Goal: Navigation & Orientation: Find specific page/section

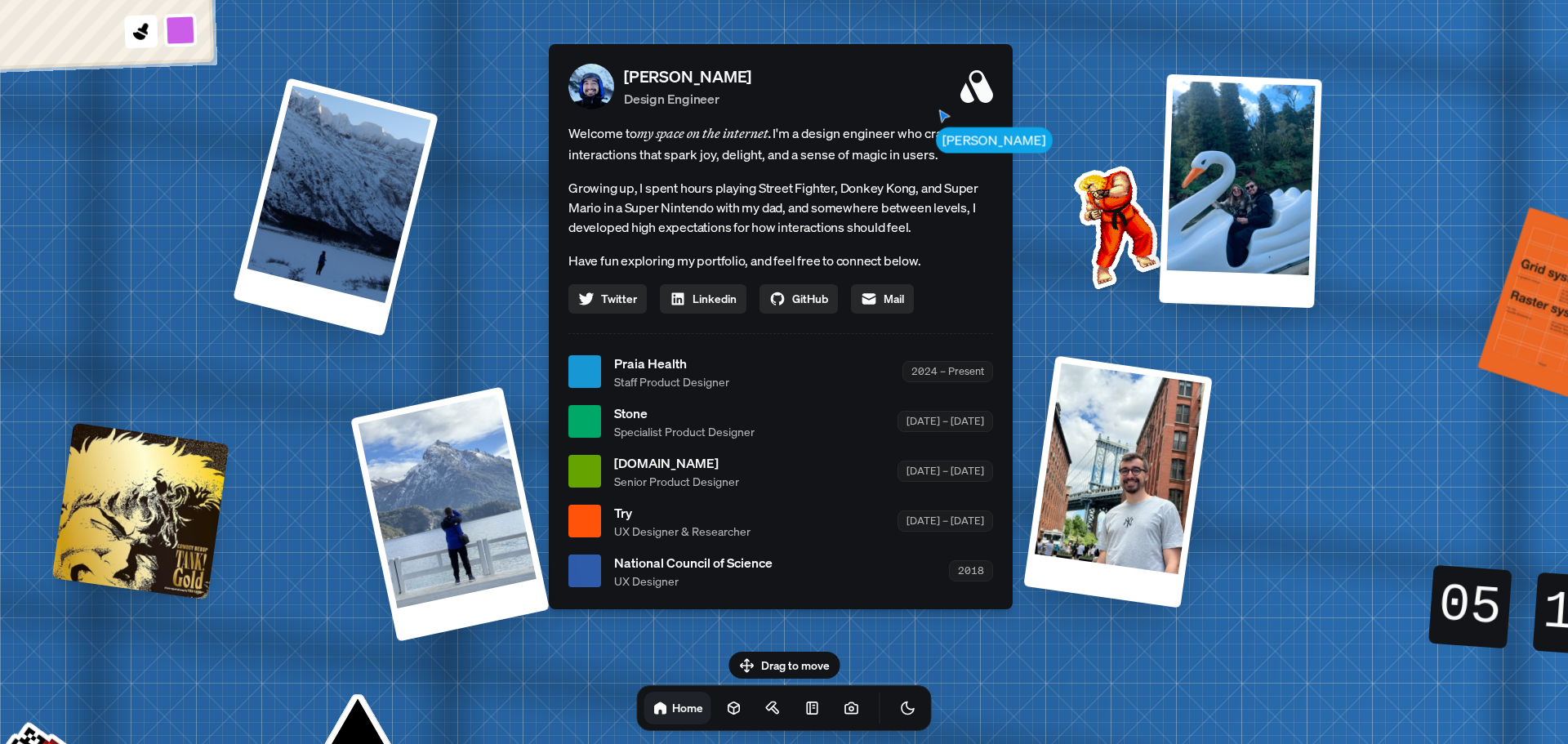
click at [1118, 433] on div at bounding box center [1117, 482] width 190 height 252
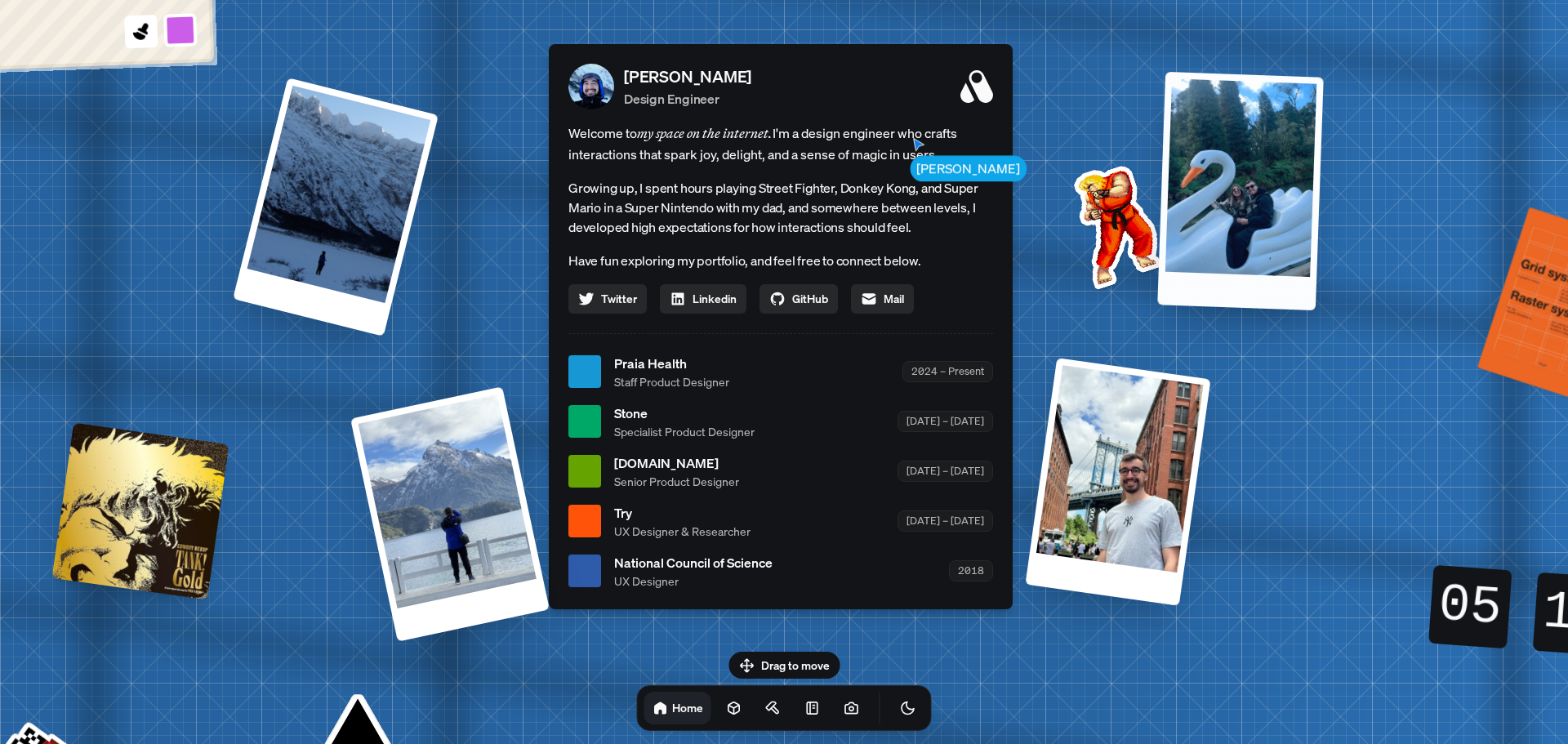
click at [1275, 140] on div at bounding box center [1241, 191] width 166 height 239
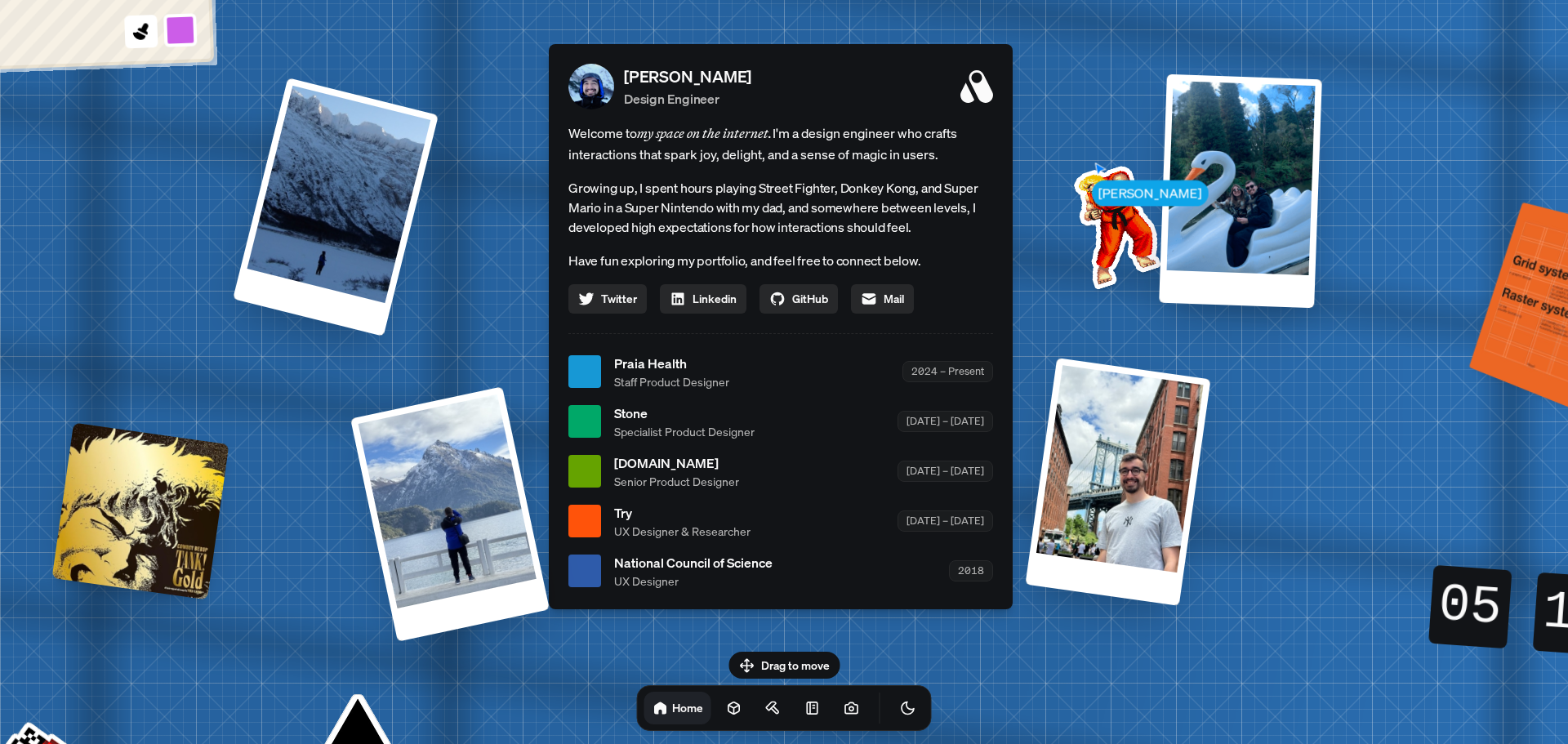
click at [1487, 346] on div at bounding box center [1558, 307] width 160 height 200
click at [1553, 320] on div at bounding box center [1558, 307] width 160 height 200
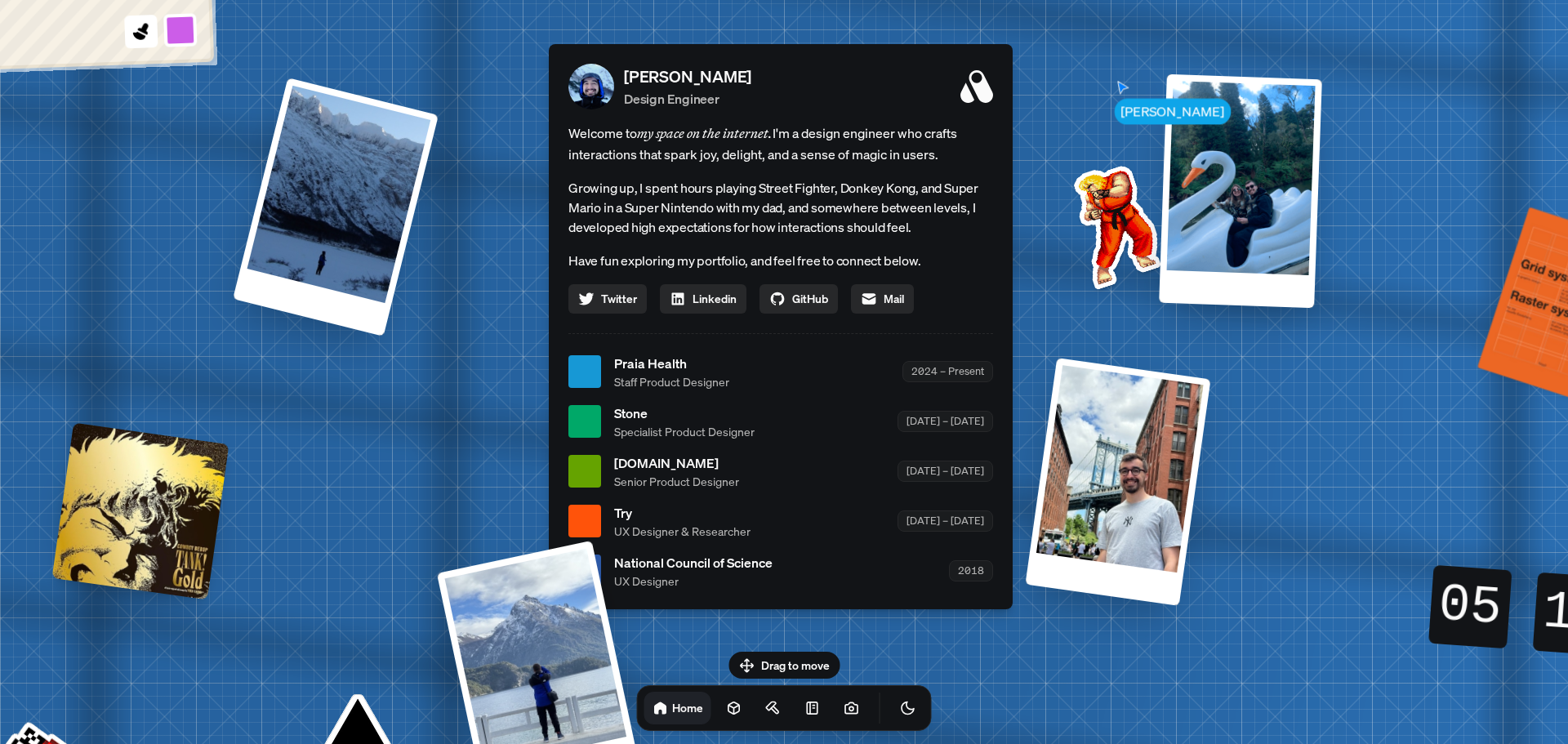
drag, startPoint x: 372, startPoint y: 449, endPoint x: 53, endPoint y: 379, distance: 326.6
click at [105, 414] on div "[PERSON_NAME] [PERSON_NAME] Design Engineer Welcome to my space on the internet…" at bounding box center [784, 373] width 2443 height 2141
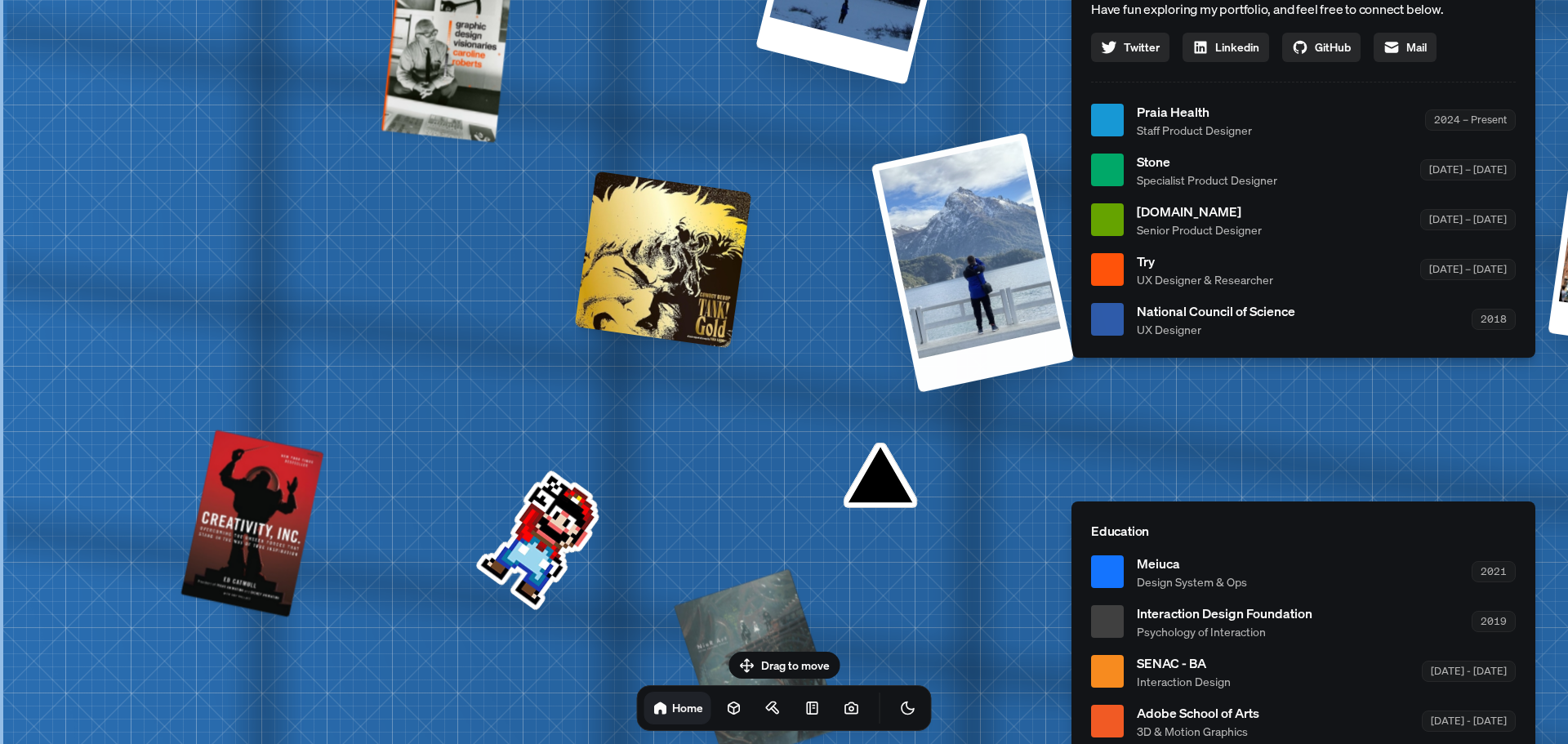
drag, startPoint x: 347, startPoint y: 518, endPoint x: 985, endPoint y: 245, distance: 694.0
click at [985, 245] on div "[PERSON_NAME] [PERSON_NAME] Design Engineer Welcome to my space on the internet…" at bounding box center [1306, 121] width 2443 height 2141
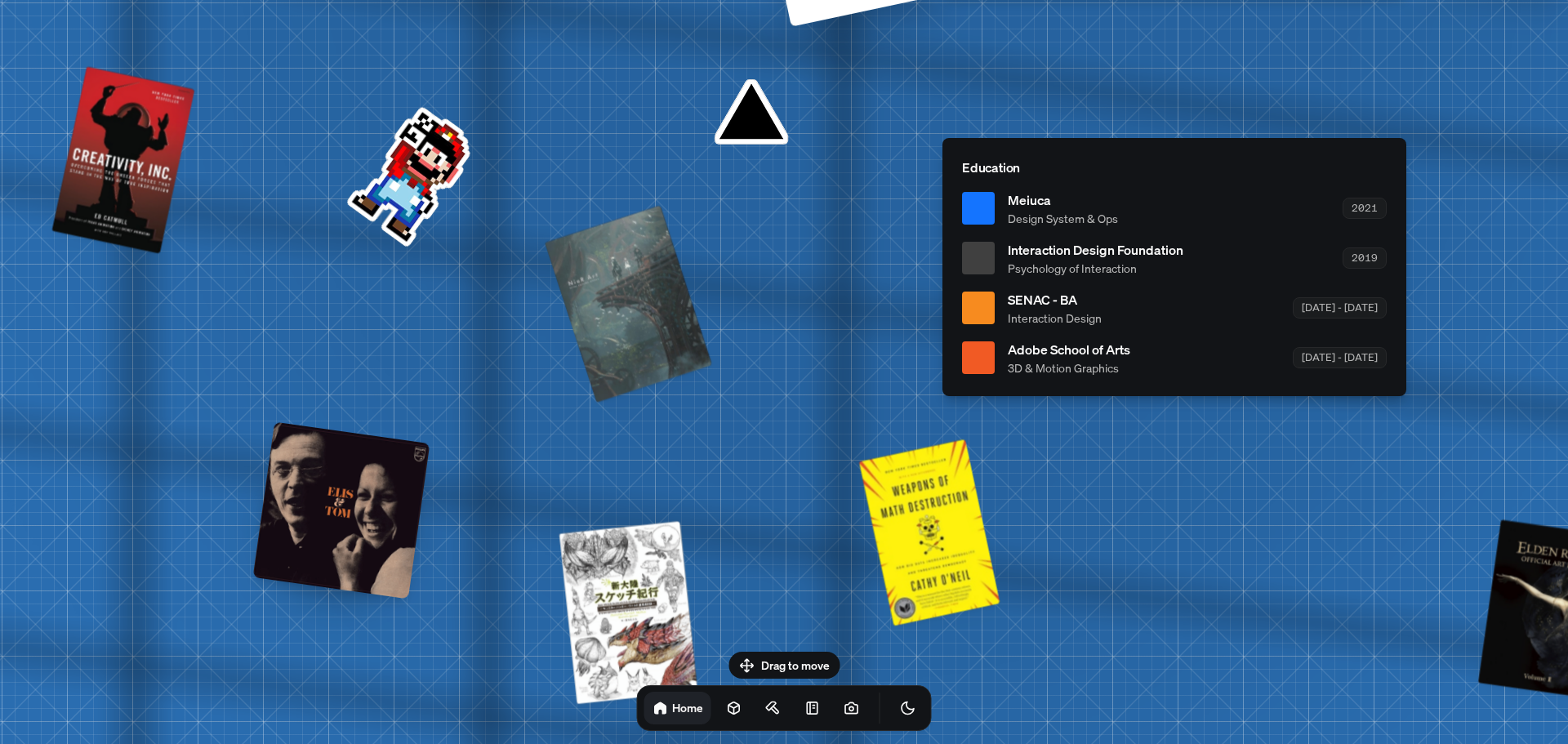
drag, startPoint x: 829, startPoint y: 545, endPoint x: 728, endPoint y: 266, distance: 296.7
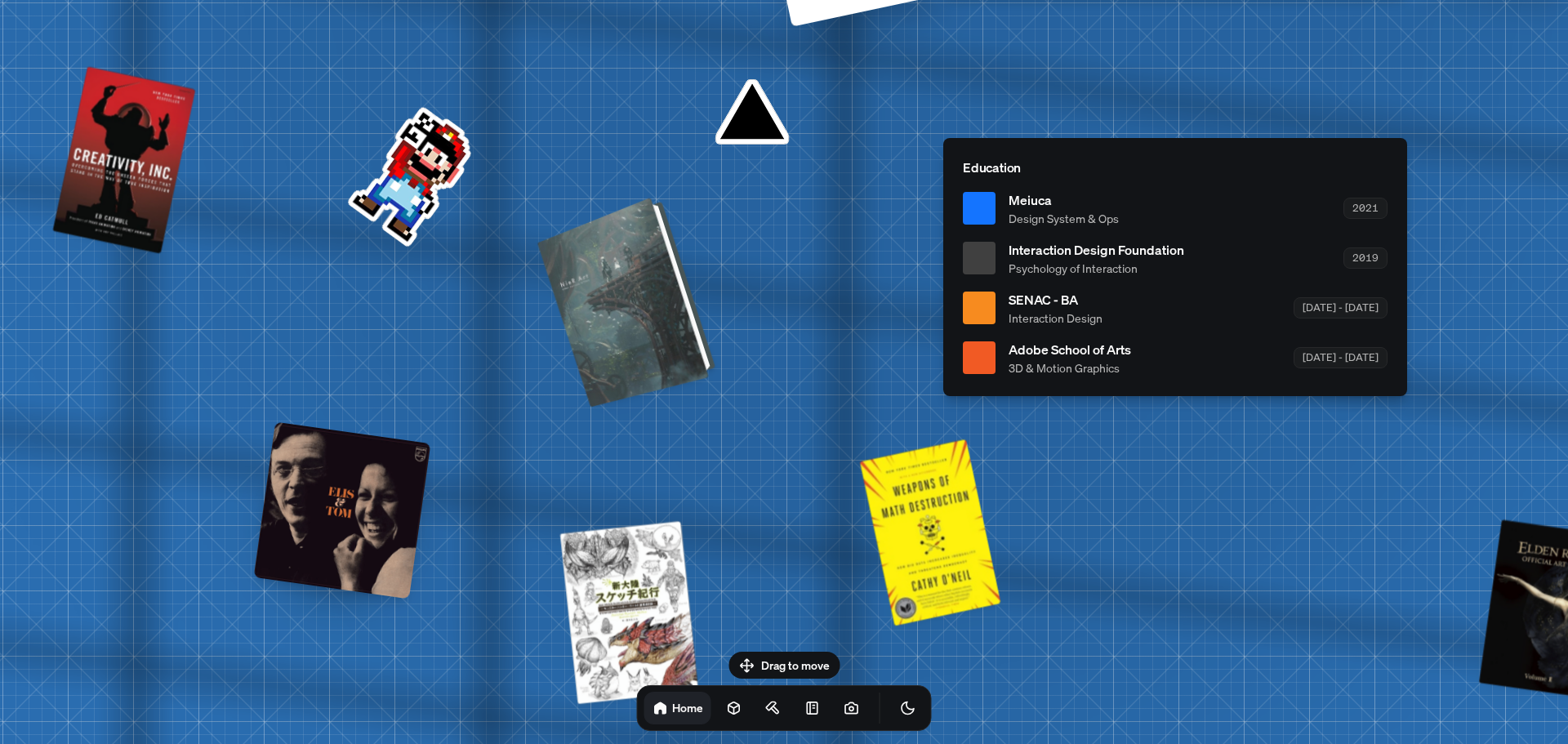
click at [598, 324] on div at bounding box center [629, 300] width 166 height 201
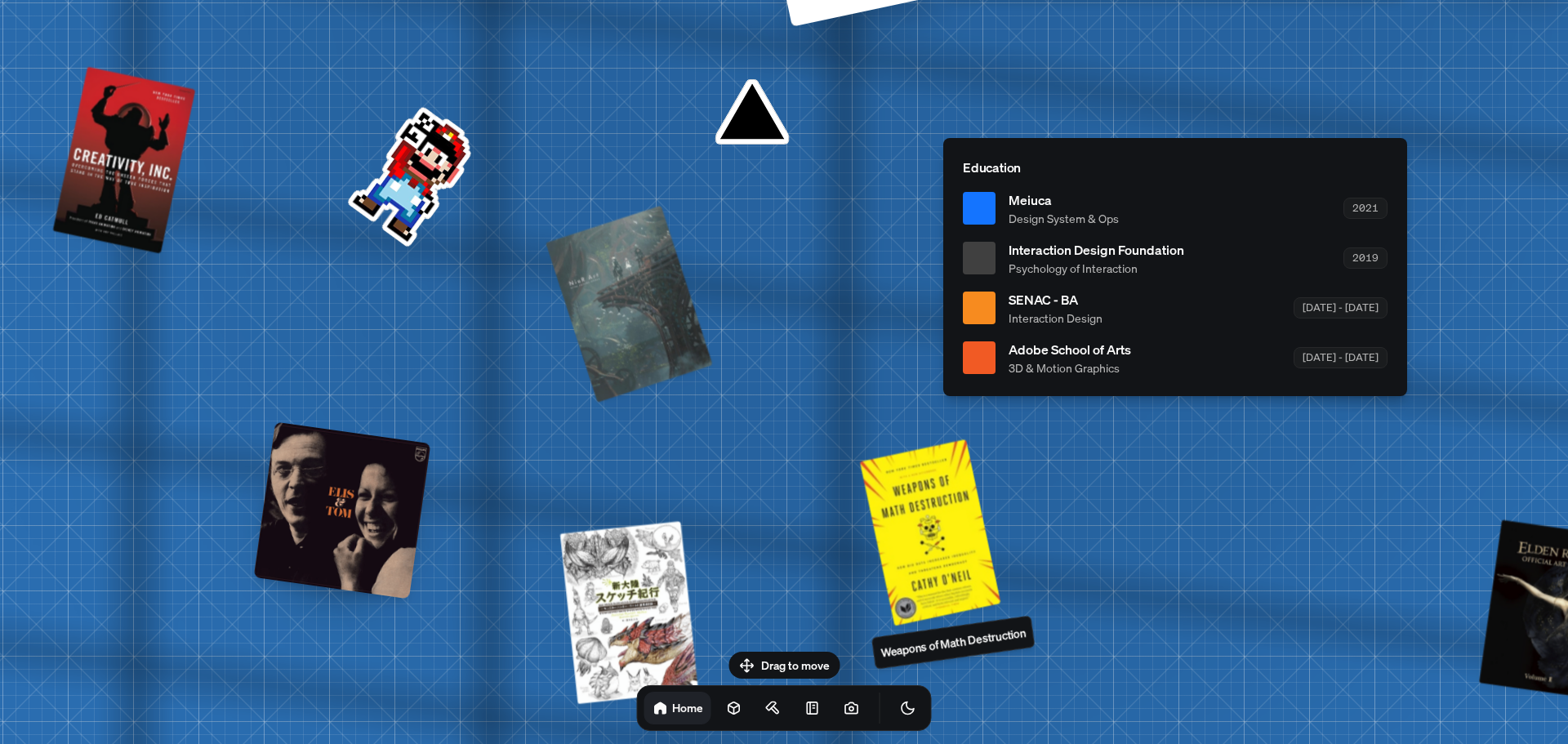
click at [945, 651] on p "Weapons of Math Destruction" at bounding box center [953, 642] width 147 height 38
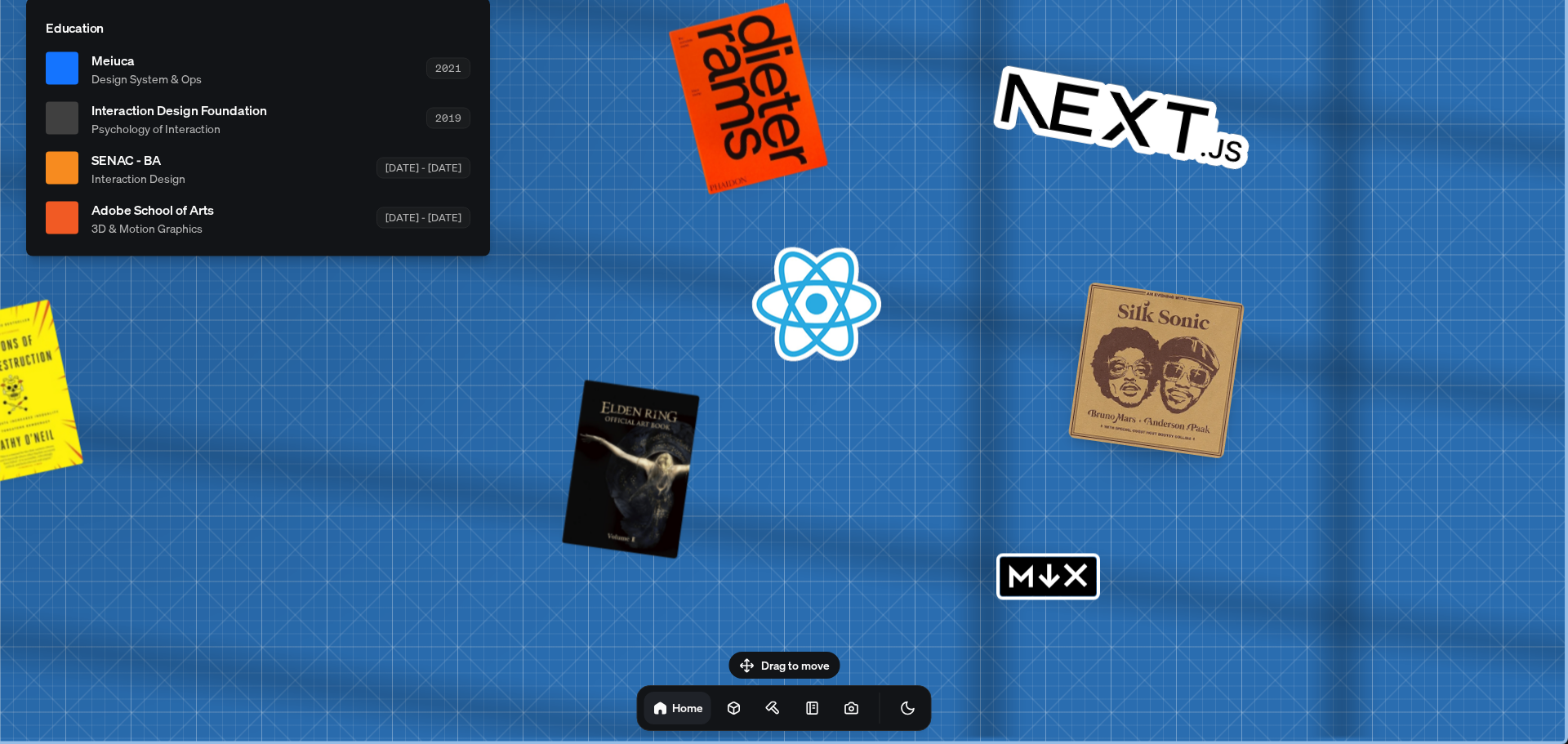
drag, startPoint x: 722, startPoint y: 325, endPoint x: 315, endPoint y: 143, distance: 445.8
click at [1184, 353] on div at bounding box center [1157, 371] width 177 height 177
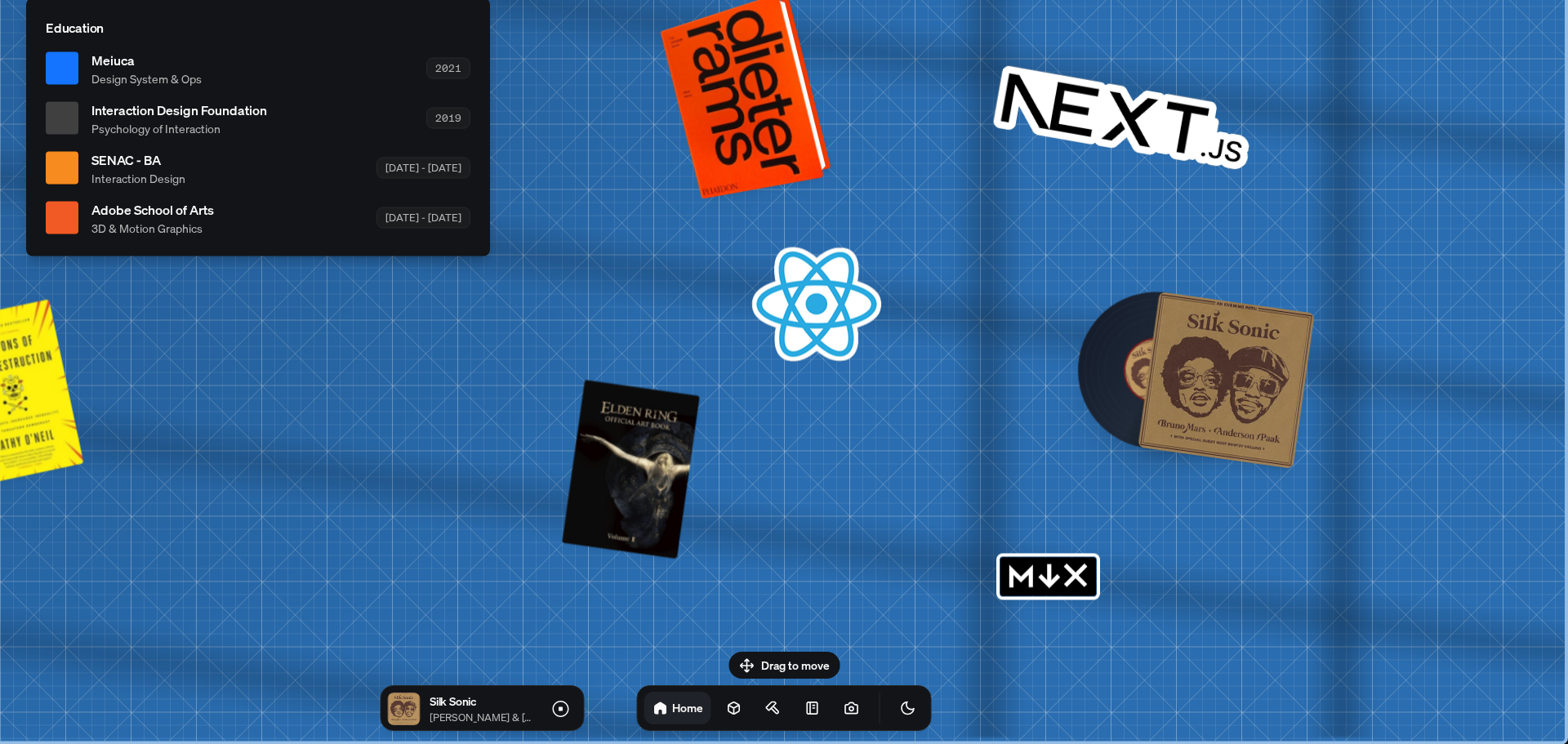
click at [713, 80] on div at bounding box center [748, 94] width 158 height 198
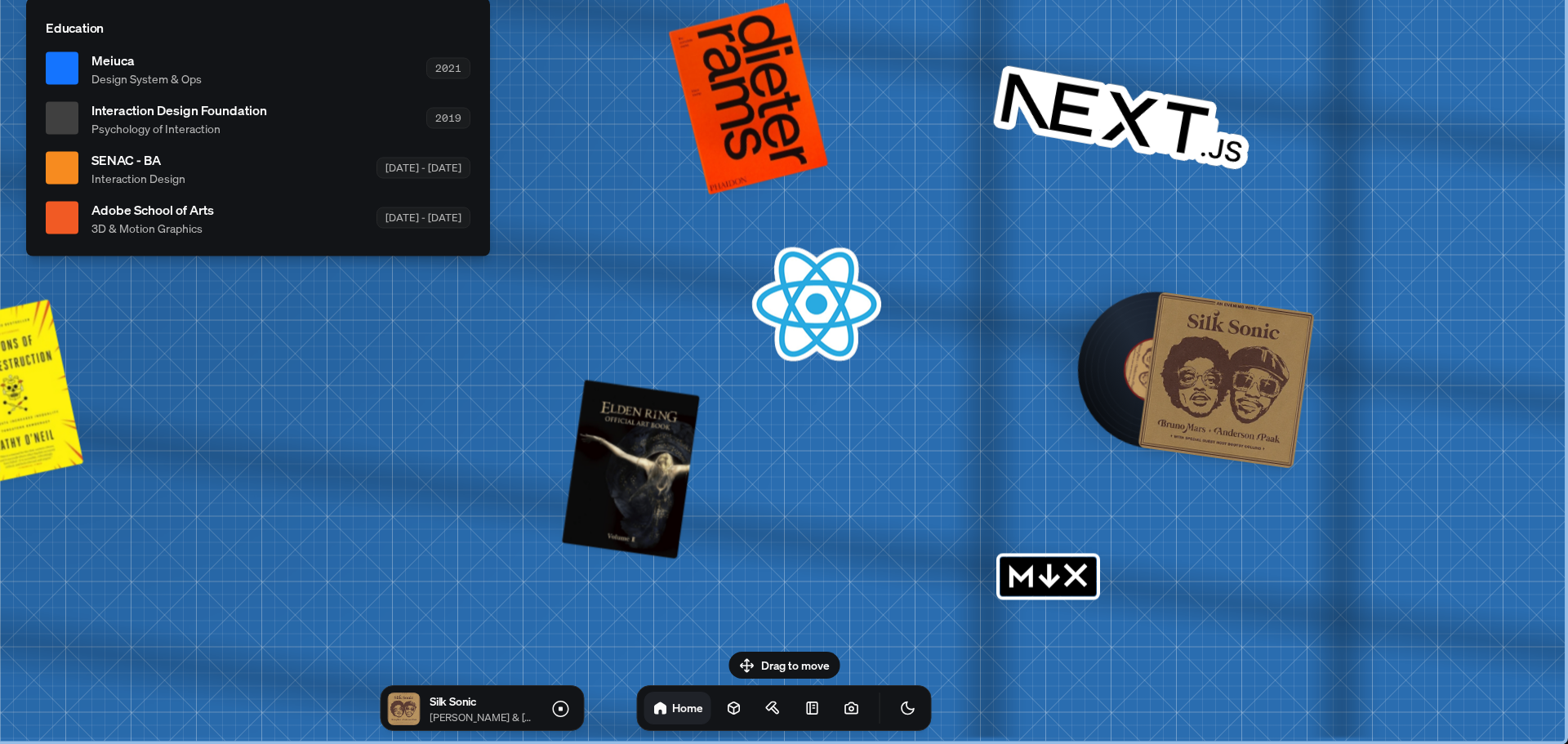
drag, startPoint x: 822, startPoint y: 321, endPoint x: 808, endPoint y: 331, distance: 17.2
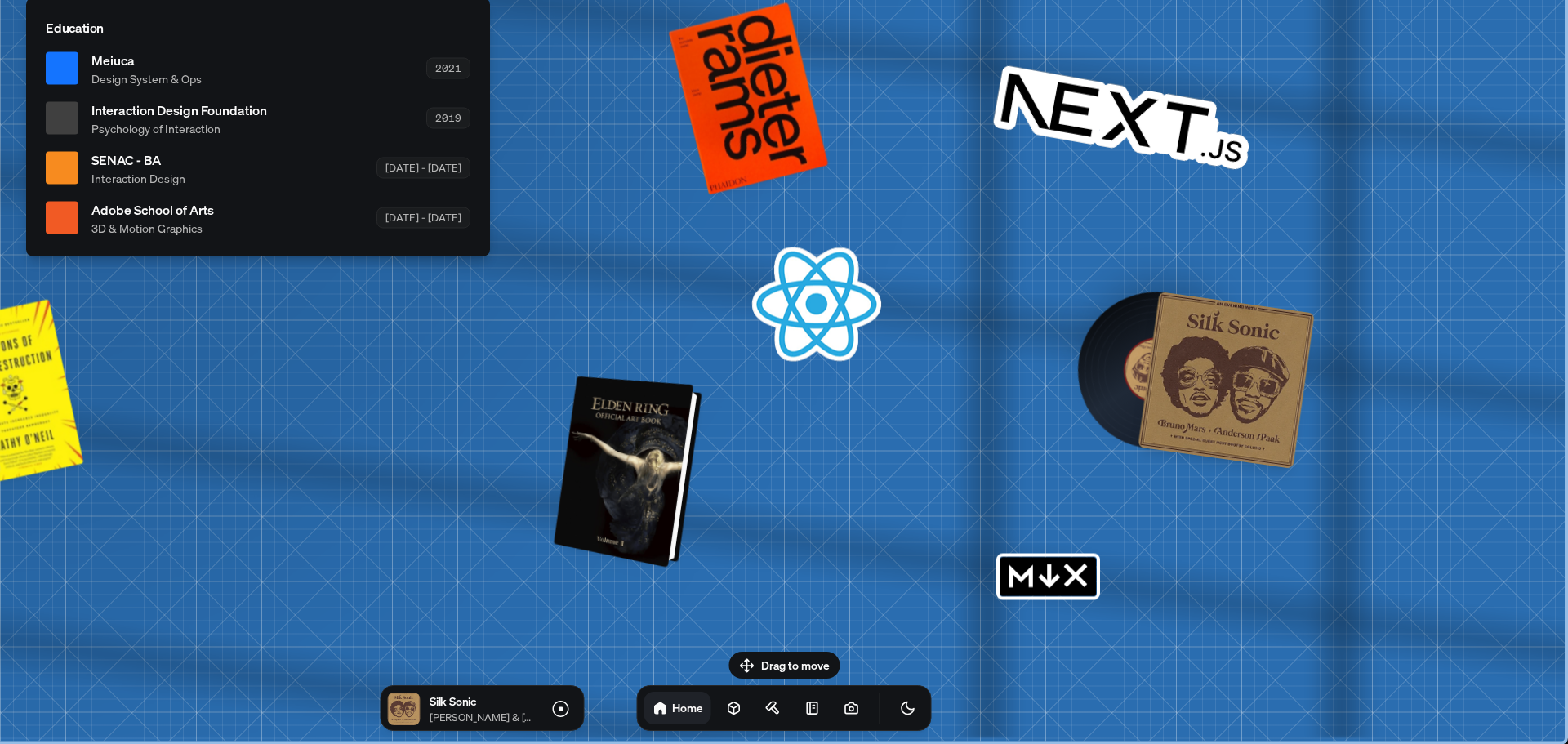
click at [630, 487] on div at bounding box center [630, 471] width 136 height 184
click at [650, 479] on div at bounding box center [630, 471] width 136 height 184
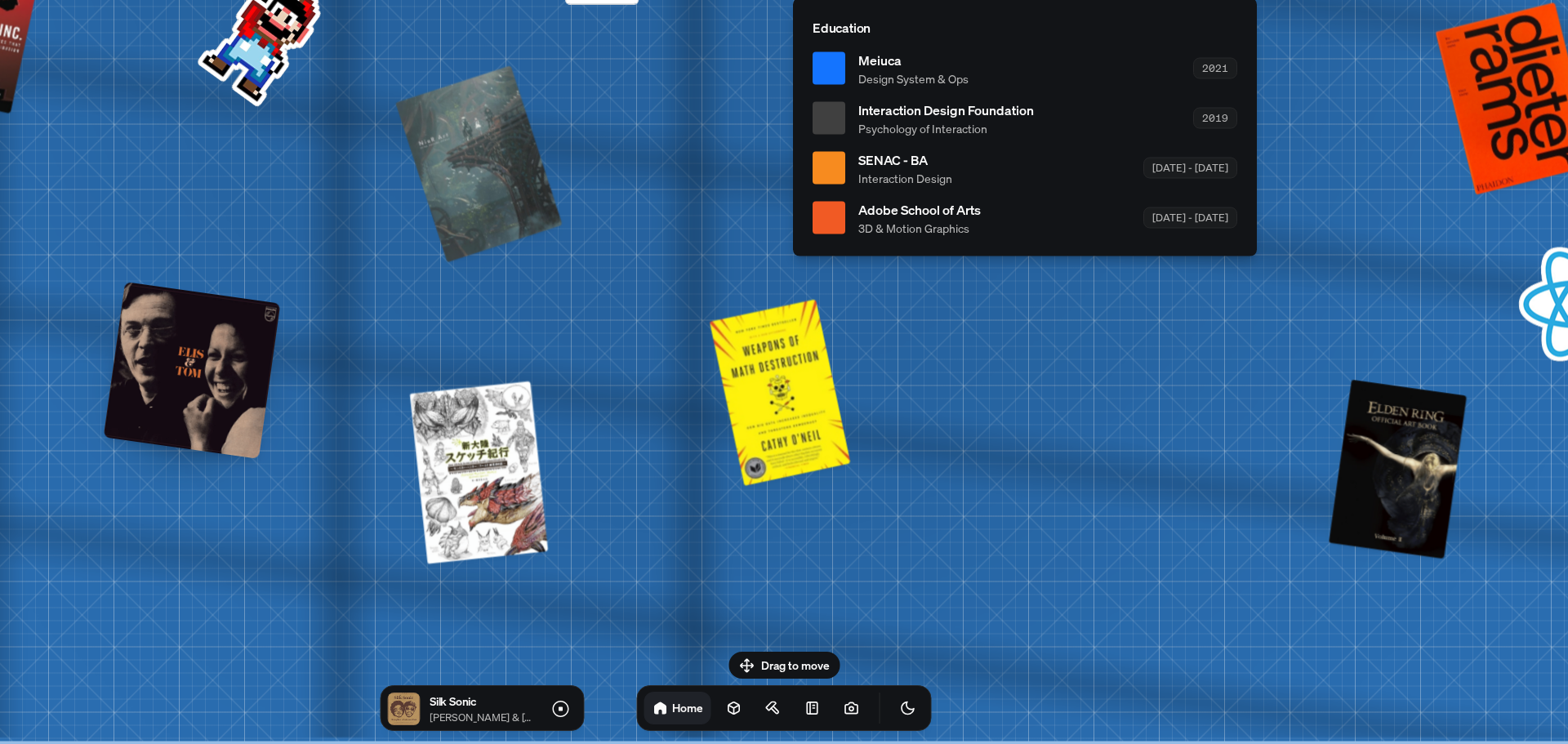
drag, startPoint x: 545, startPoint y: 339, endPoint x: 1194, endPoint y: 330, distance: 649.1
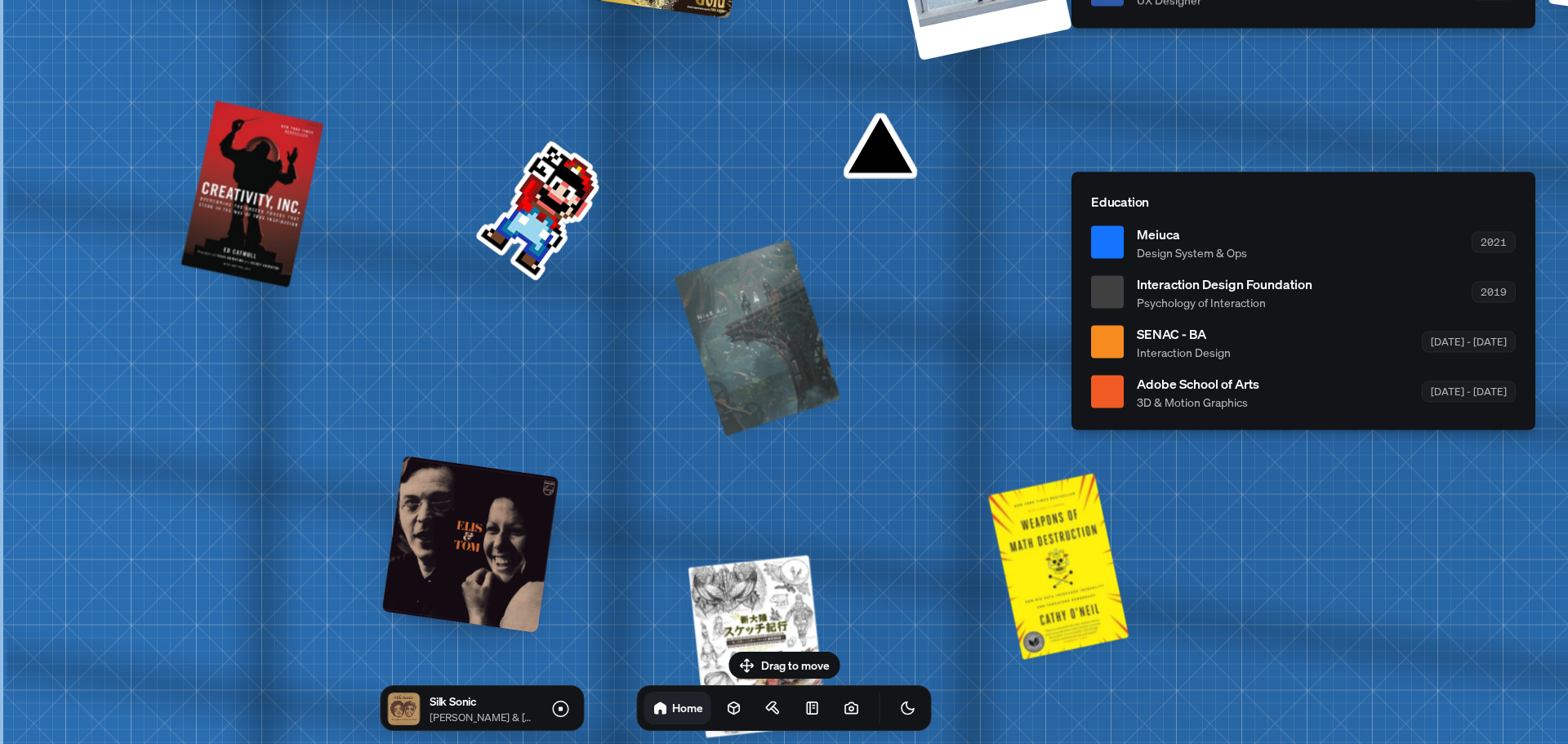
drag, startPoint x: 430, startPoint y: 191, endPoint x: 1004, endPoint y: 365, distance: 599.8
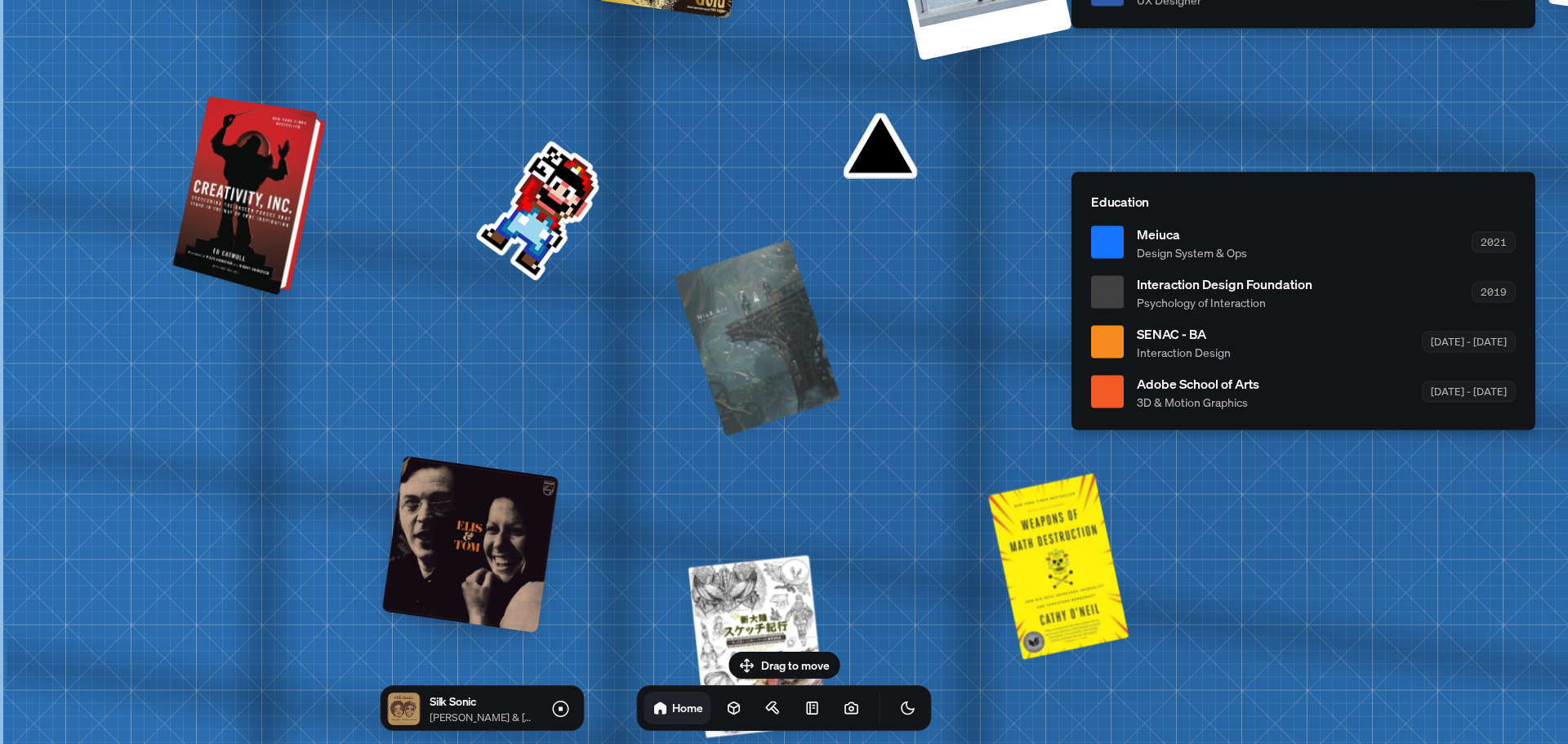
click at [228, 216] on div at bounding box center [251, 196] width 141 height 192
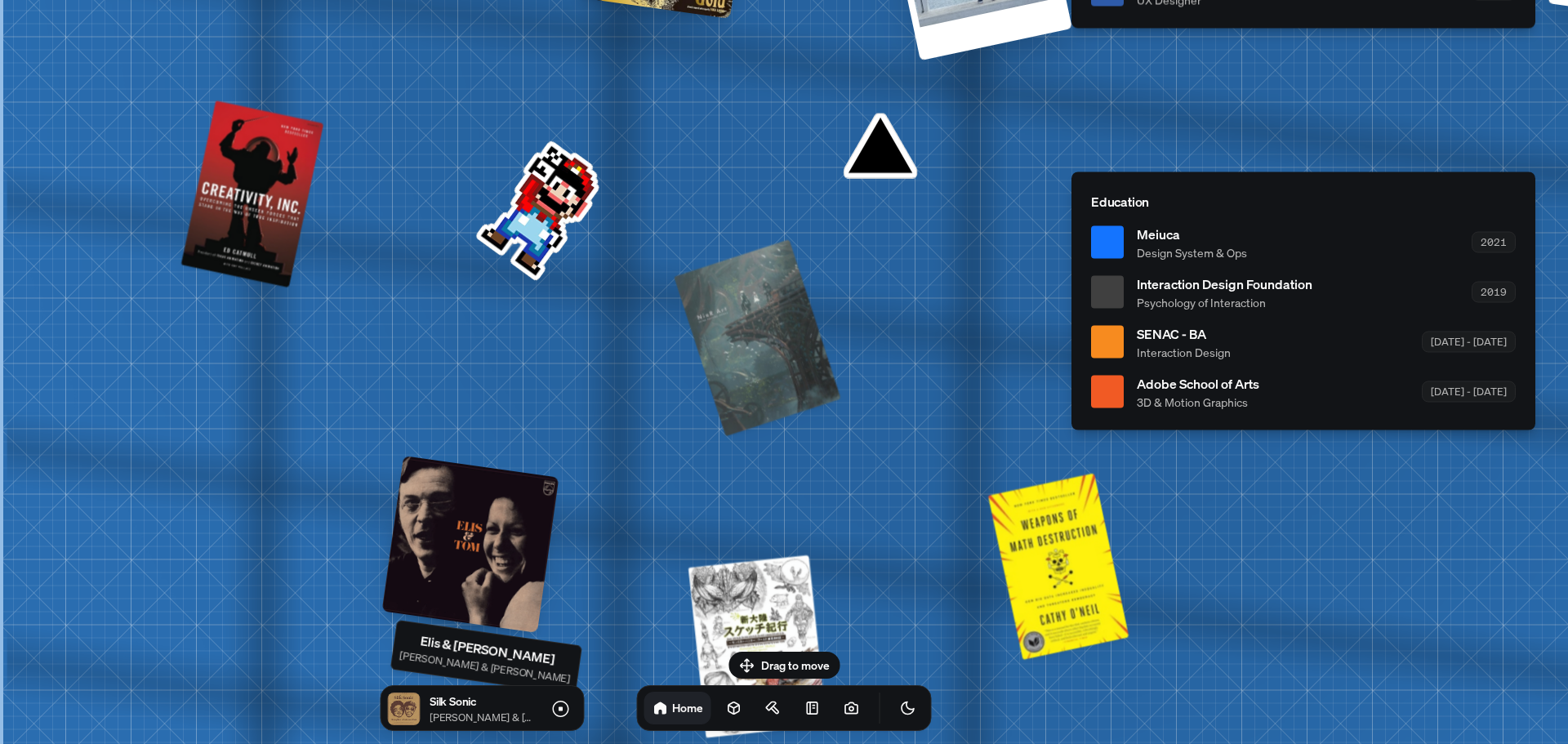
click at [465, 546] on div at bounding box center [471, 545] width 177 height 177
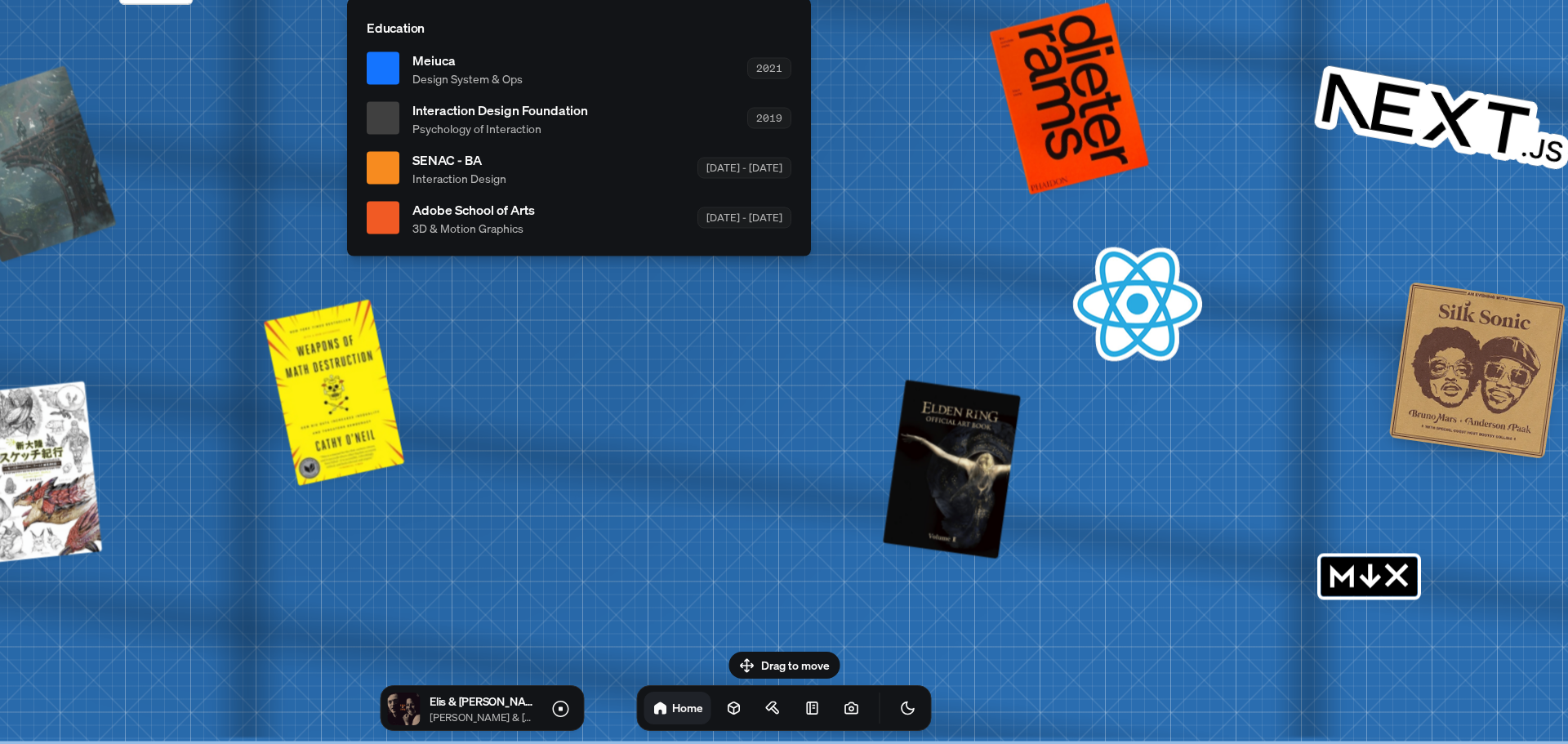
drag, startPoint x: 824, startPoint y: 512, endPoint x: 53, endPoint y: 84, distance: 881.8
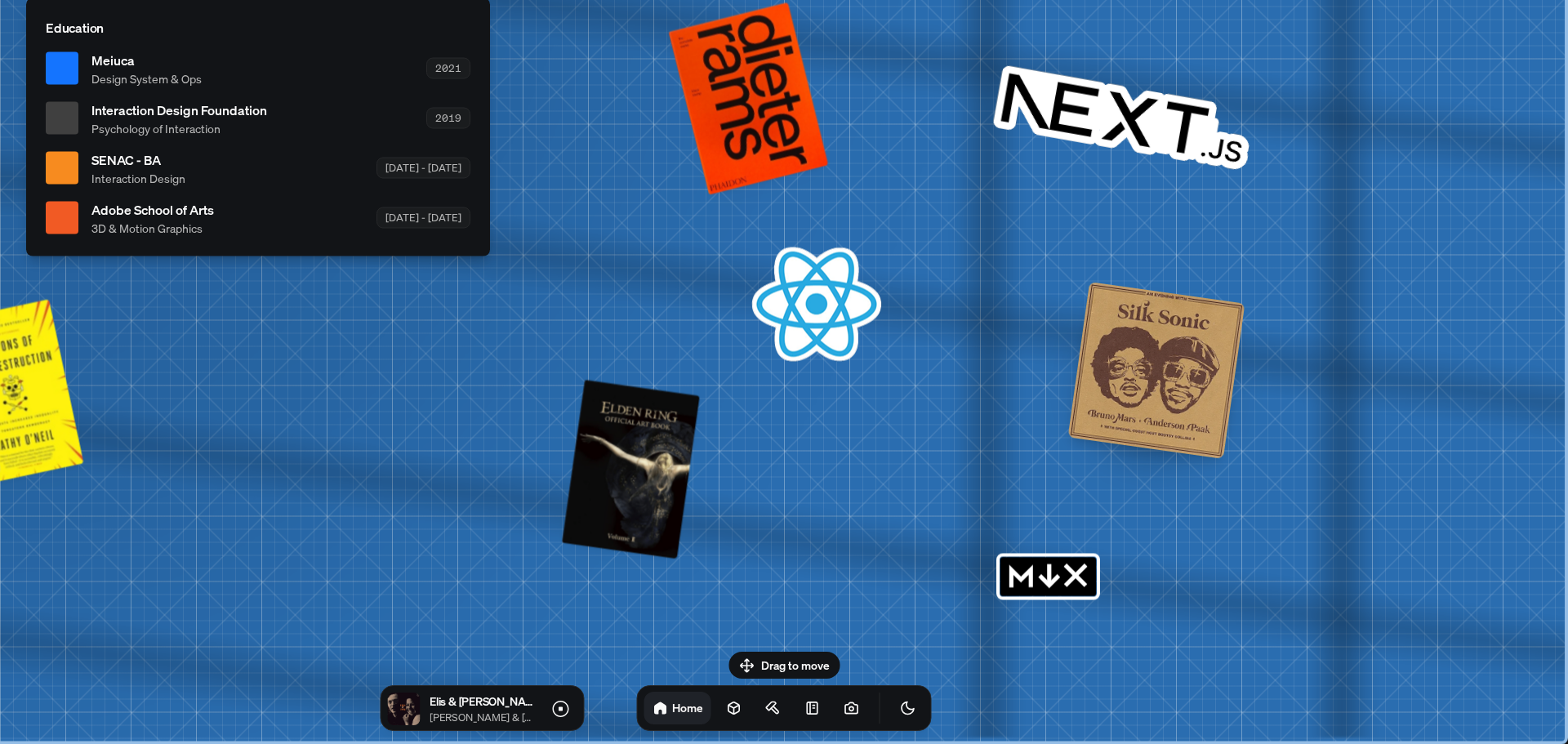
drag, startPoint x: 1113, startPoint y: 412, endPoint x: 584, endPoint y: 324, distance: 536.3
click at [1147, 360] on div at bounding box center [1157, 371] width 177 height 177
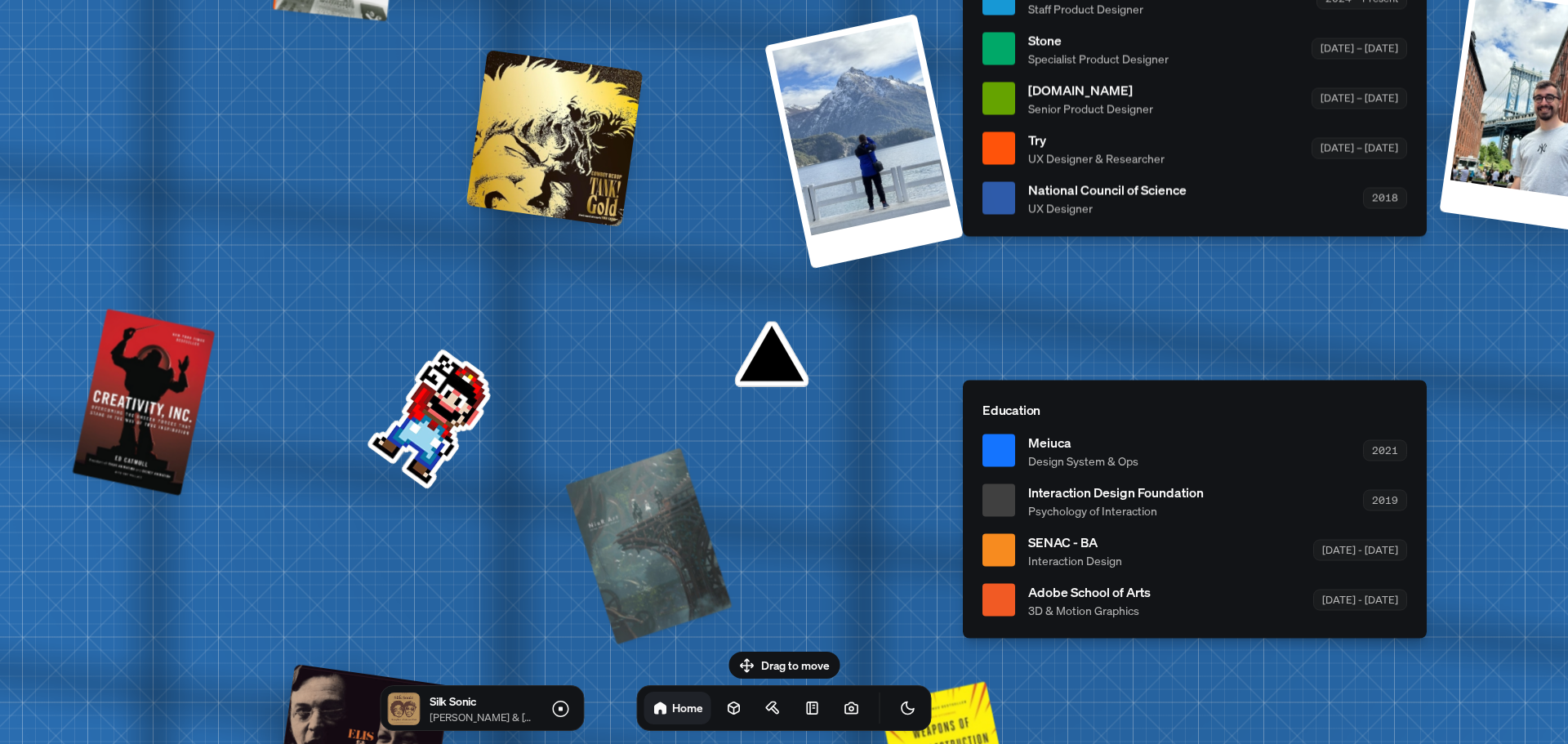
drag, startPoint x: 461, startPoint y: 373, endPoint x: 1404, endPoint y: 757, distance: 1018.2
click at [1404, 0] on html "[PERSON_NAME] [PERSON_NAME] Design Engineer Welcome to my space on the internet…" at bounding box center [784, 0] width 1568 height 0
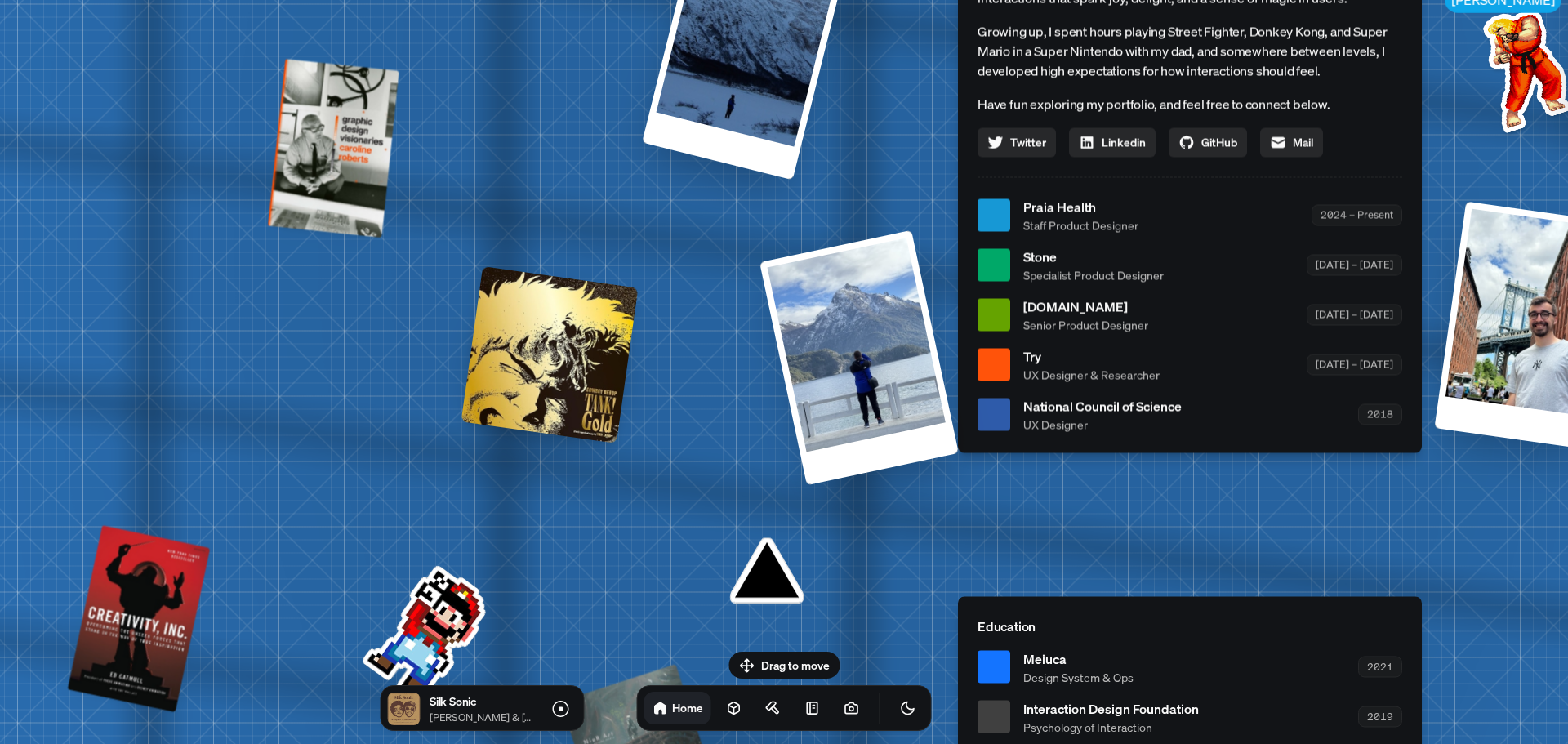
drag, startPoint x: 655, startPoint y: 368, endPoint x: 649, endPoint y: 571, distance: 203.1
click at [649, 571] on div "[PERSON_NAME] [PERSON_NAME] Design Engineer Welcome to my space on the internet…" at bounding box center [1192, 216] width 2443 height 2141
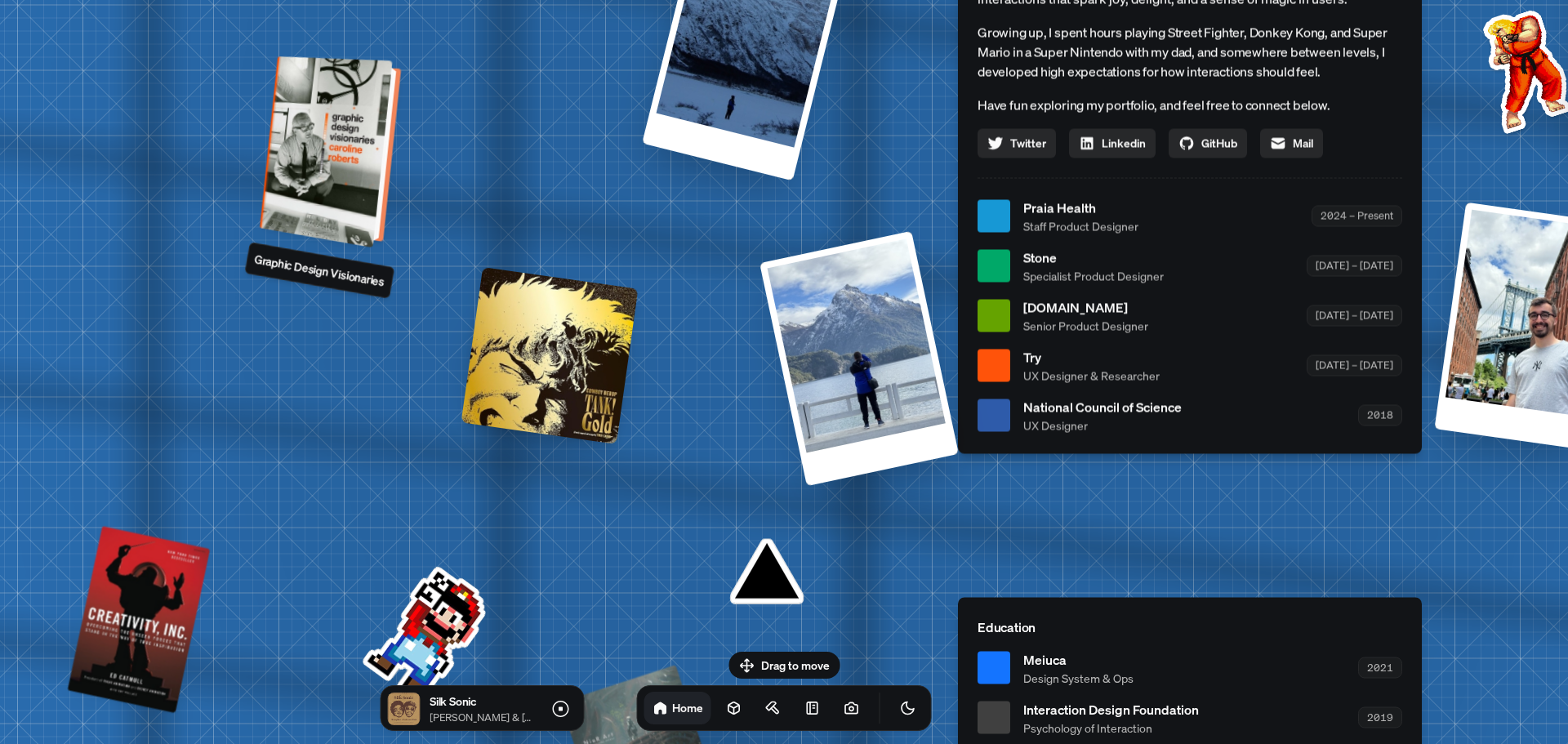
click at [357, 131] on div at bounding box center [332, 151] width 128 height 184
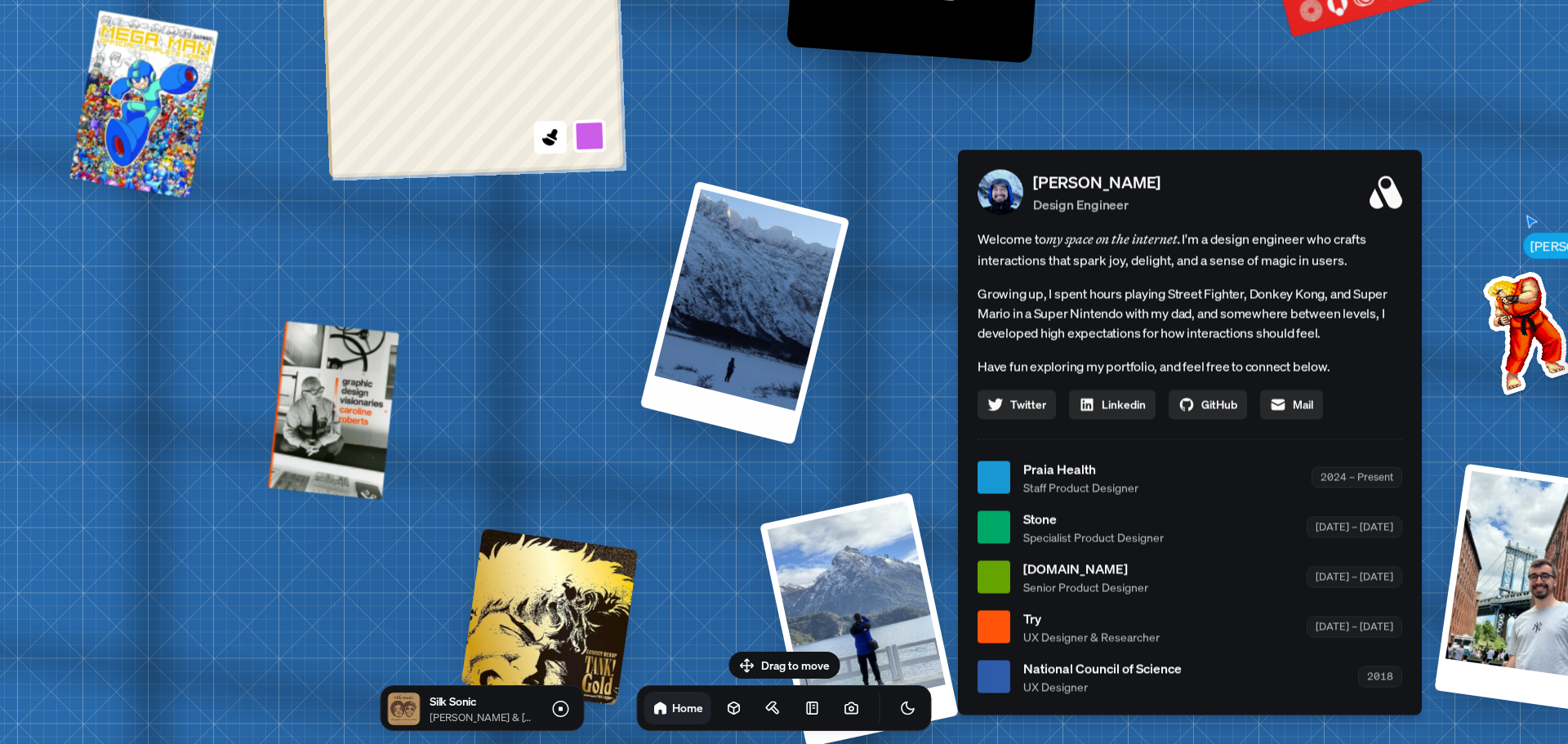
click at [742, 339] on div at bounding box center [745, 312] width 210 height 264
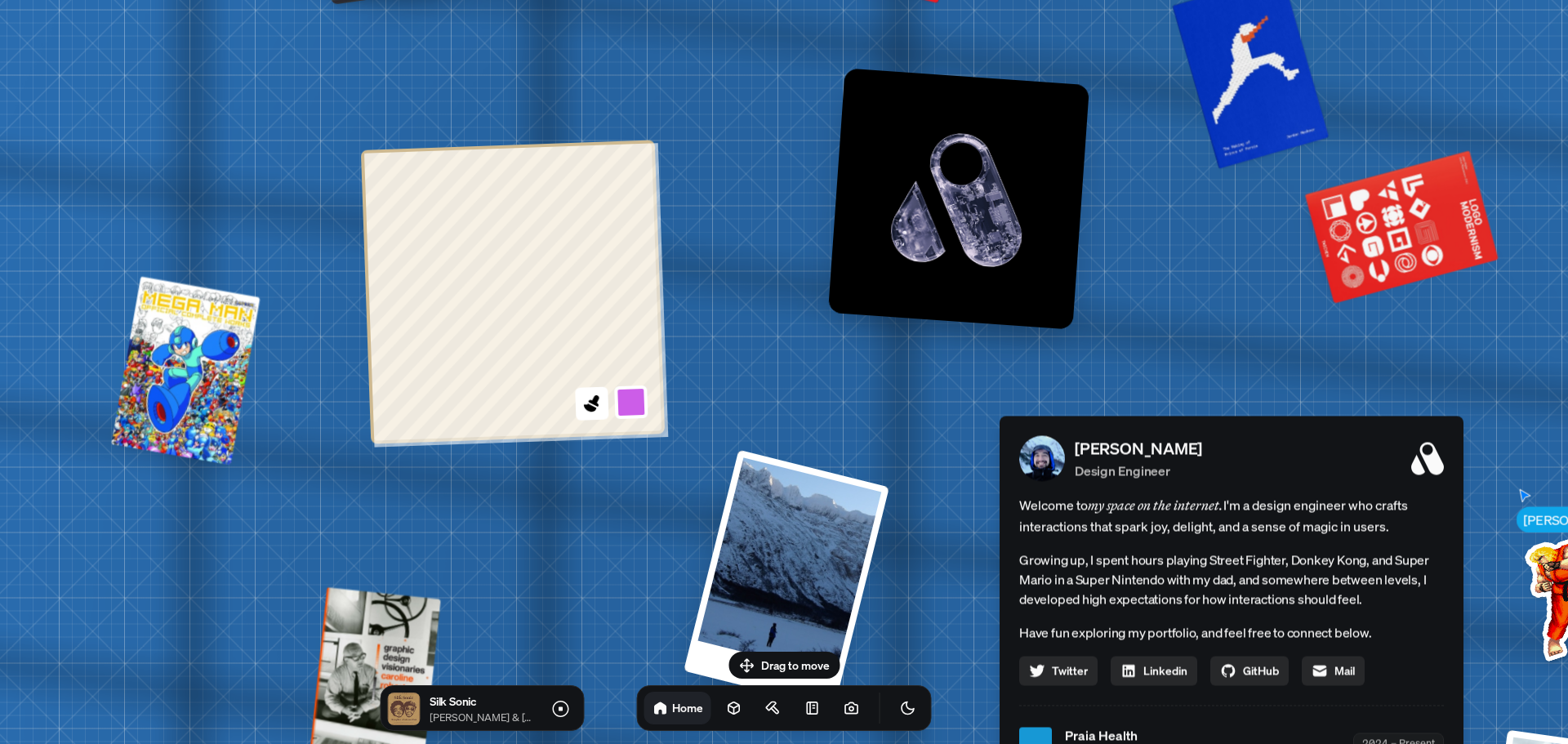
drag, startPoint x: 517, startPoint y: 335, endPoint x: 549, endPoint y: 531, distance: 198.6
click at [549, 531] on div "[PERSON_NAME] [PERSON_NAME] Design Engineer Welcome to my space on the internet…" at bounding box center [1235, 745] width 2443 height 2141
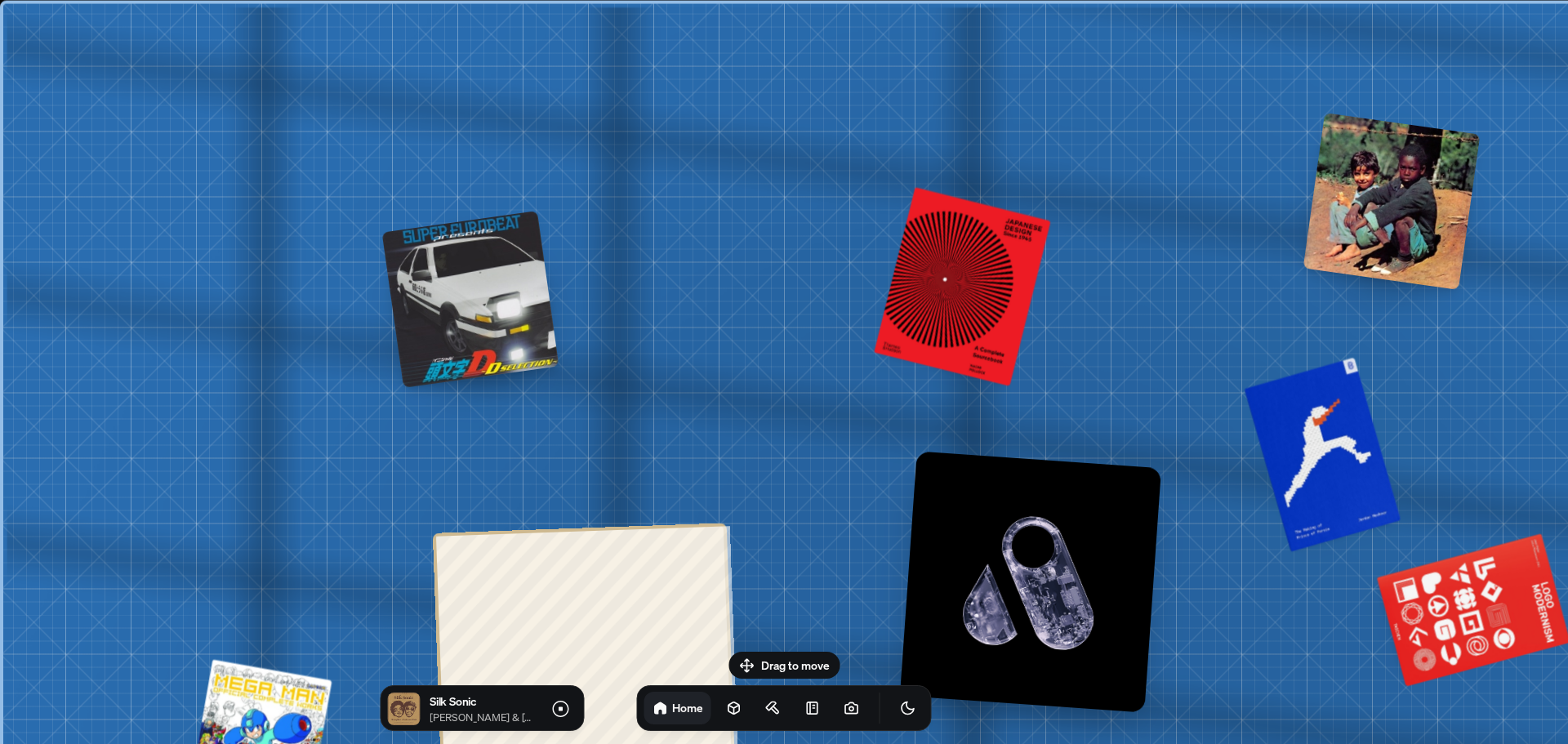
drag, startPoint x: 120, startPoint y: 55, endPoint x: 736, endPoint y: 583, distance: 811.3
click at [750, 0] on body "[PERSON_NAME] [PERSON_NAME] Design Engineer Welcome to my space on the internet…" at bounding box center [784, 0] width 1568 height 0
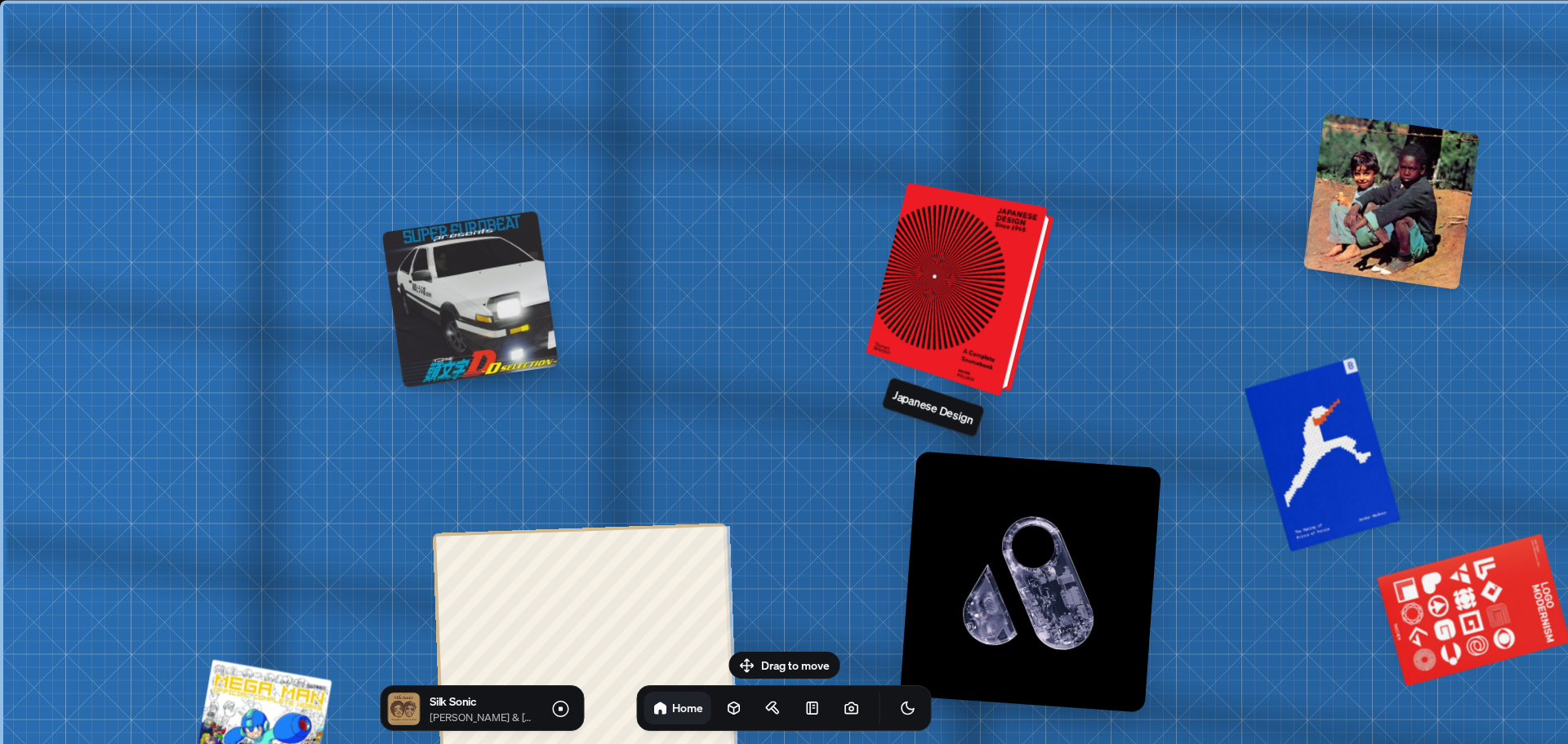
click at [949, 313] on div at bounding box center [963, 291] width 175 height 206
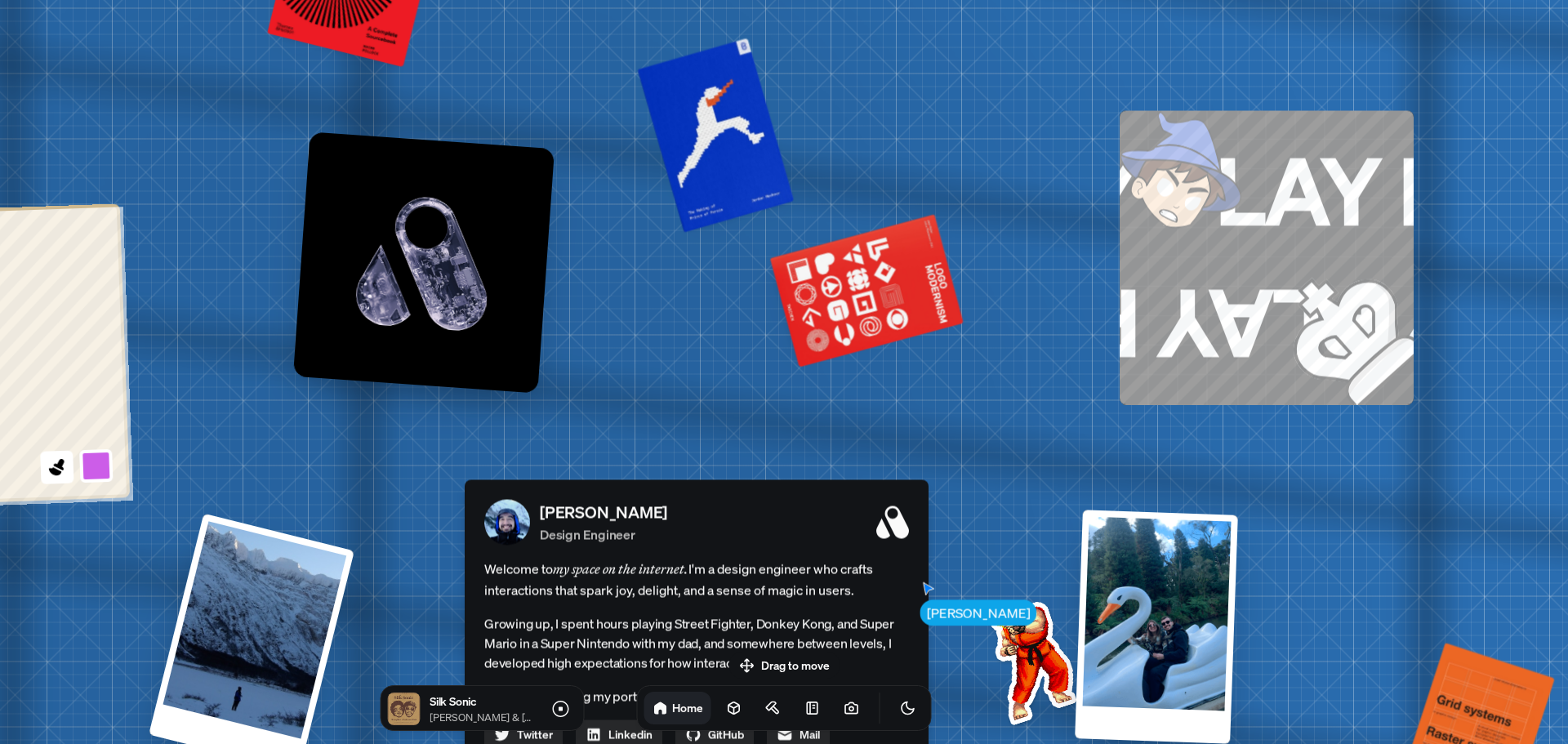
drag, startPoint x: 1240, startPoint y: 296, endPoint x: 647, endPoint y: -16, distance: 670.1
click at [647, 0] on html "[PERSON_NAME] [PERSON_NAME] Design Engineer Welcome to my space on the internet…" at bounding box center [784, 0] width 1568 height 0
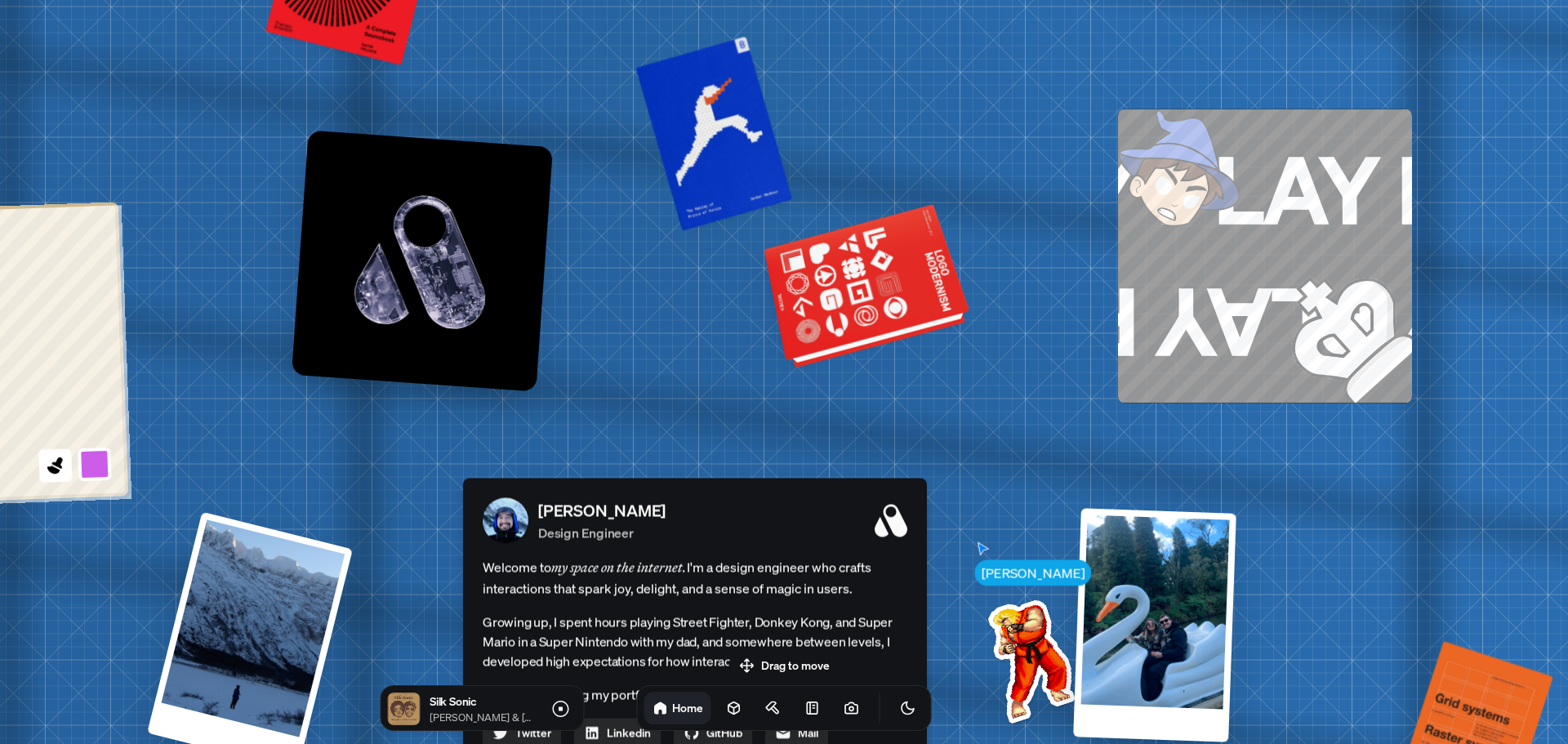
click at [856, 282] on div at bounding box center [869, 288] width 198 height 151
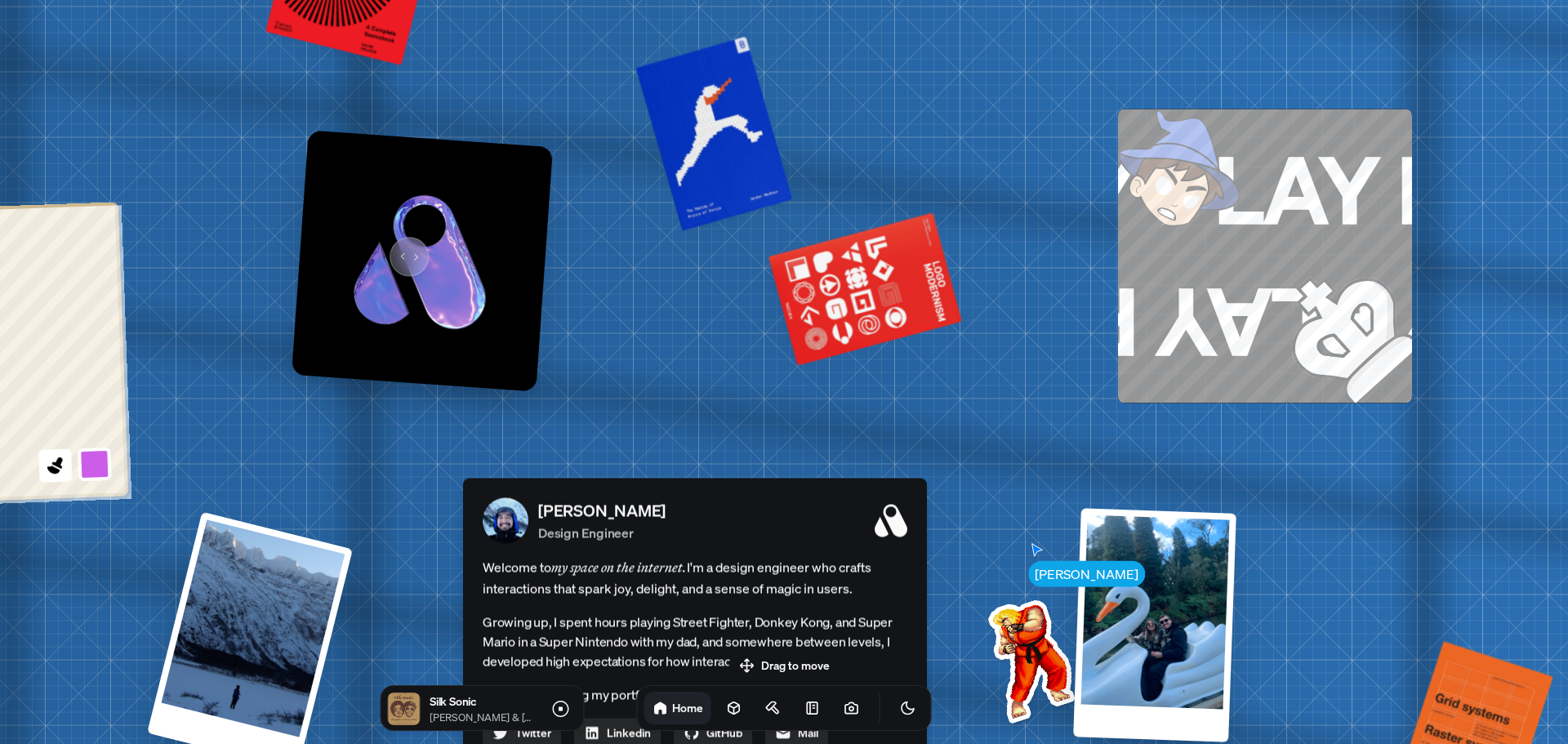
click at [400, 252] on img at bounding box center [422, 260] width 261 height 261
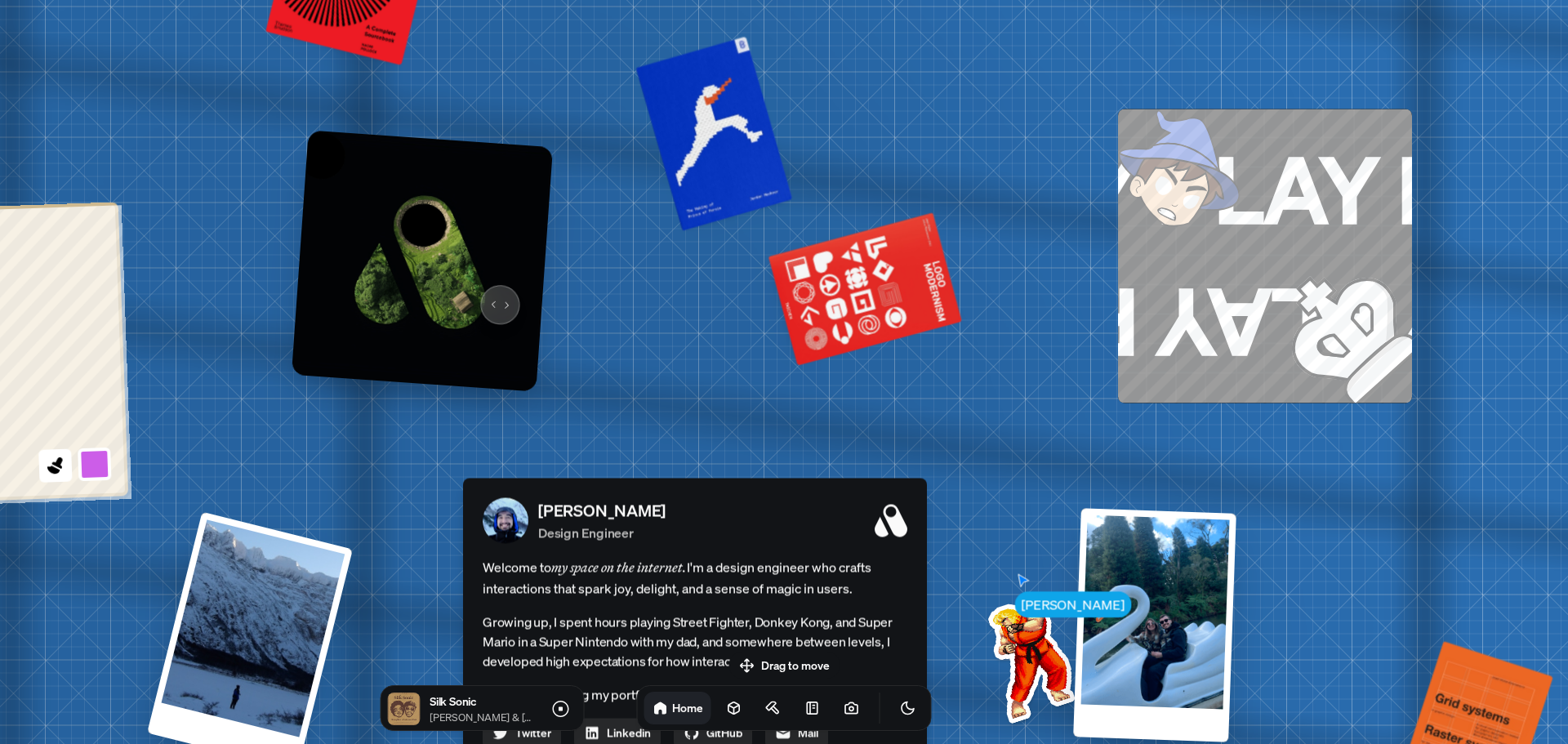
drag, startPoint x: 495, startPoint y: 291, endPoint x: 431, endPoint y: 297, distance: 64.3
click at [431, 297] on img at bounding box center [422, 260] width 261 height 261
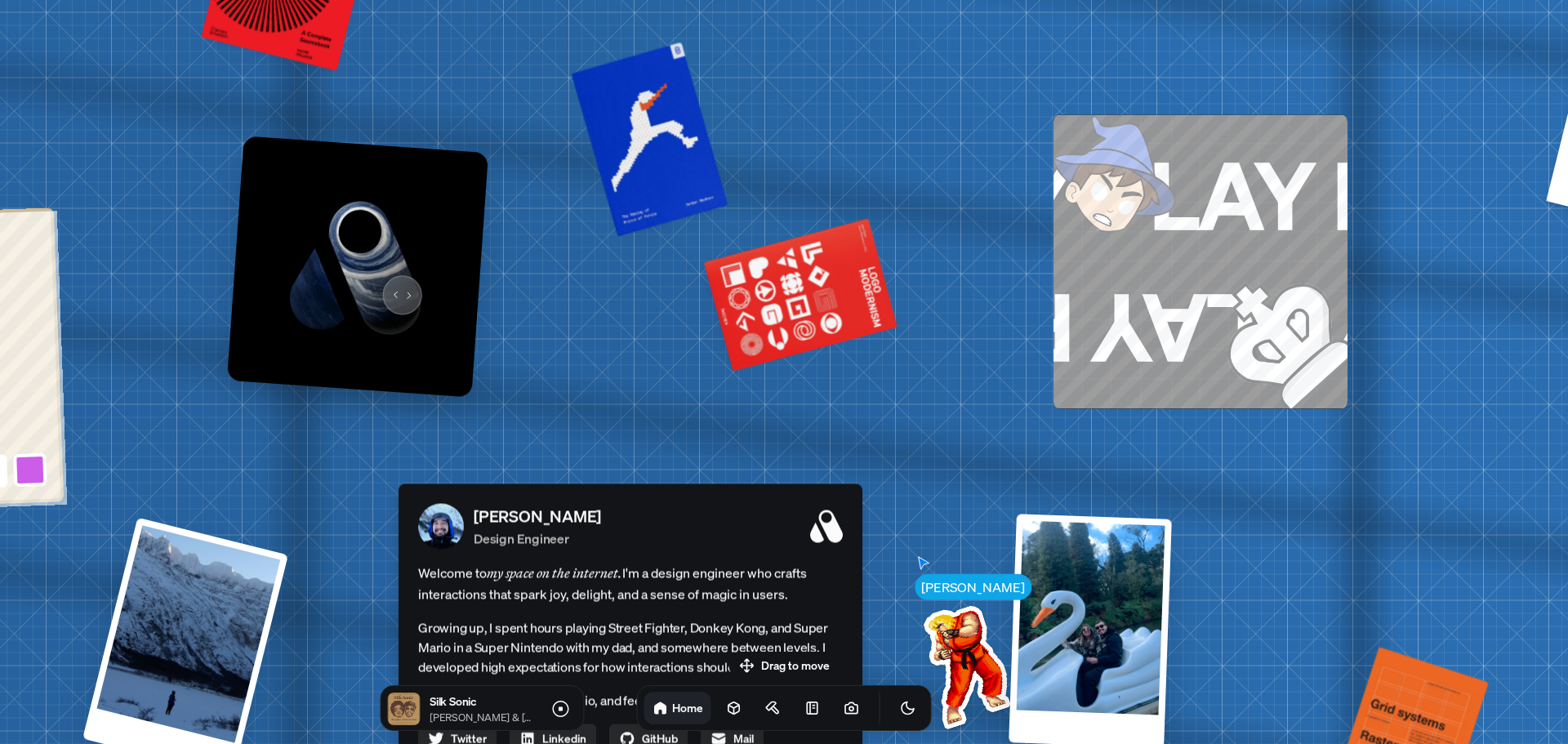
click at [396, 283] on img at bounding box center [357, 266] width 261 height 261
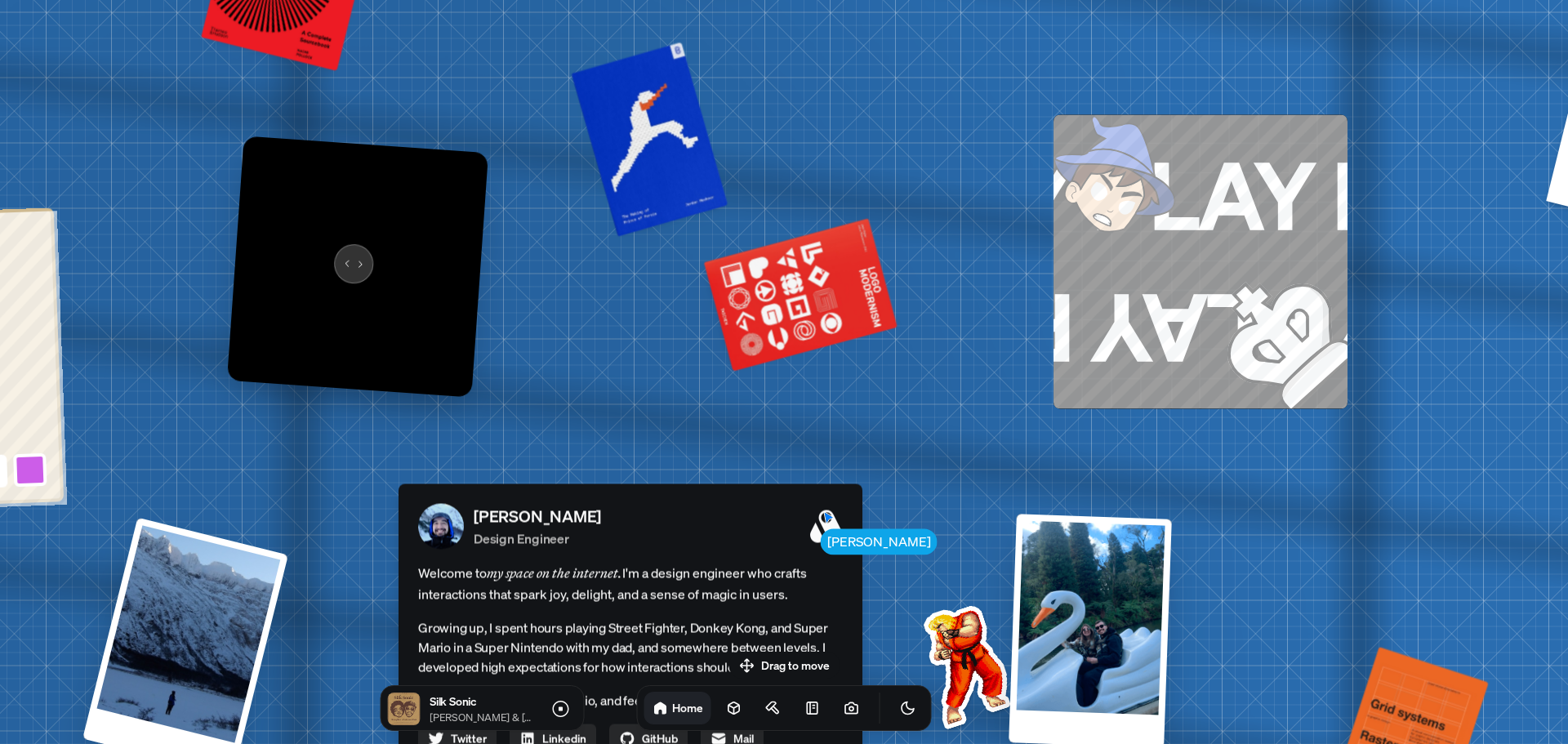
click at [346, 255] on img at bounding box center [357, 266] width 261 height 261
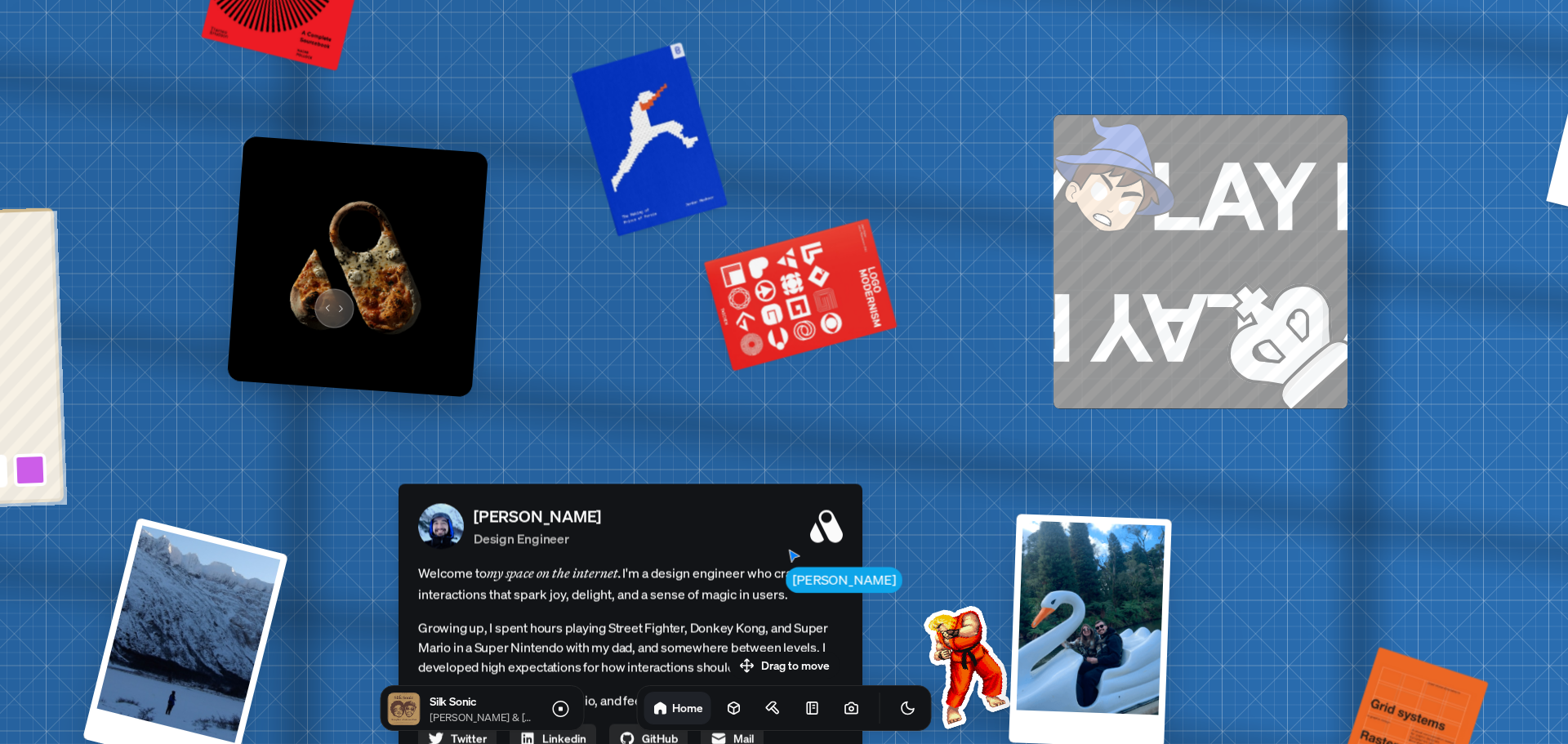
click at [329, 302] on img at bounding box center [357, 266] width 261 height 261
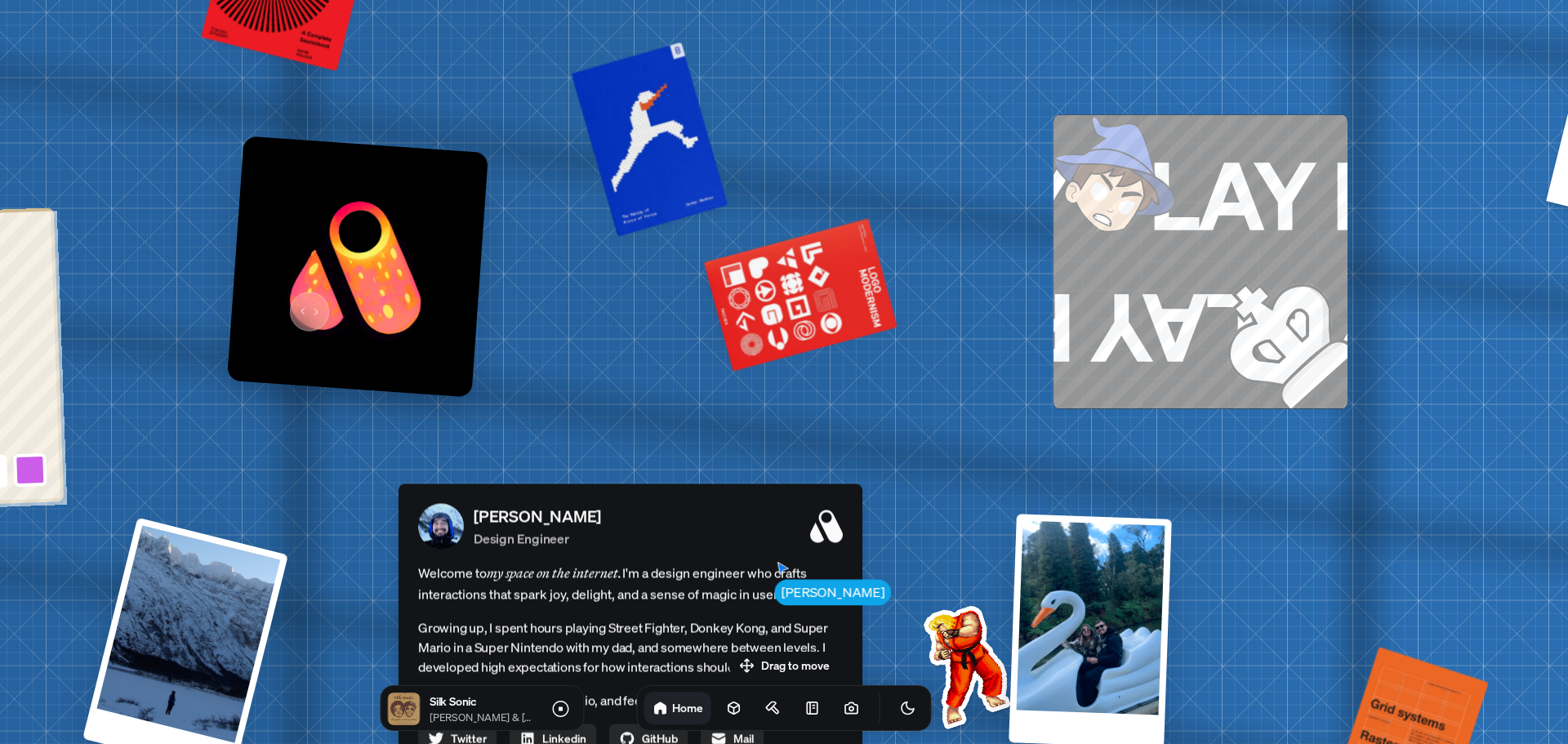
click at [303, 306] on img at bounding box center [357, 266] width 261 height 261
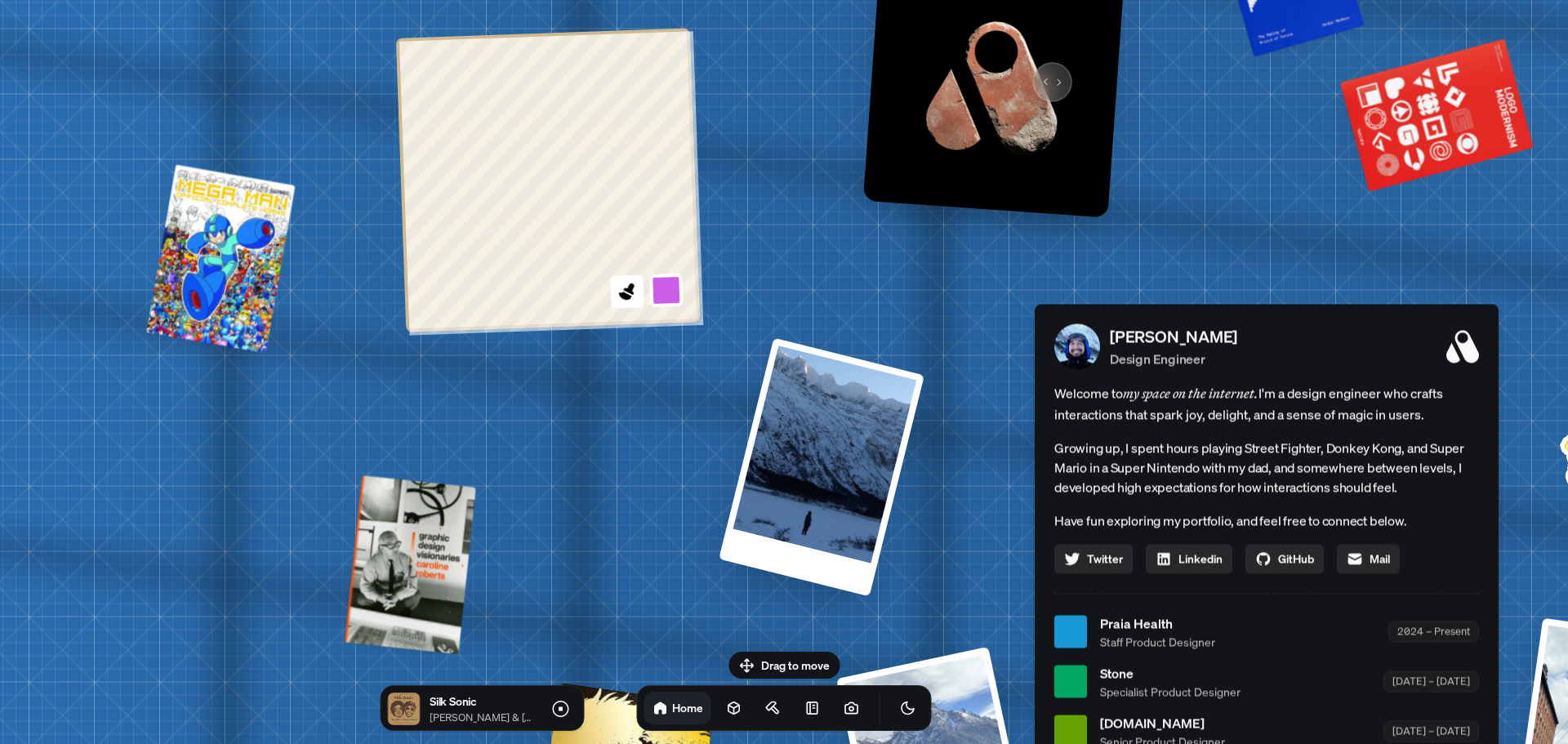
drag, startPoint x: 423, startPoint y: 260, endPoint x: 916, endPoint y: 126, distance: 510.9
click at [1035, 66] on img at bounding box center [993, 86] width 261 height 261
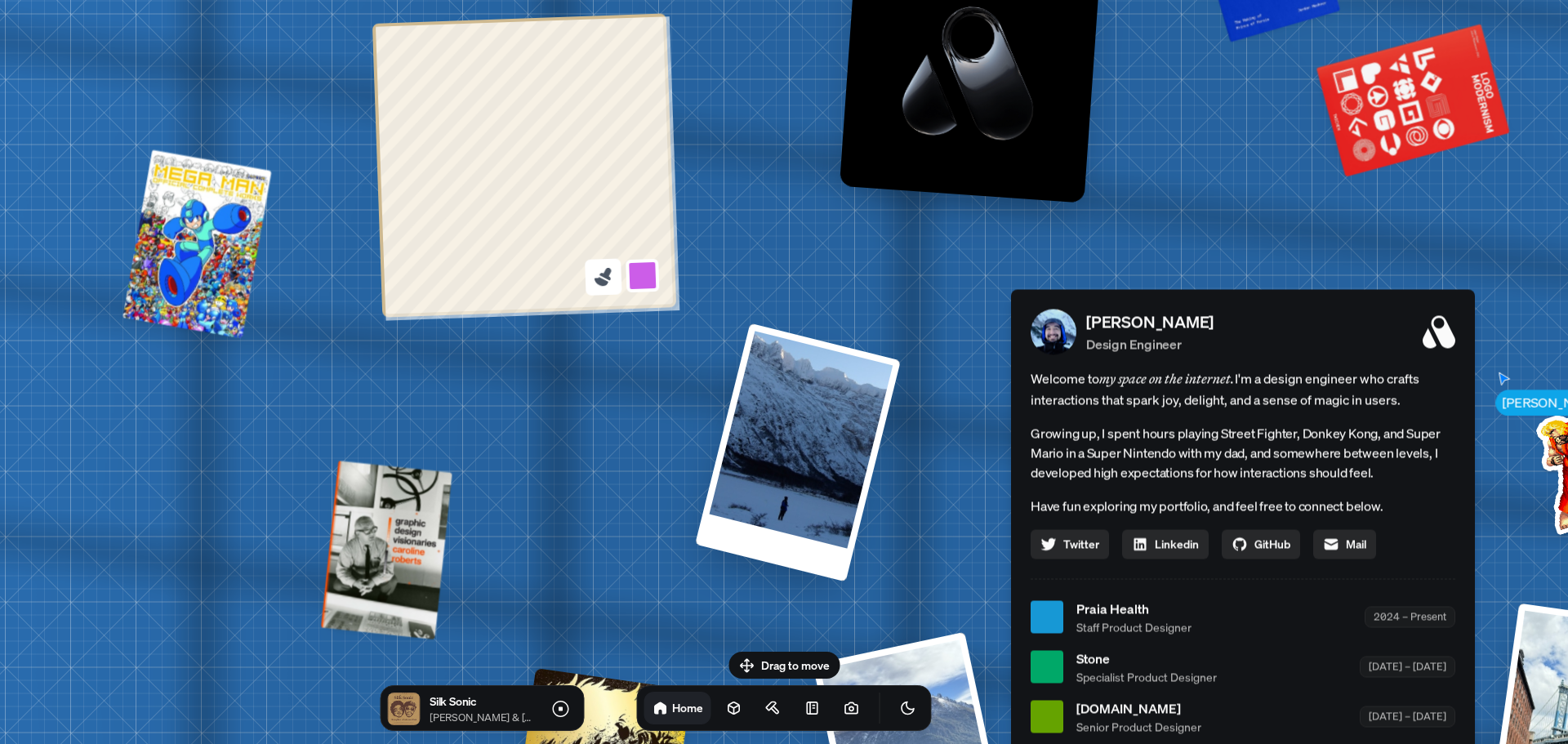
click at [594, 281] on icon at bounding box center [603, 277] width 22 height 22
click at [641, 273] on button at bounding box center [642, 275] width 38 height 38
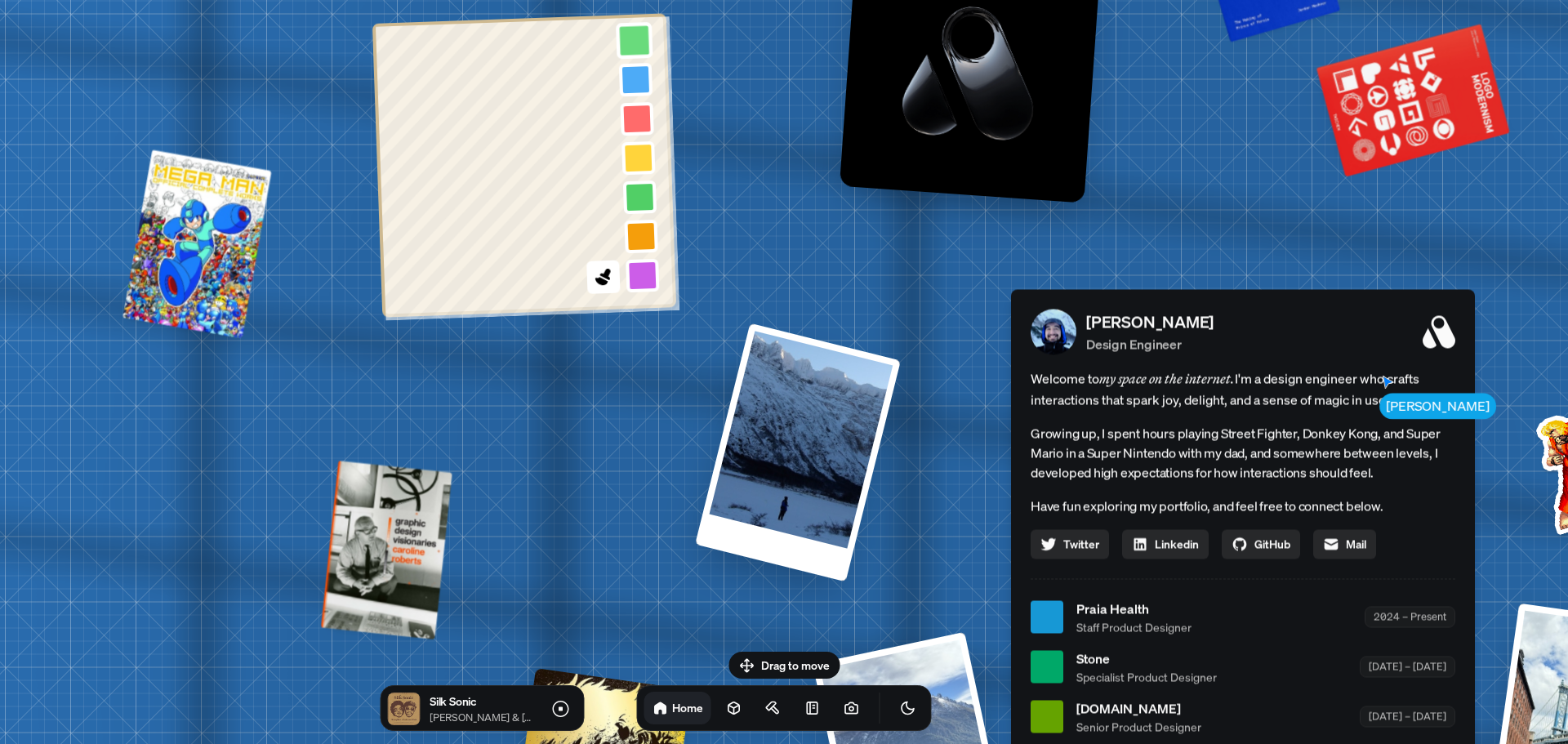
click at [631, 51] on button at bounding box center [634, 40] width 38 height 38
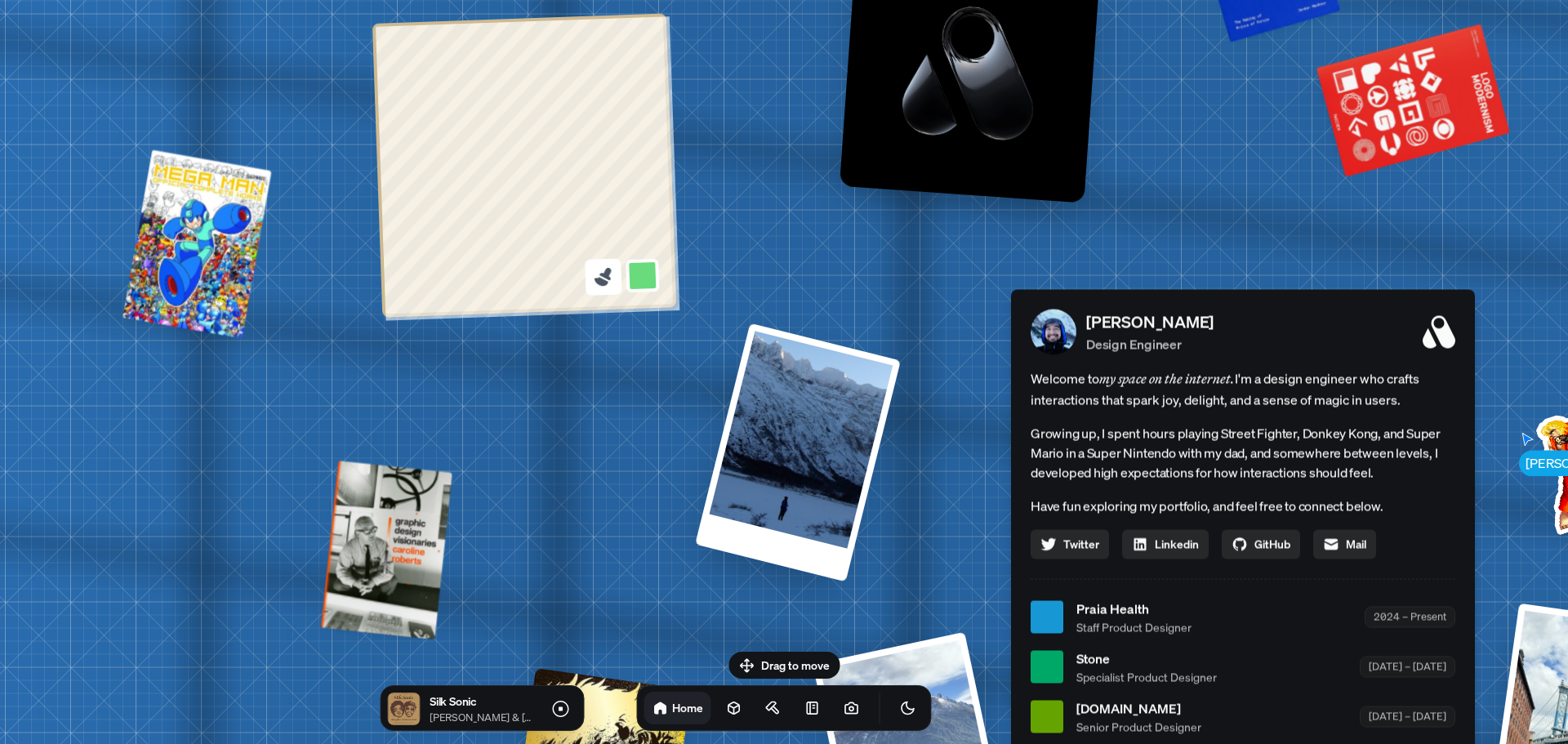
click at [606, 290] on button at bounding box center [603, 277] width 38 height 38
click at [634, 269] on button at bounding box center [642, 275] width 38 height 38
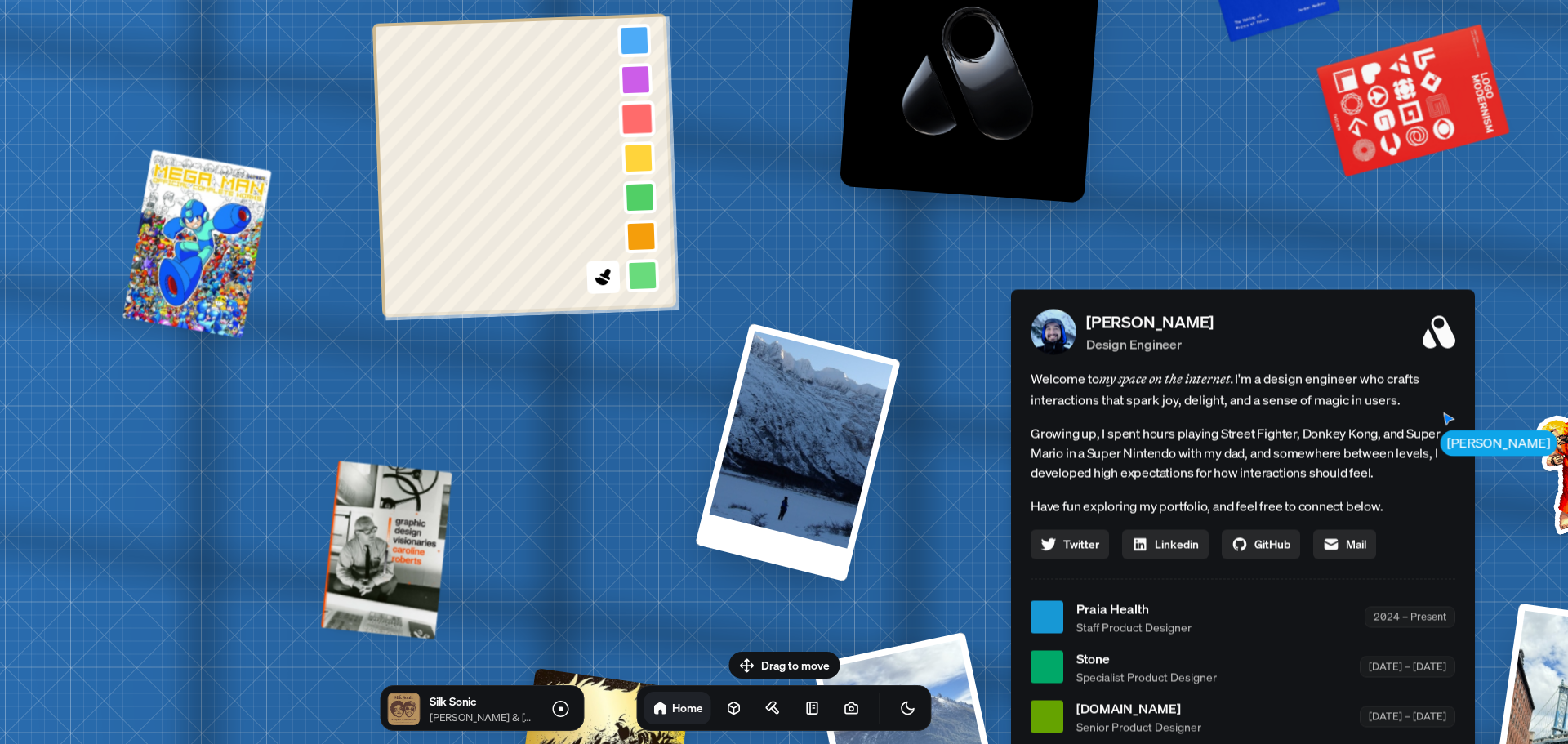
click at [633, 125] on button at bounding box center [637, 118] width 38 height 38
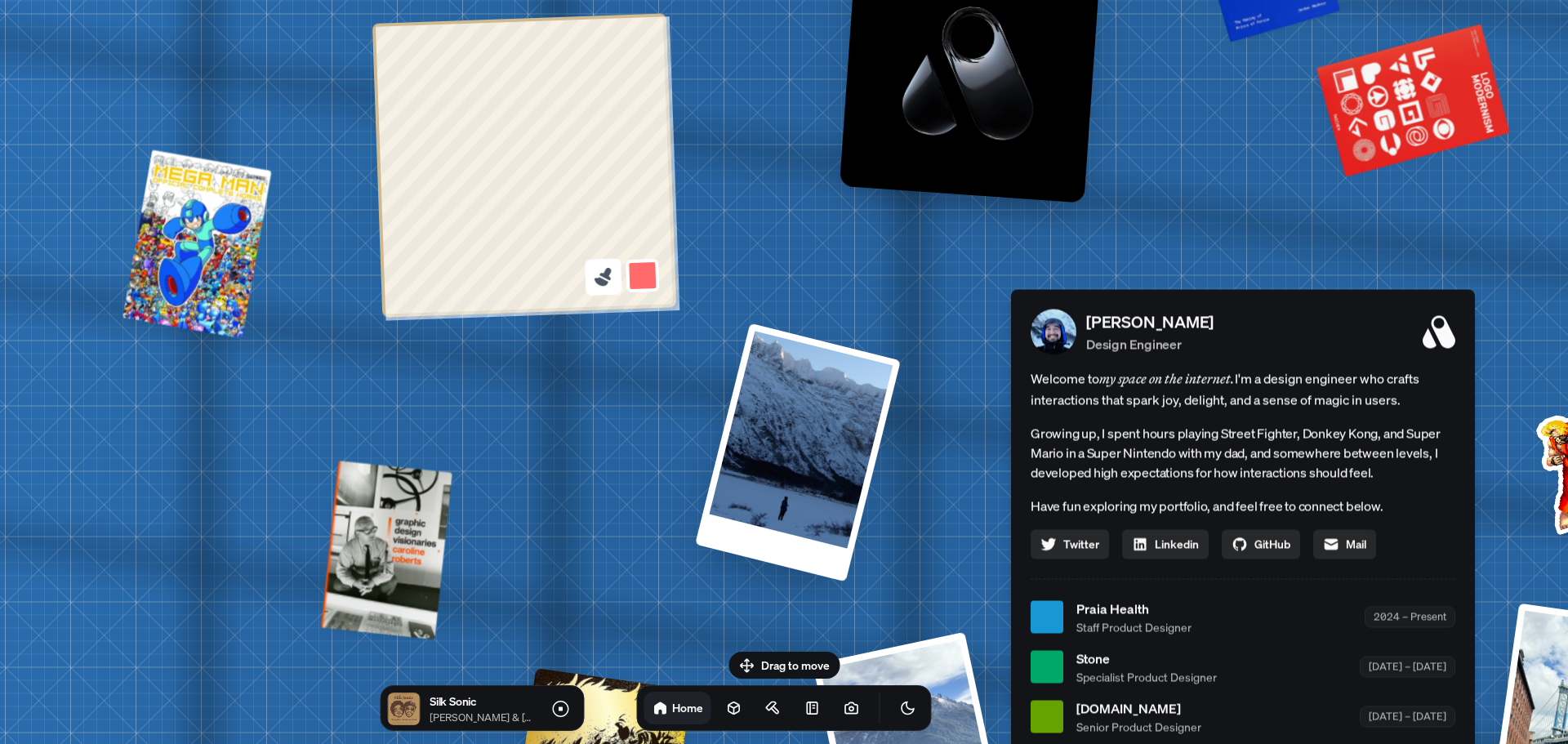
click at [613, 266] on div at bounding box center [524, 165] width 303 height 304
click at [614, 279] on icon at bounding box center [603, 277] width 22 height 22
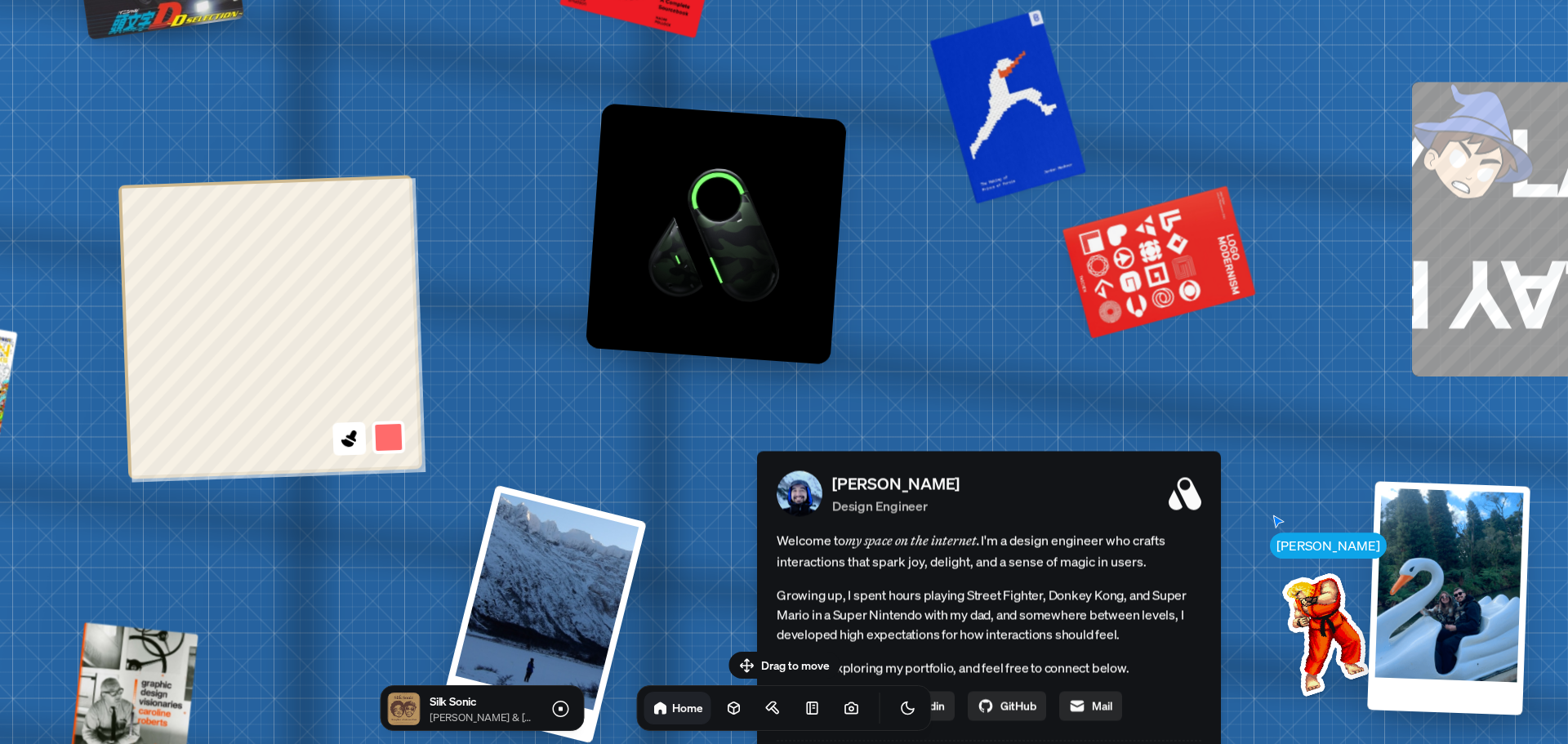
drag, startPoint x: 1198, startPoint y: 89, endPoint x: 924, endPoint y: 262, distance: 324.0
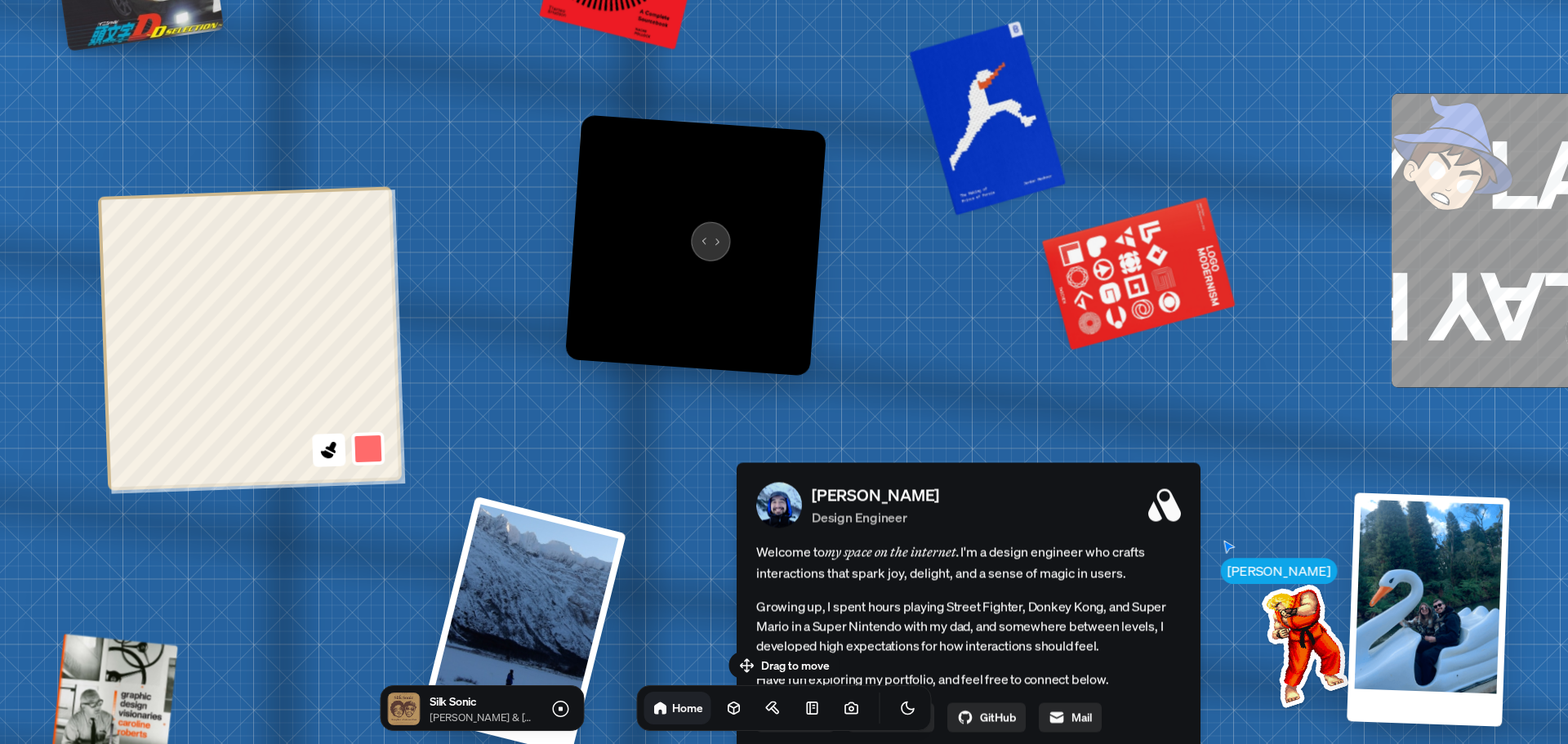
click at [702, 232] on img at bounding box center [695, 245] width 261 height 261
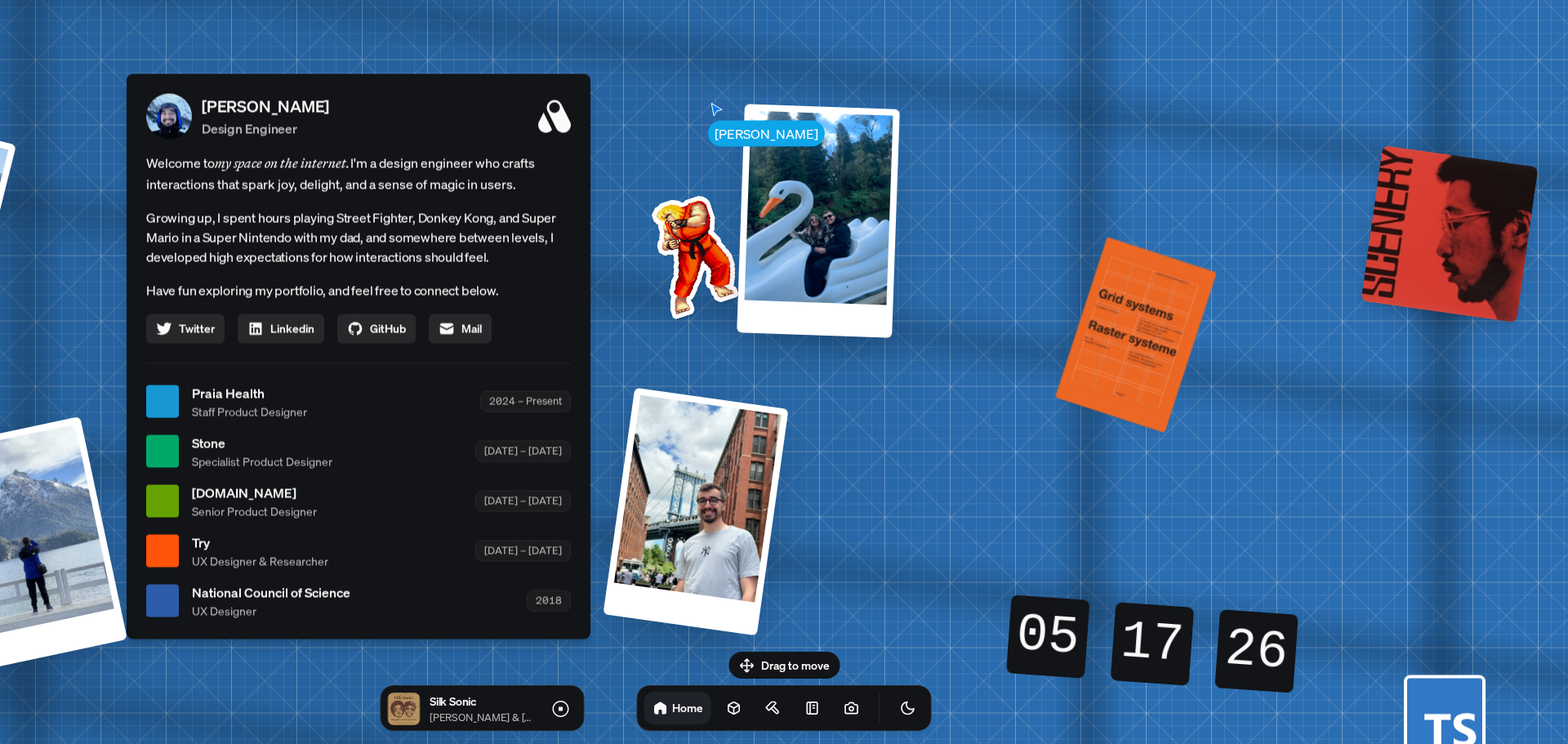
drag, startPoint x: 954, startPoint y: 353, endPoint x: 347, endPoint y: -37, distance: 721.5
click at [347, 0] on html "[PERSON_NAME] [PERSON_NAME] Design Engineer Welcome to my space on the internet…" at bounding box center [784, 0] width 1568 height 0
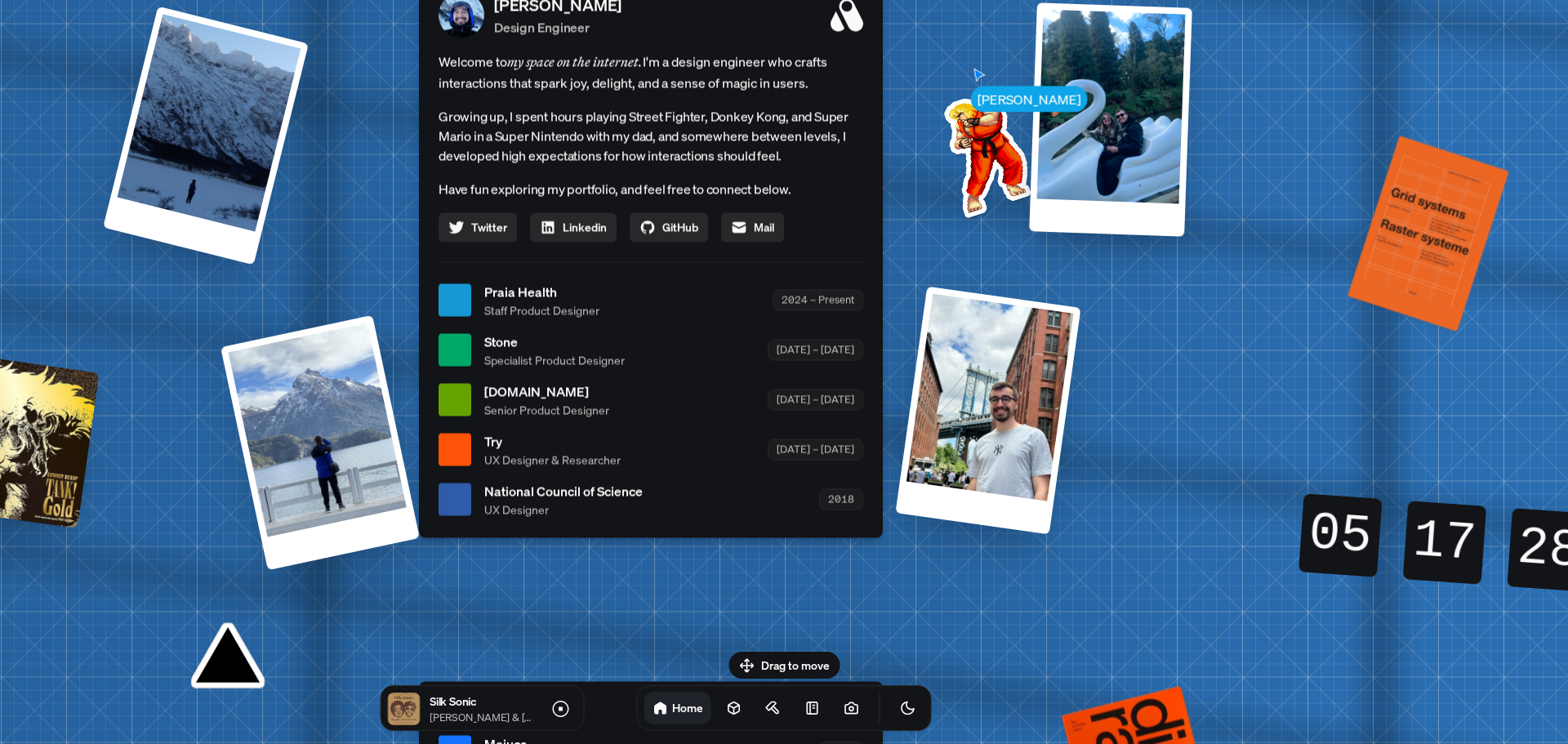
drag, startPoint x: 663, startPoint y: 178, endPoint x: 823, endPoint y: 138, distance: 164.9
click at [823, 138] on p "Growing up, I spent hours playing Street Fighter, Donkey Kong, and Super Mario …" at bounding box center [650, 135] width 425 height 59
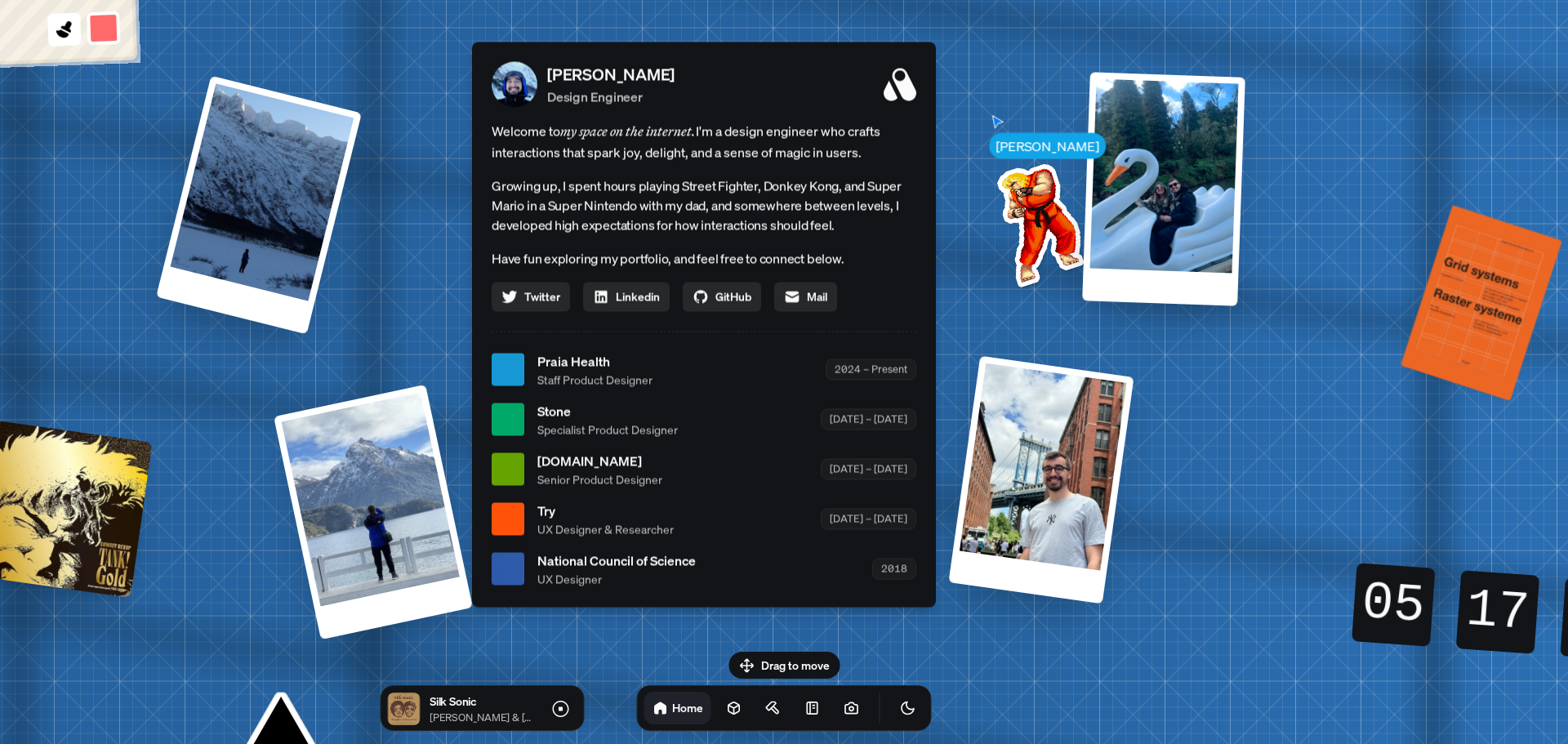
drag, startPoint x: 580, startPoint y: 86, endPoint x: 635, endPoint y: 156, distance: 89.0
click at [635, 156] on span "Welcome to my space on the internet. I'm a design engineer who crafts interacti…" at bounding box center [703, 142] width 425 height 42
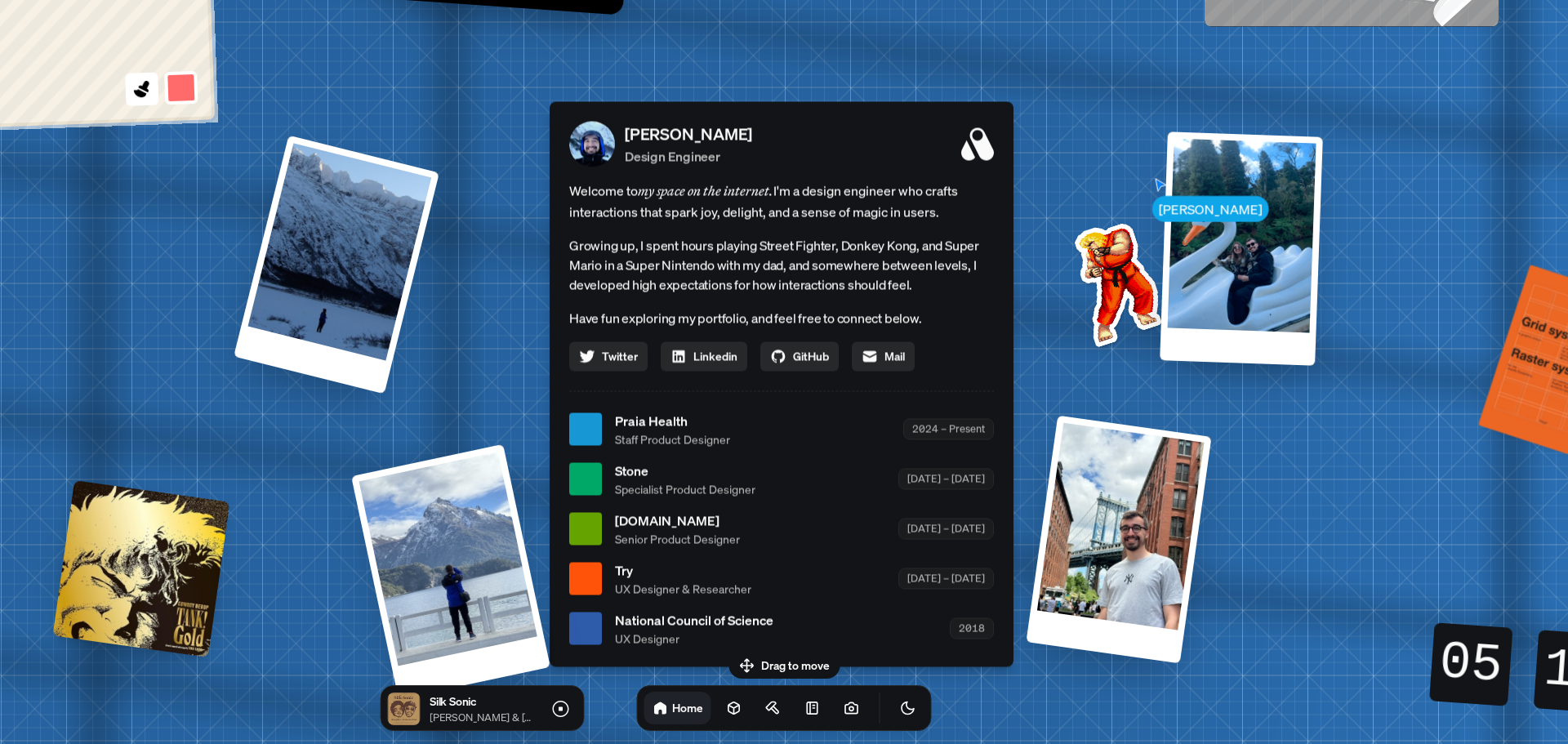
drag, startPoint x: 909, startPoint y: 89, endPoint x: 985, endPoint y: 147, distance: 95.6
click at [985, 147] on icon at bounding box center [978, 144] width 33 height 33
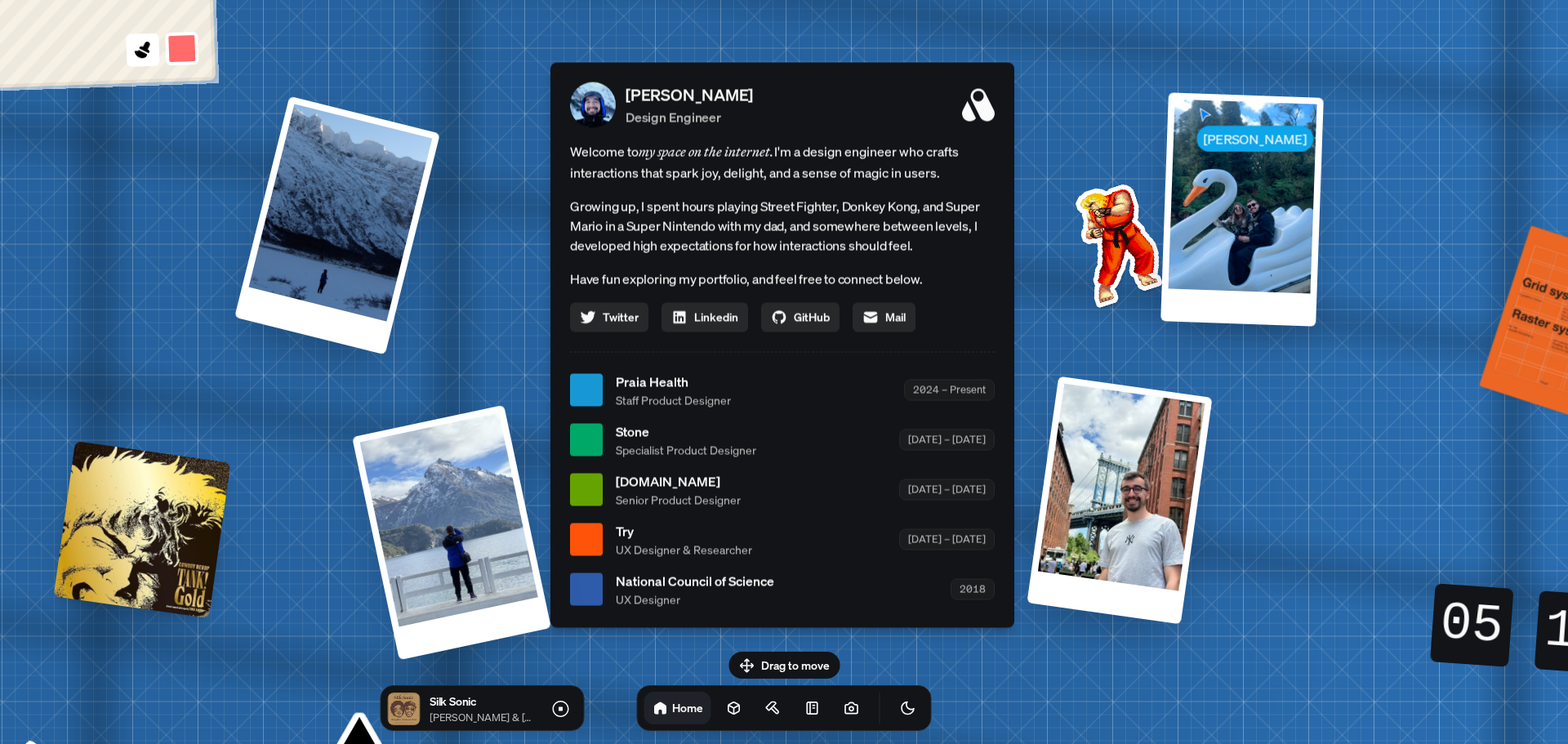
drag, startPoint x: 984, startPoint y: 199, endPoint x: 985, endPoint y: 161, distance: 38.0
click at [985, 161] on span "Welcome to my space on the internet. I'm a design engineer who crafts interacti…" at bounding box center [782, 162] width 425 height 42
click at [726, 705] on icon at bounding box center [734, 708] width 16 height 16
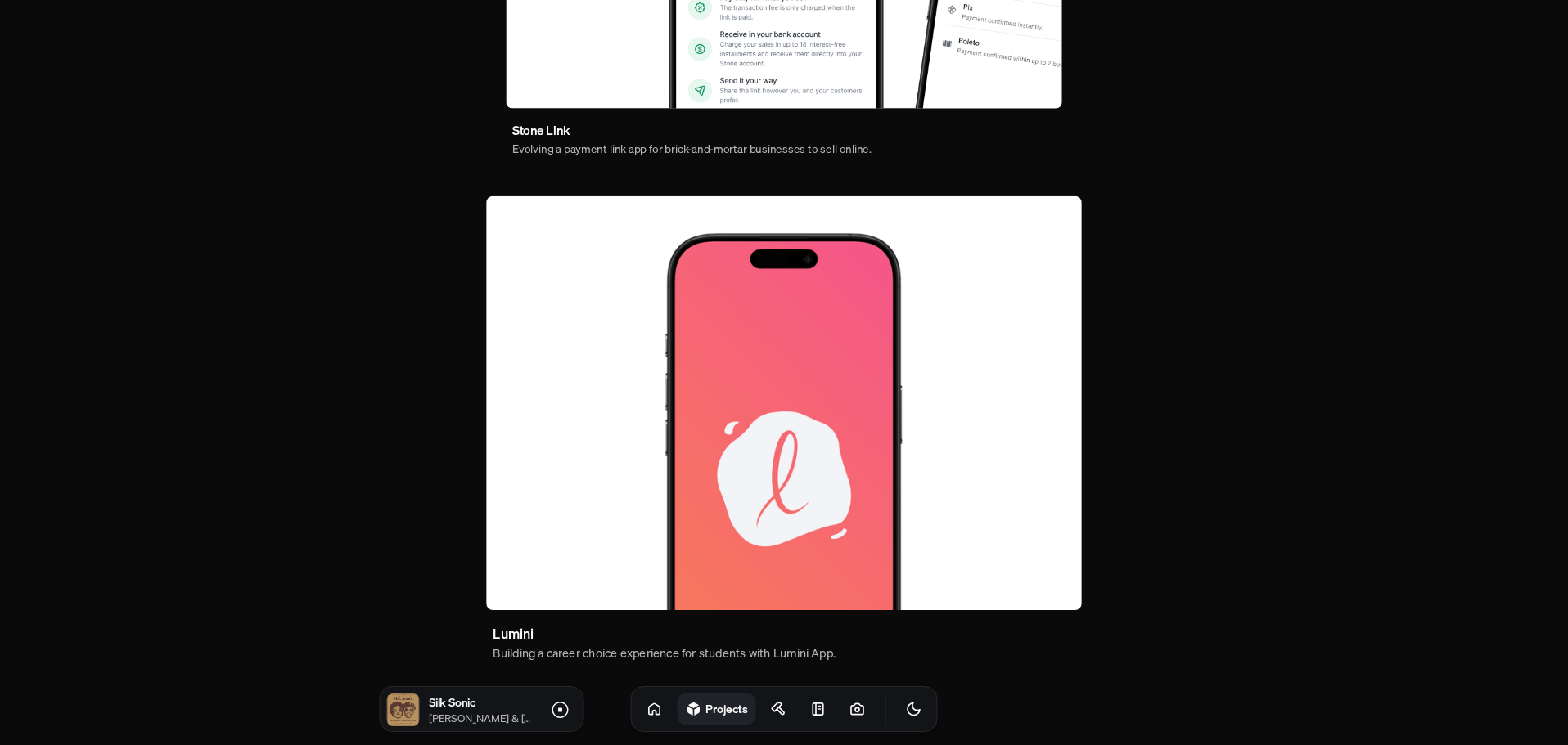
scroll to position [942, 0]
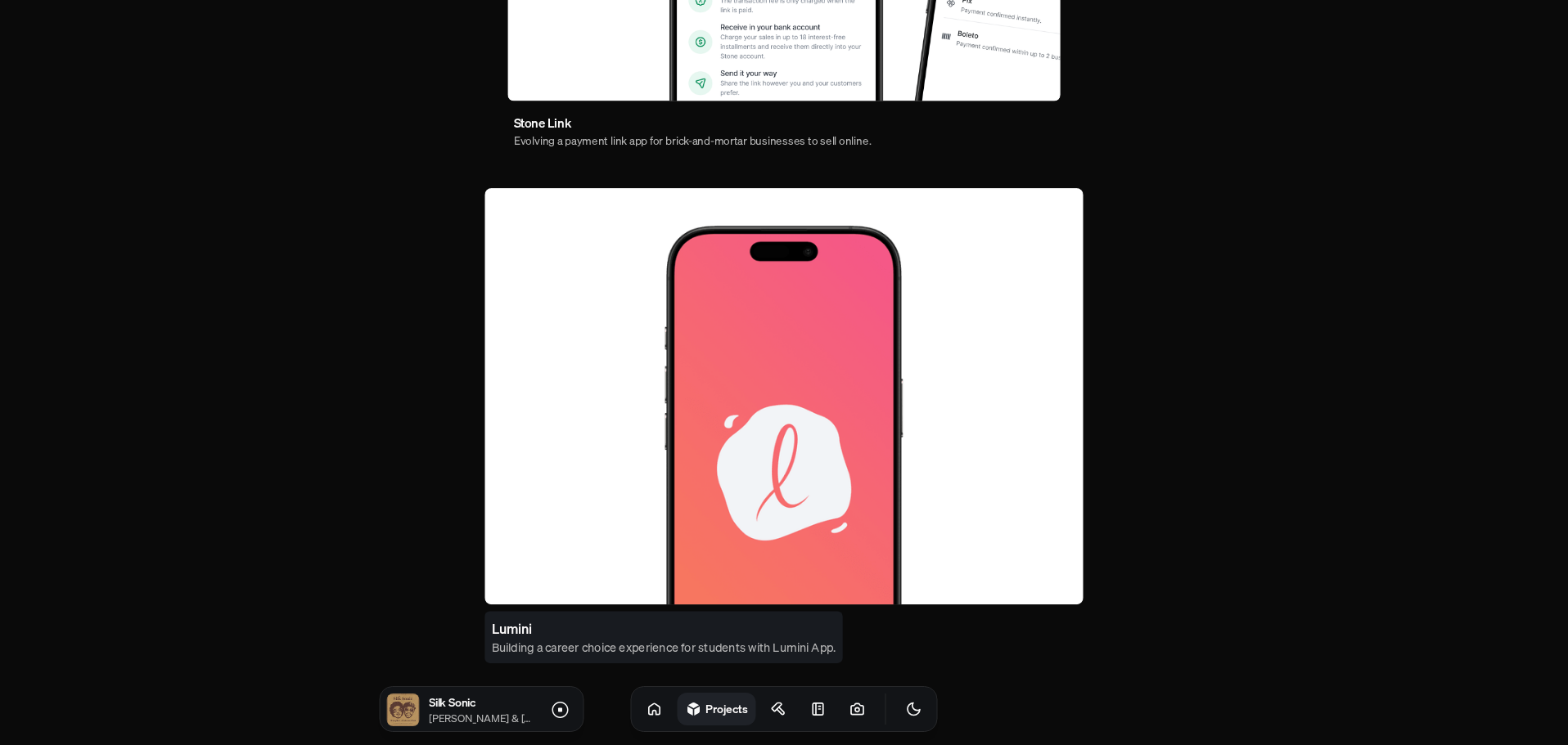
click at [724, 625] on link "Lumini Building a career choice experience for students with Lumini App." at bounding box center [663, 636] width 358 height 51
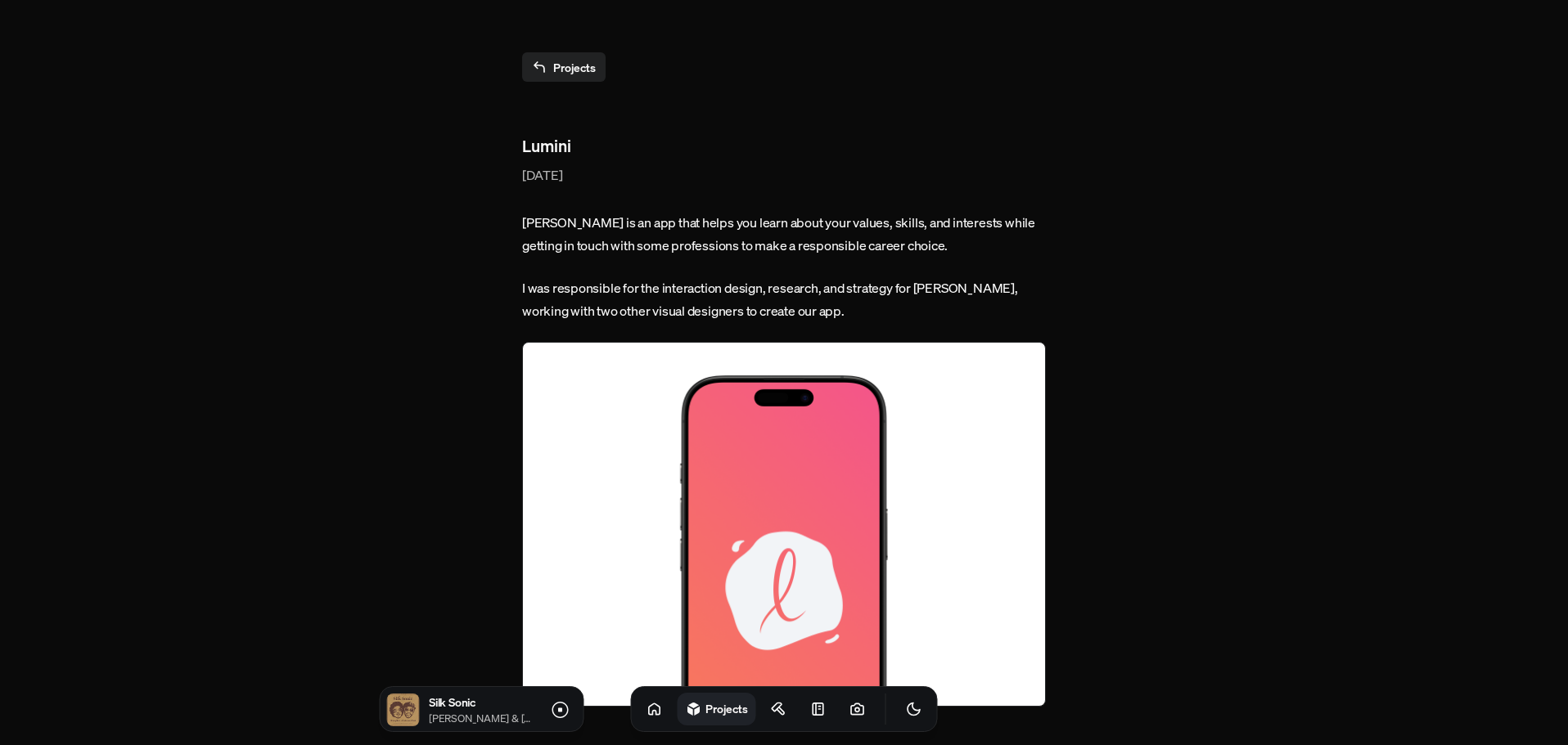
click at [553, 53] on link "Projects" at bounding box center [564, 67] width 83 height 30
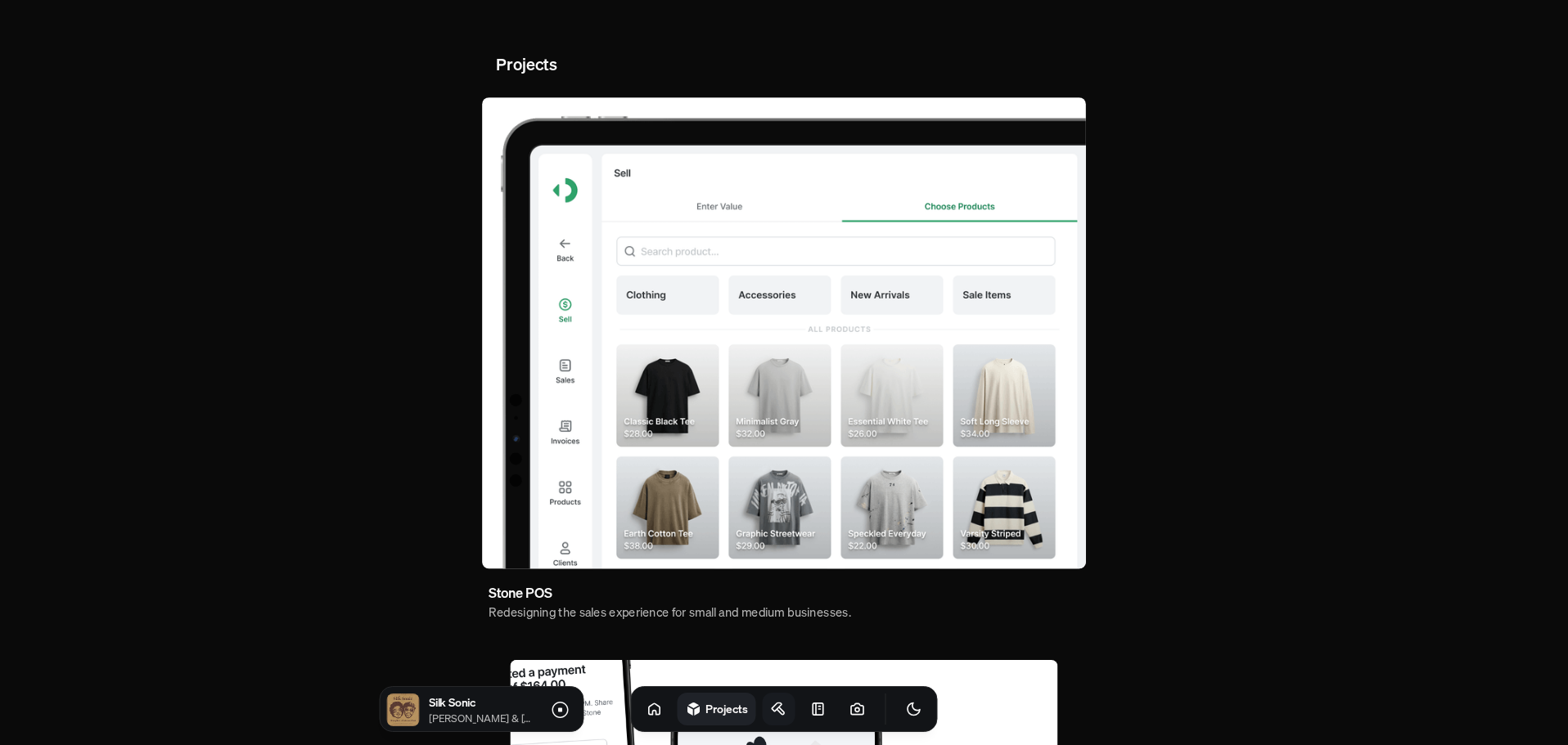
click at [771, 716] on icon at bounding box center [779, 709] width 16 height 16
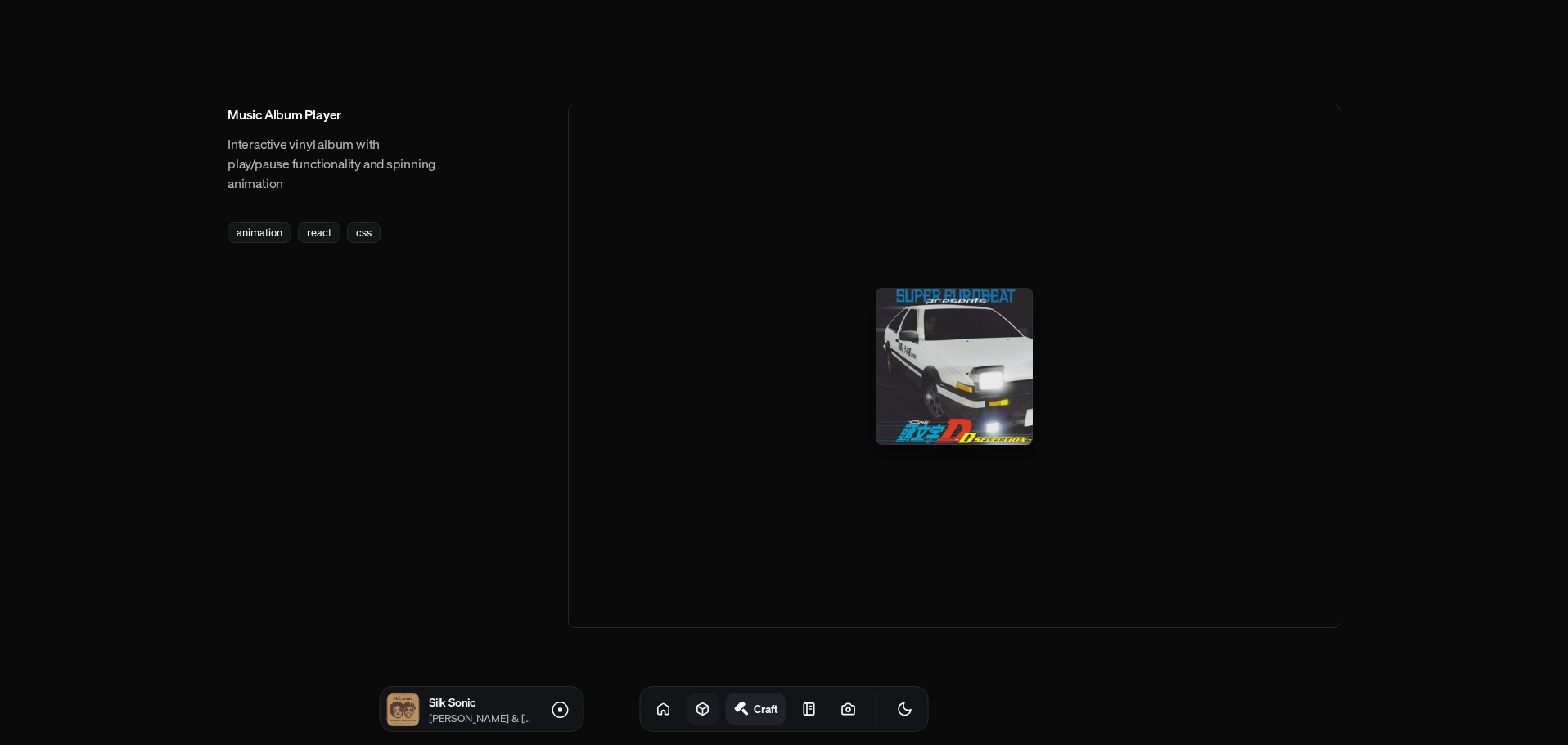
scroll to position [2462, 0]
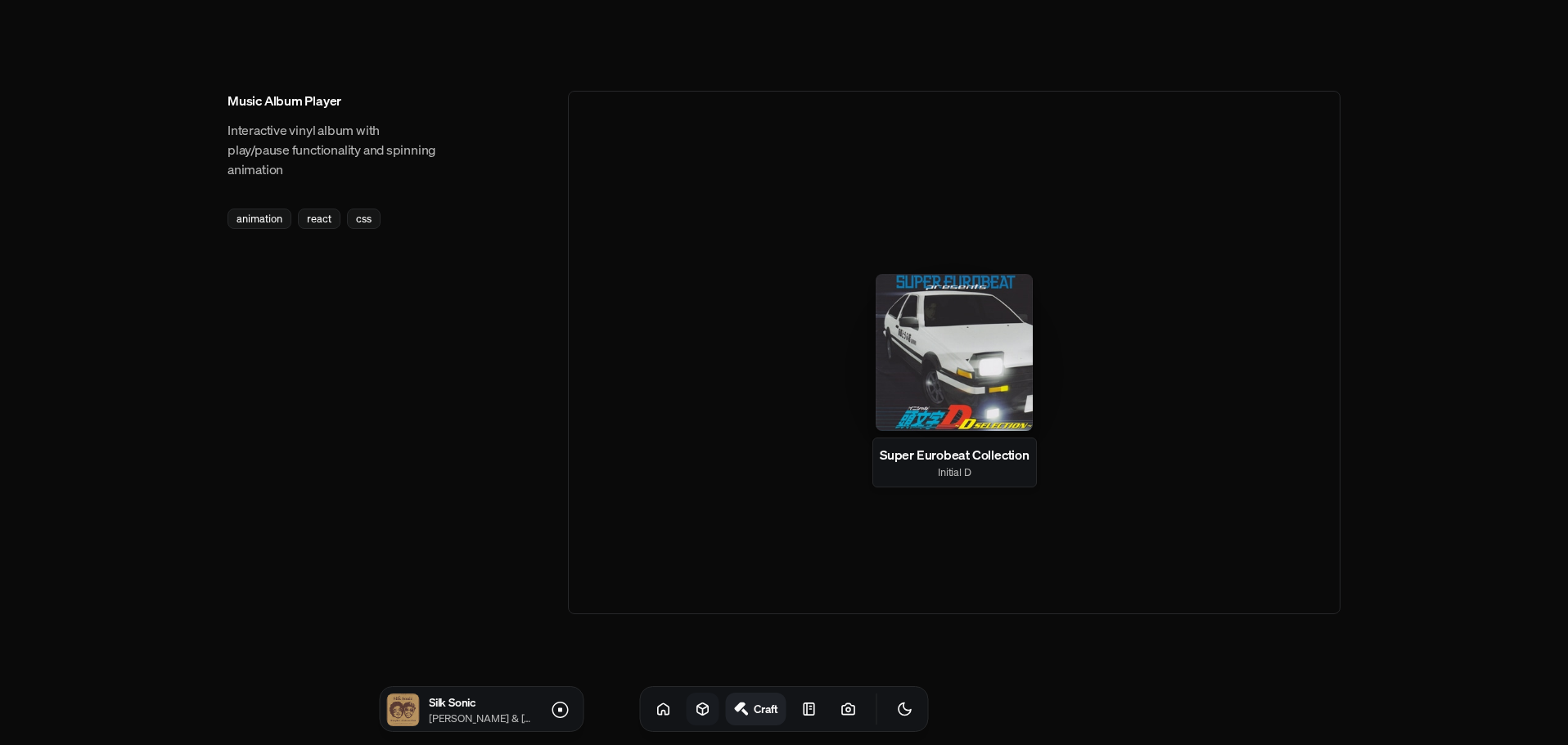
click at [926, 396] on div at bounding box center [953, 352] width 157 height 157
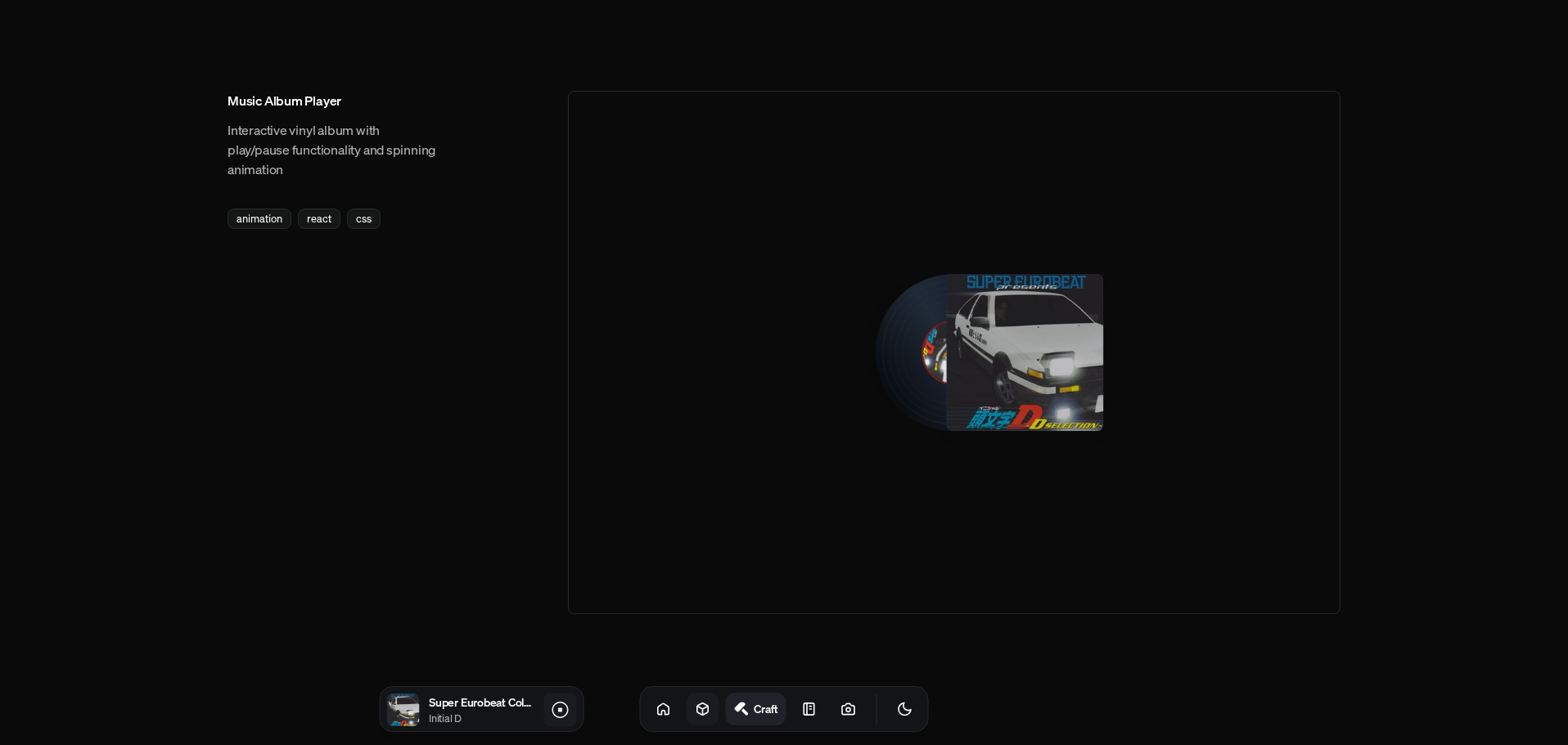
click at [563, 713] on icon at bounding box center [560, 710] width 19 height 19
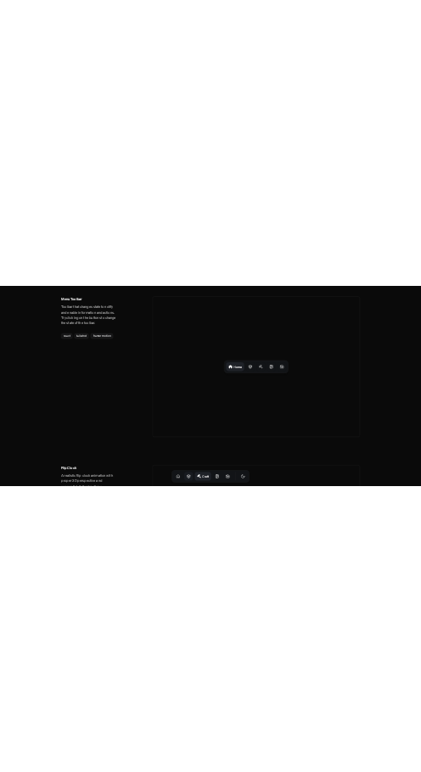
scroll to position [0, 0]
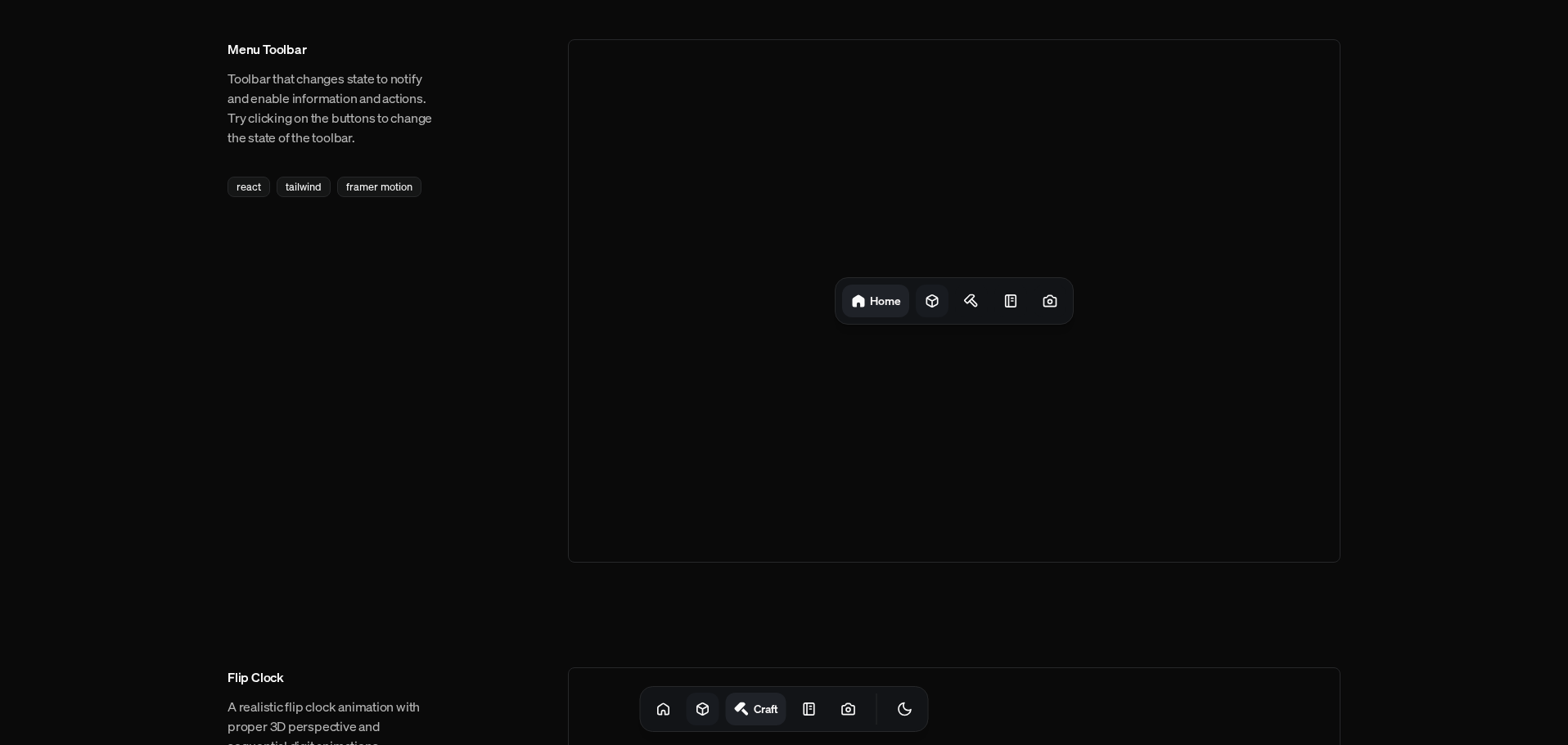
click at [928, 301] on icon at bounding box center [931, 301] width 16 height 16
click at [848, 300] on icon at bounding box center [852, 301] width 16 height 16
click at [319, 194] on div "tailwind" at bounding box center [304, 186] width 54 height 20
click at [1045, 299] on icon at bounding box center [1049, 301] width 16 height 16
click at [978, 302] on icon at bounding box center [973, 301] width 11 height 12
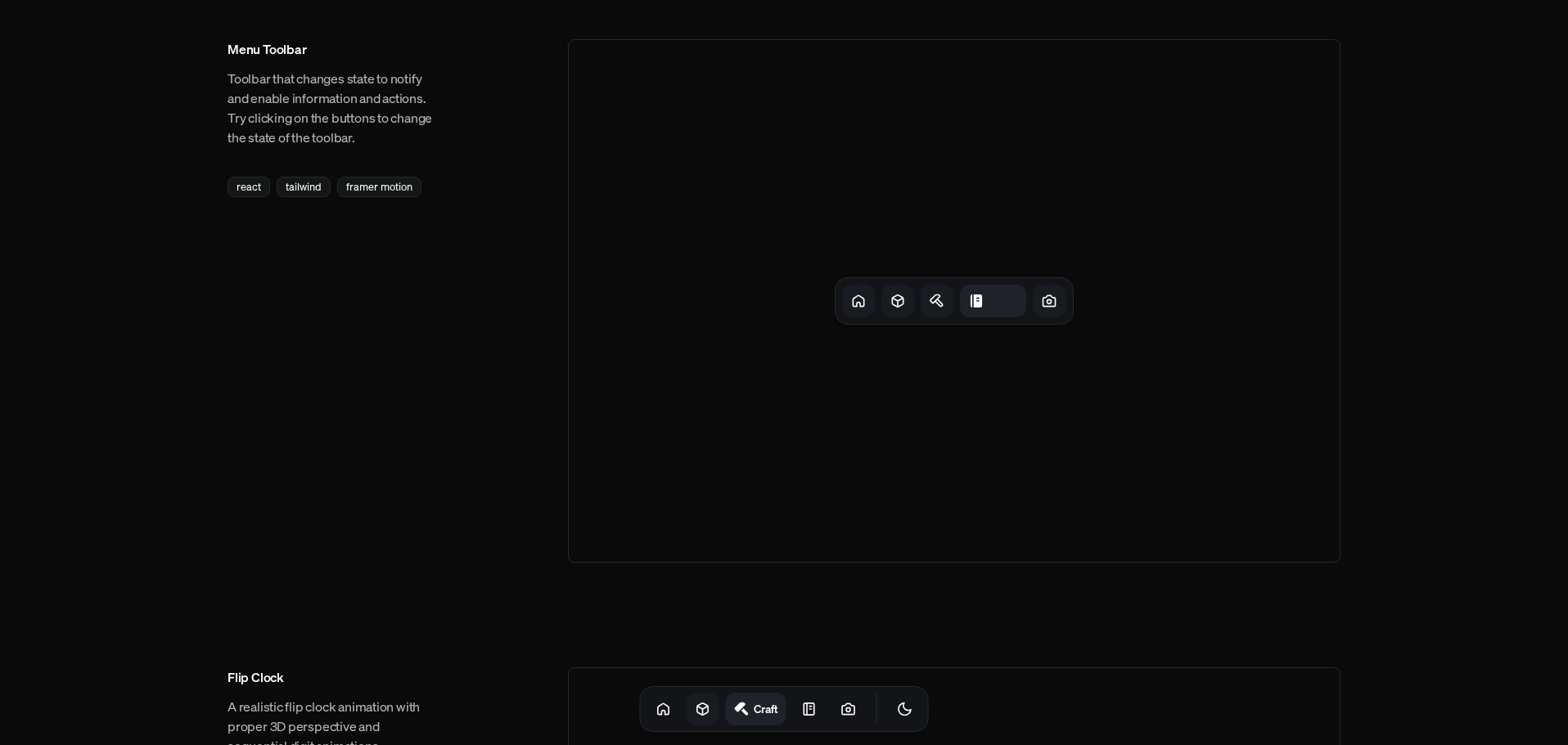
click at [943, 307] on icon at bounding box center [936, 301] width 16 height 16
click at [901, 311] on div at bounding box center [900, 301] width 33 height 33
click at [861, 312] on div at bounding box center [853, 301] width 33 height 33
click at [801, 712] on icon at bounding box center [809, 709] width 16 height 16
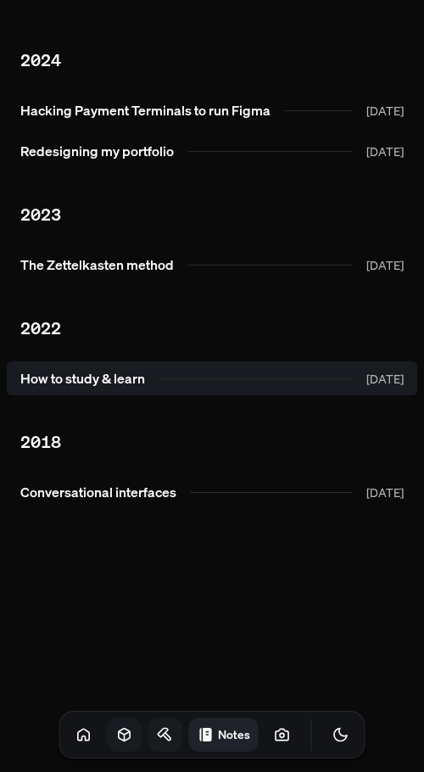
click at [182, 369] on link "How to study & learn [DATE]" at bounding box center [212, 378] width 410 height 34
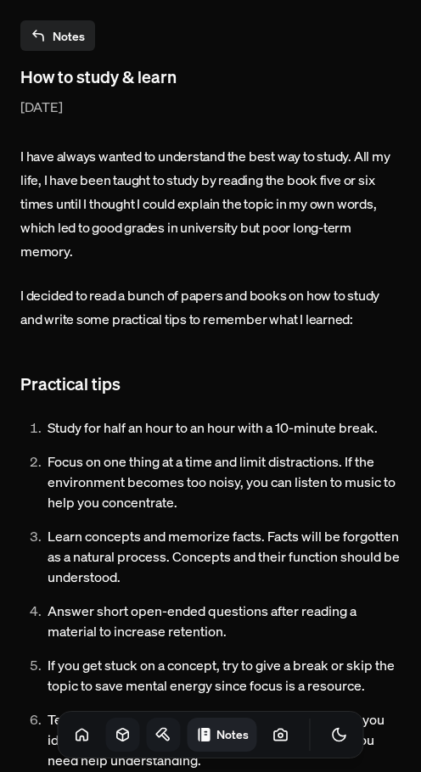
click at [59, 28] on link "Notes" at bounding box center [57, 35] width 75 height 31
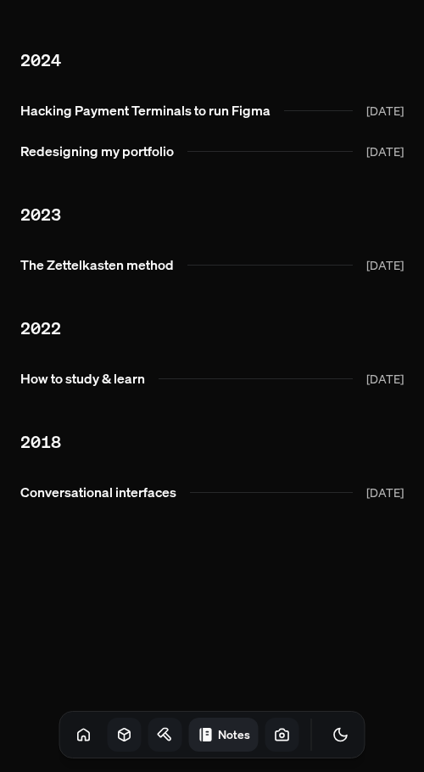
click at [276, 734] on icon at bounding box center [282, 733] width 13 height 11
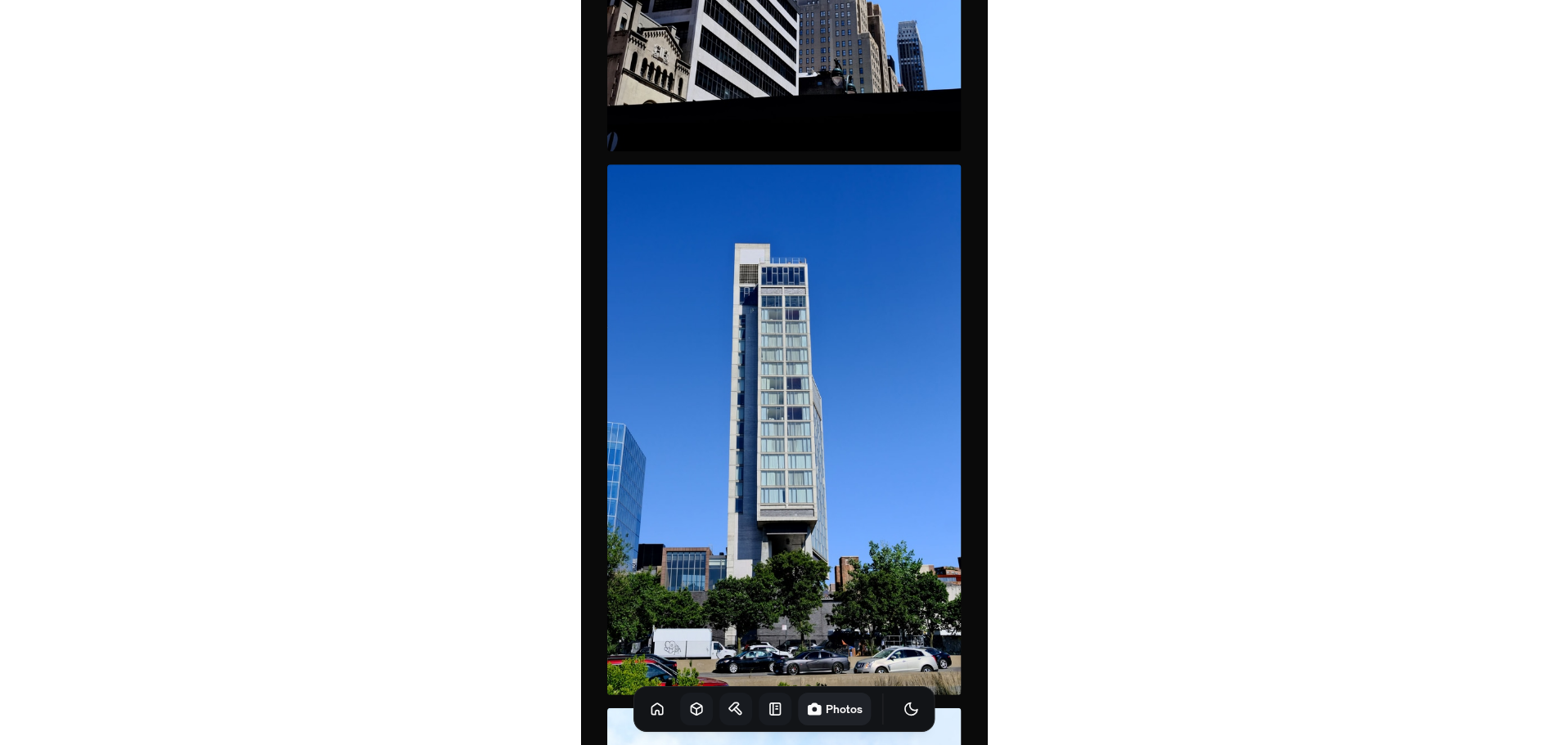
scroll to position [3683, 0]
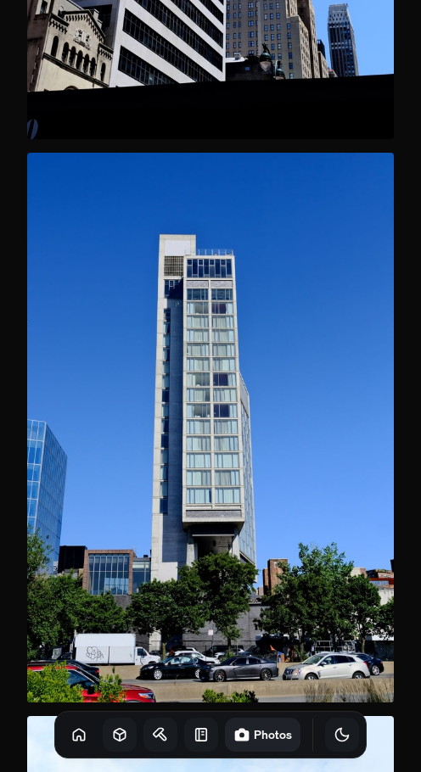
click at [333, 727] on icon "Toggle Theme" at bounding box center [341, 734] width 17 height 17
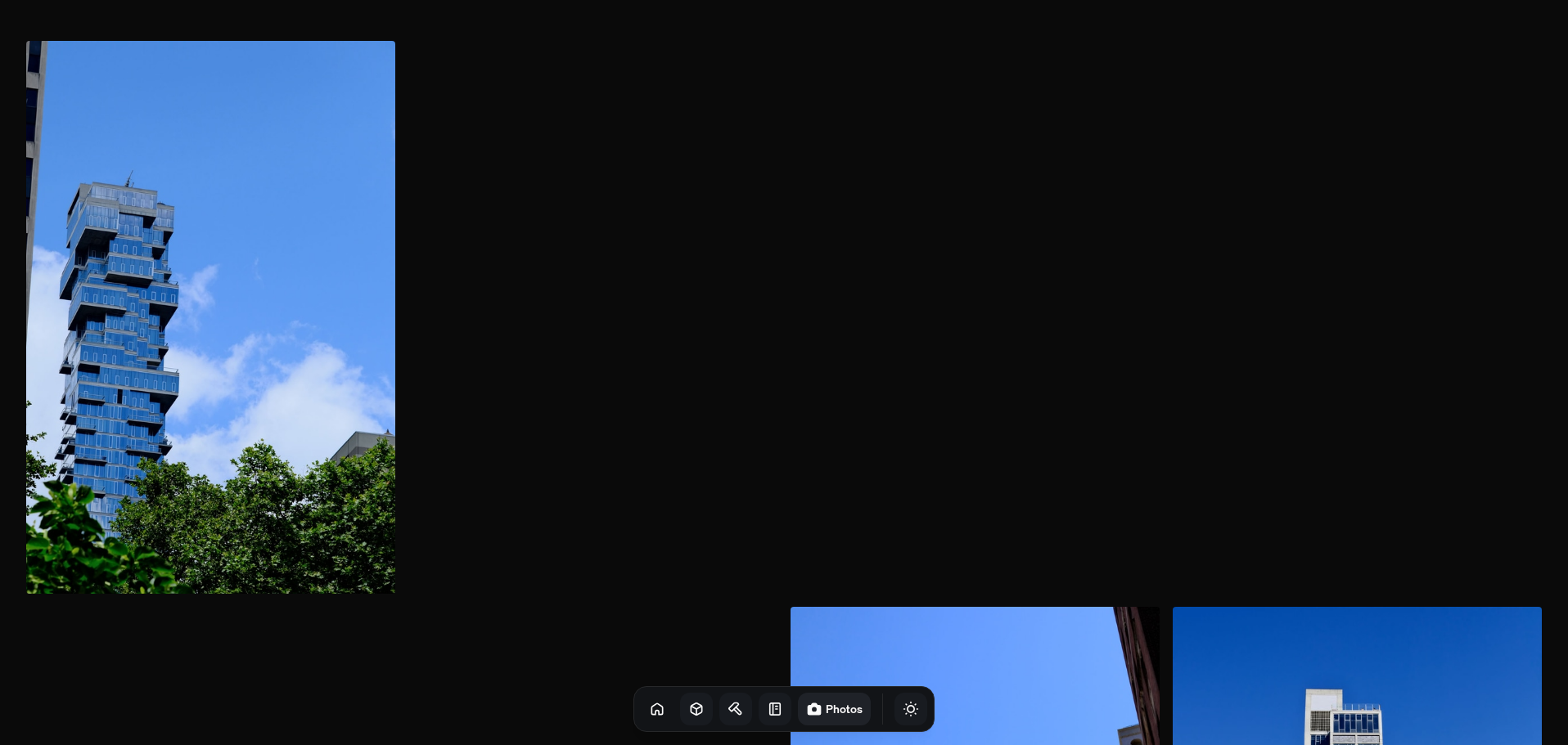
scroll to position [0, 0]
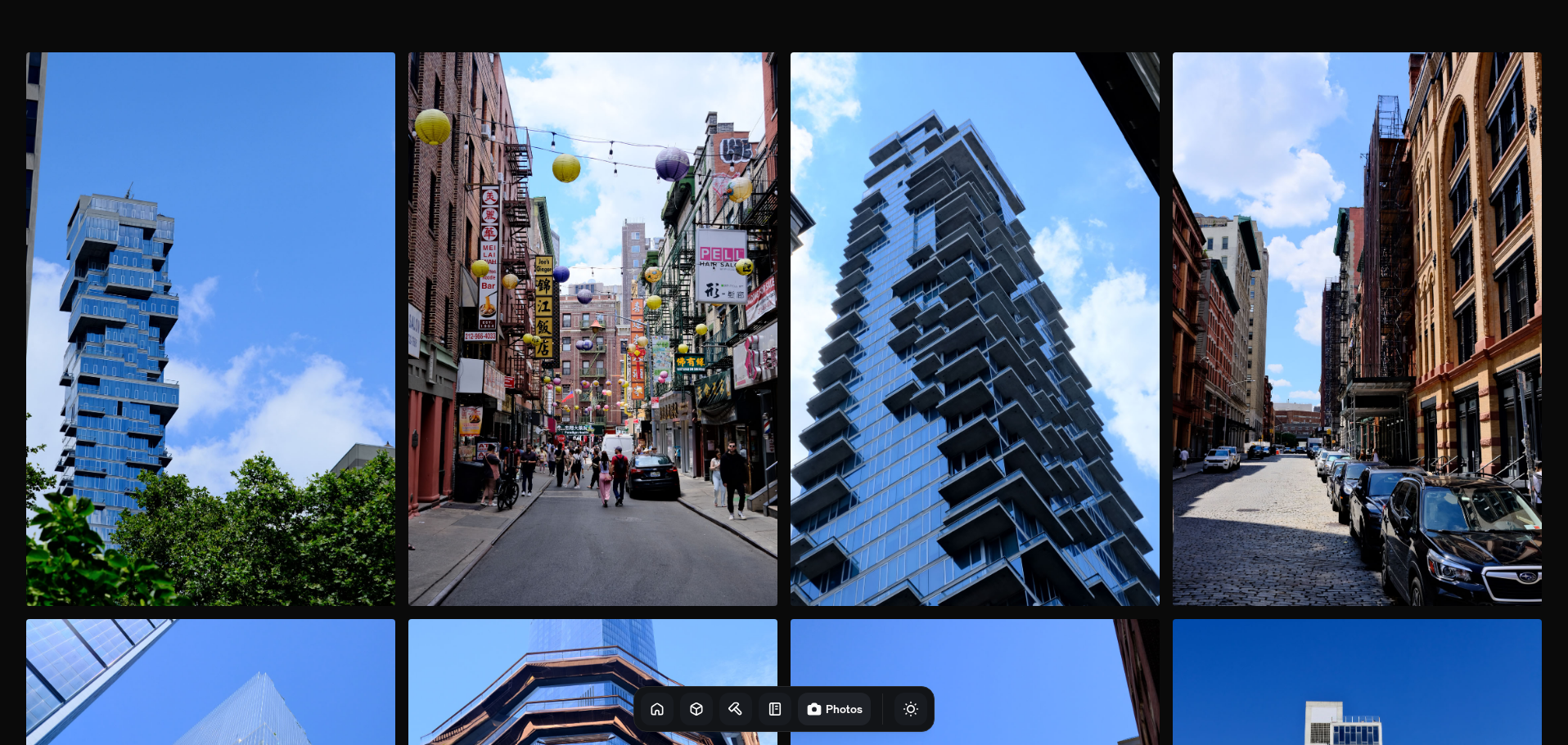
click at [646, 705] on link at bounding box center [657, 709] width 33 height 33
click at [651, 712] on icon at bounding box center [656, 708] width 11 height 11
click at [826, 705] on h1 "Photos" at bounding box center [844, 709] width 37 height 15
click at [902, 713] on icon "Toggle Theme" at bounding box center [910, 709] width 16 height 16
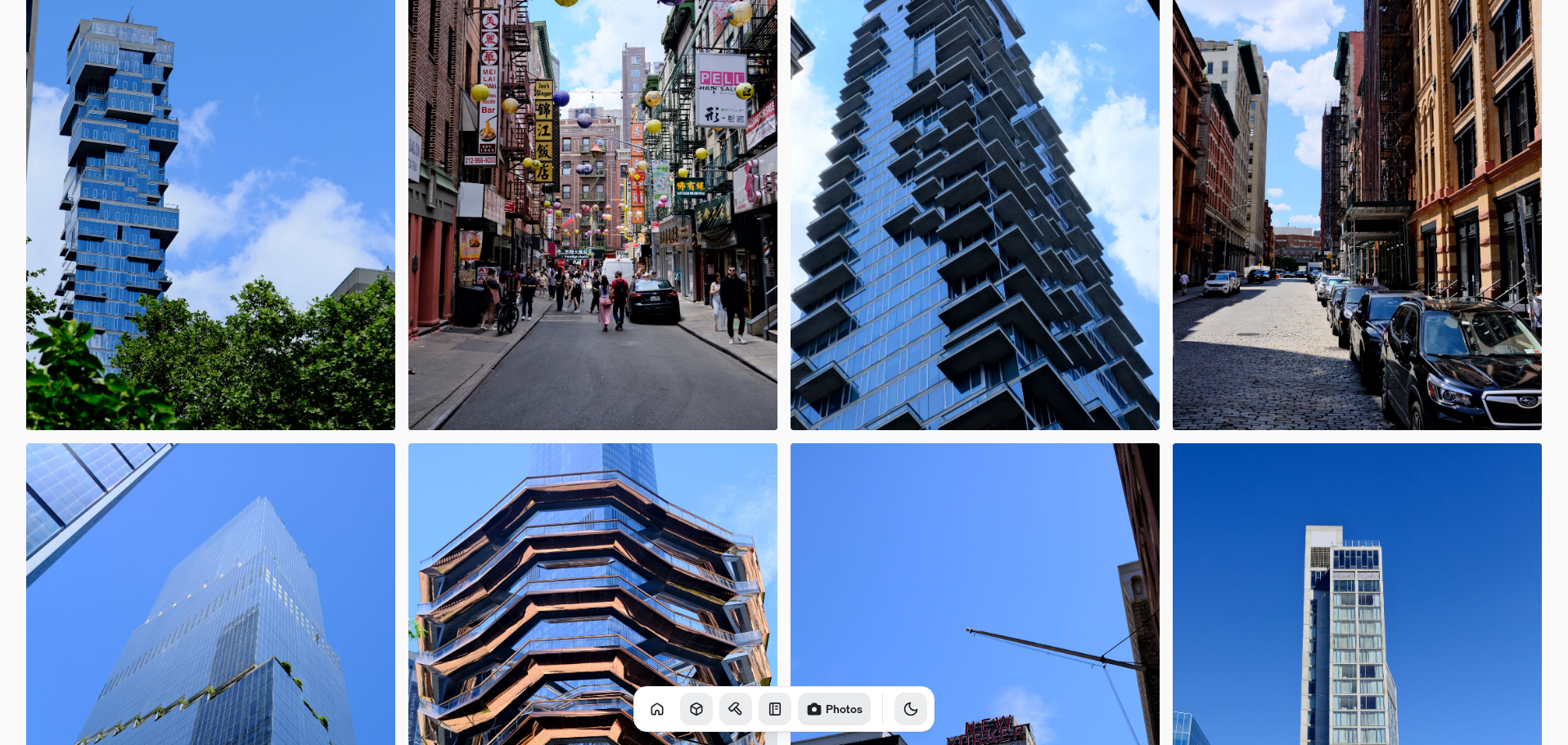
scroll to position [573, 0]
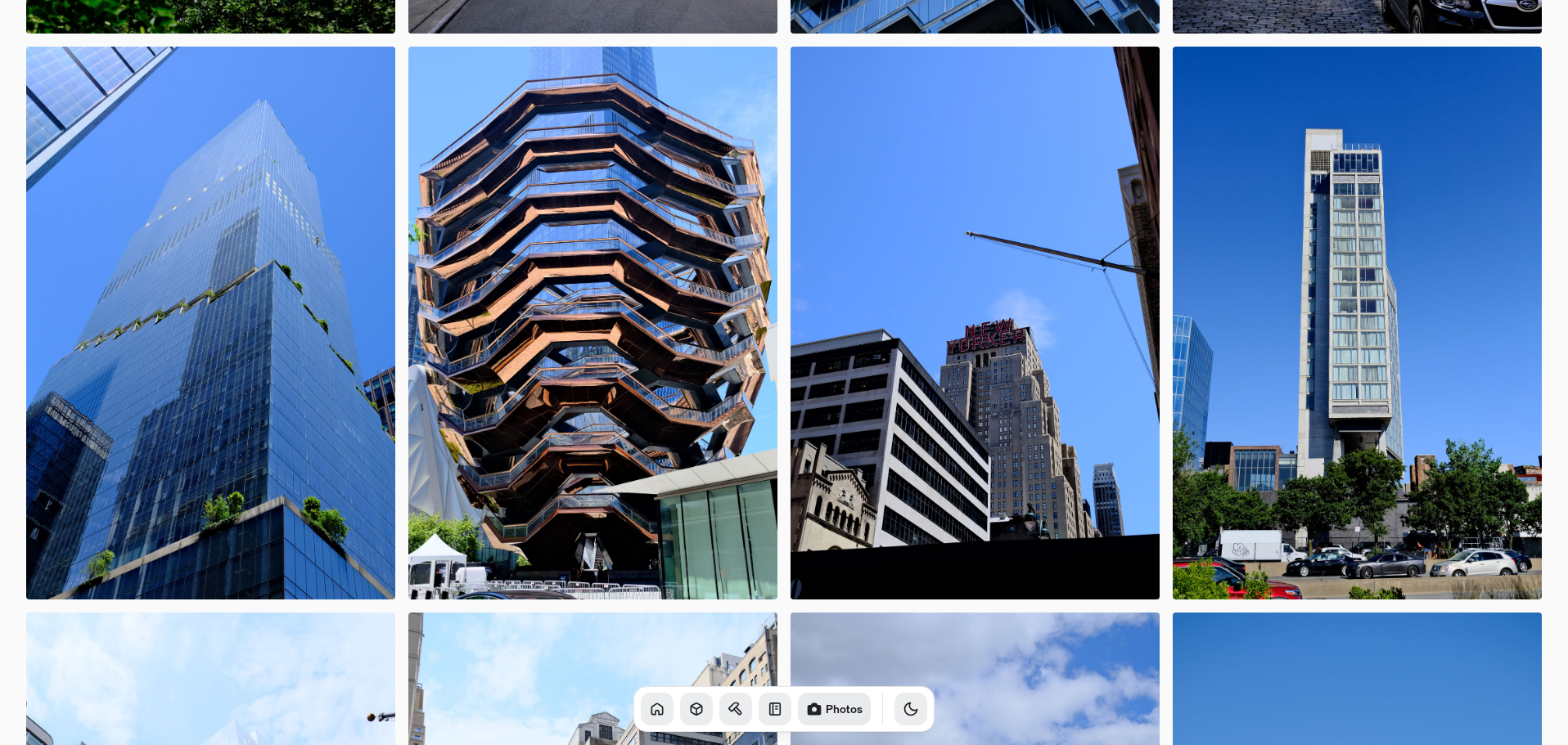
click at [648, 705] on link at bounding box center [657, 709] width 33 height 33
click at [761, 719] on link at bounding box center [775, 709] width 33 height 33
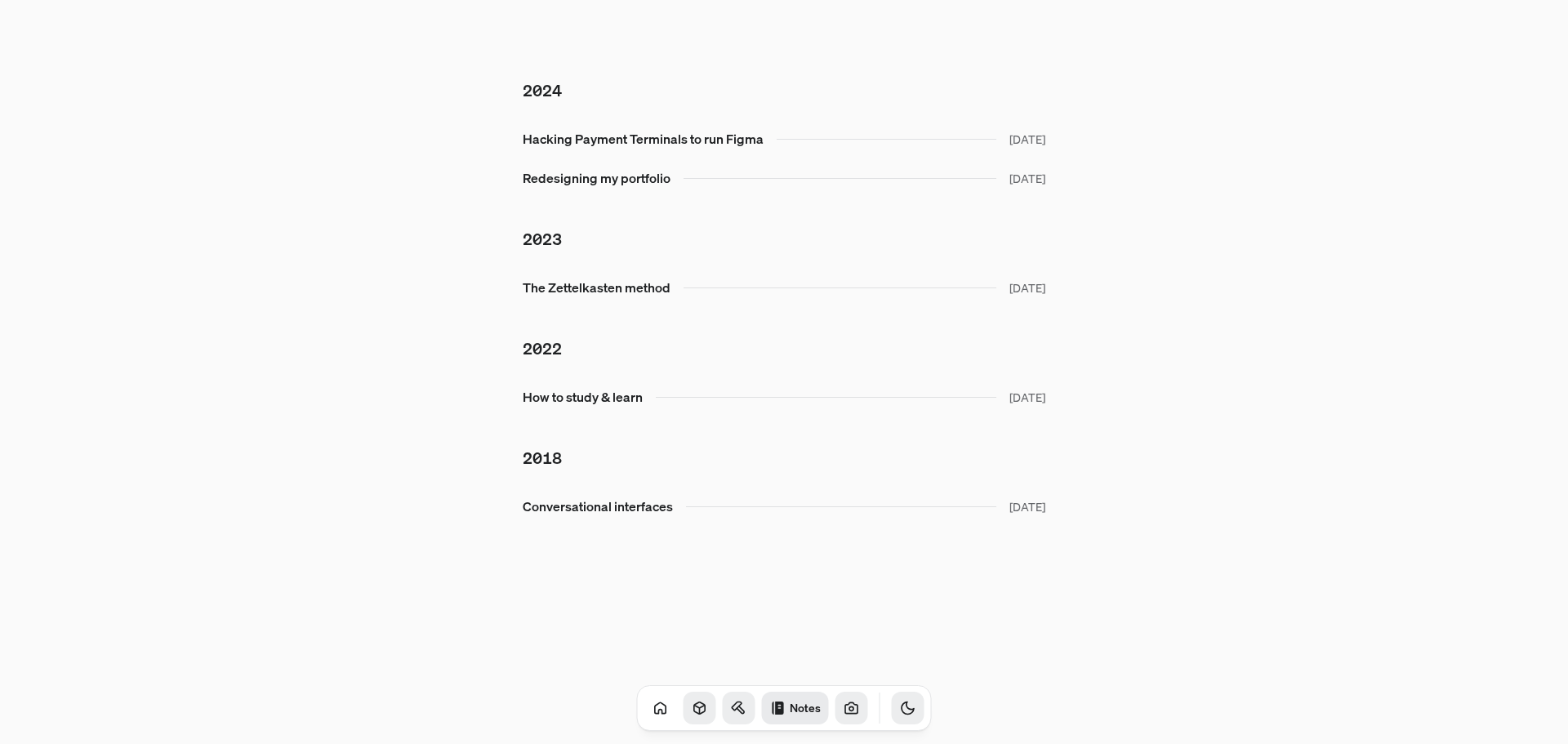
click at [835, 702] on link at bounding box center [851, 708] width 33 height 33
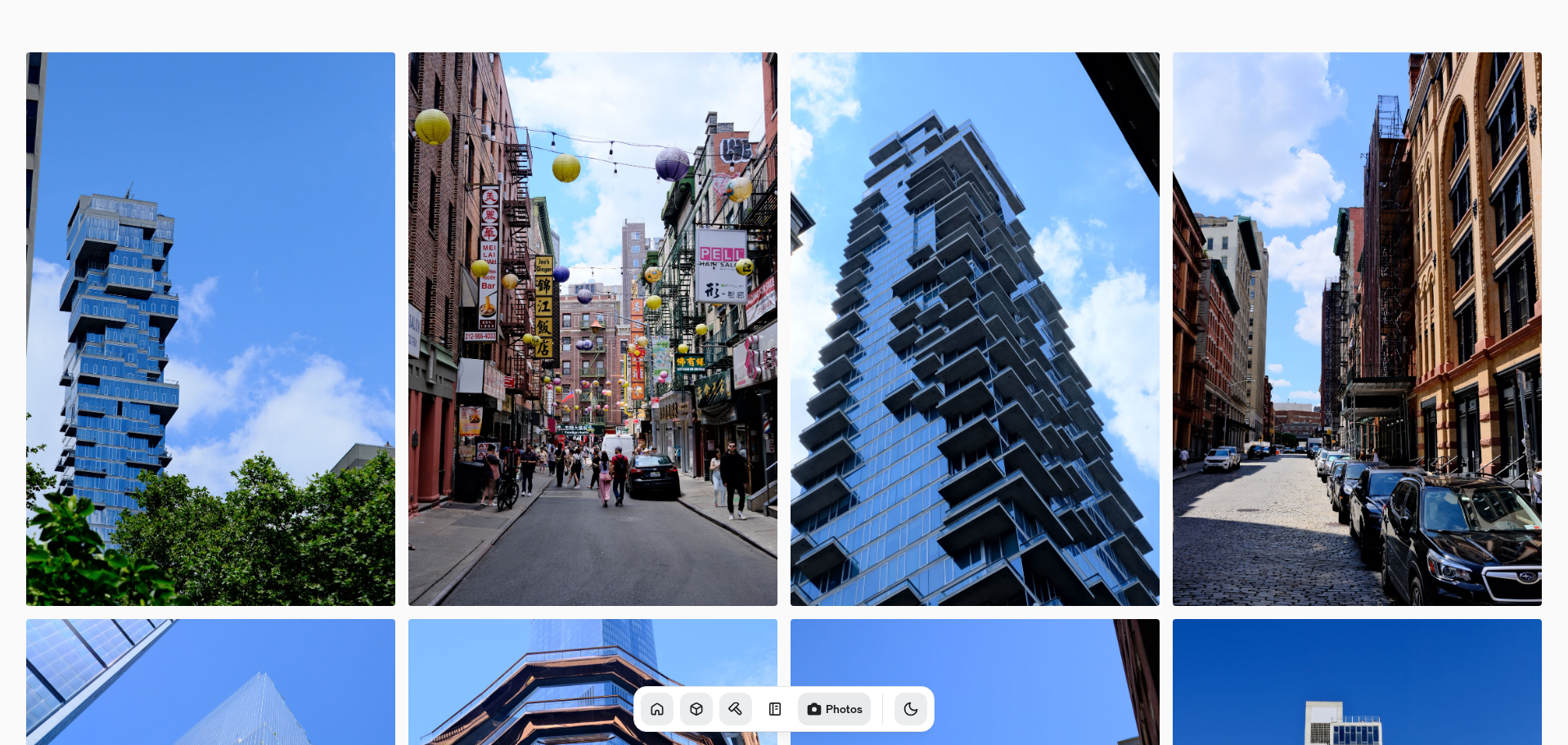
click at [649, 711] on link at bounding box center [657, 709] width 33 height 33
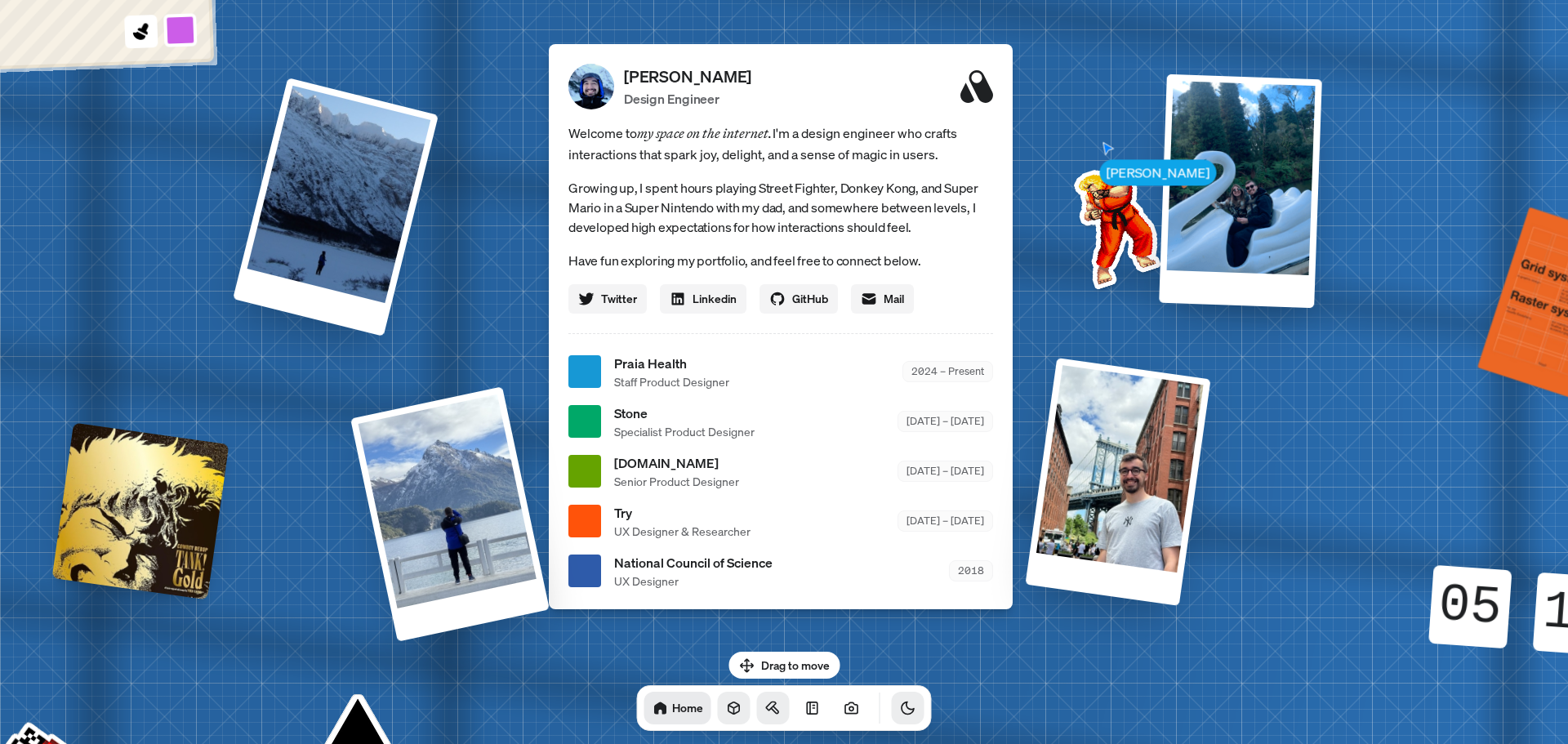
click at [900, 712] on icon "Toggle Theme" at bounding box center [907, 708] width 16 height 16
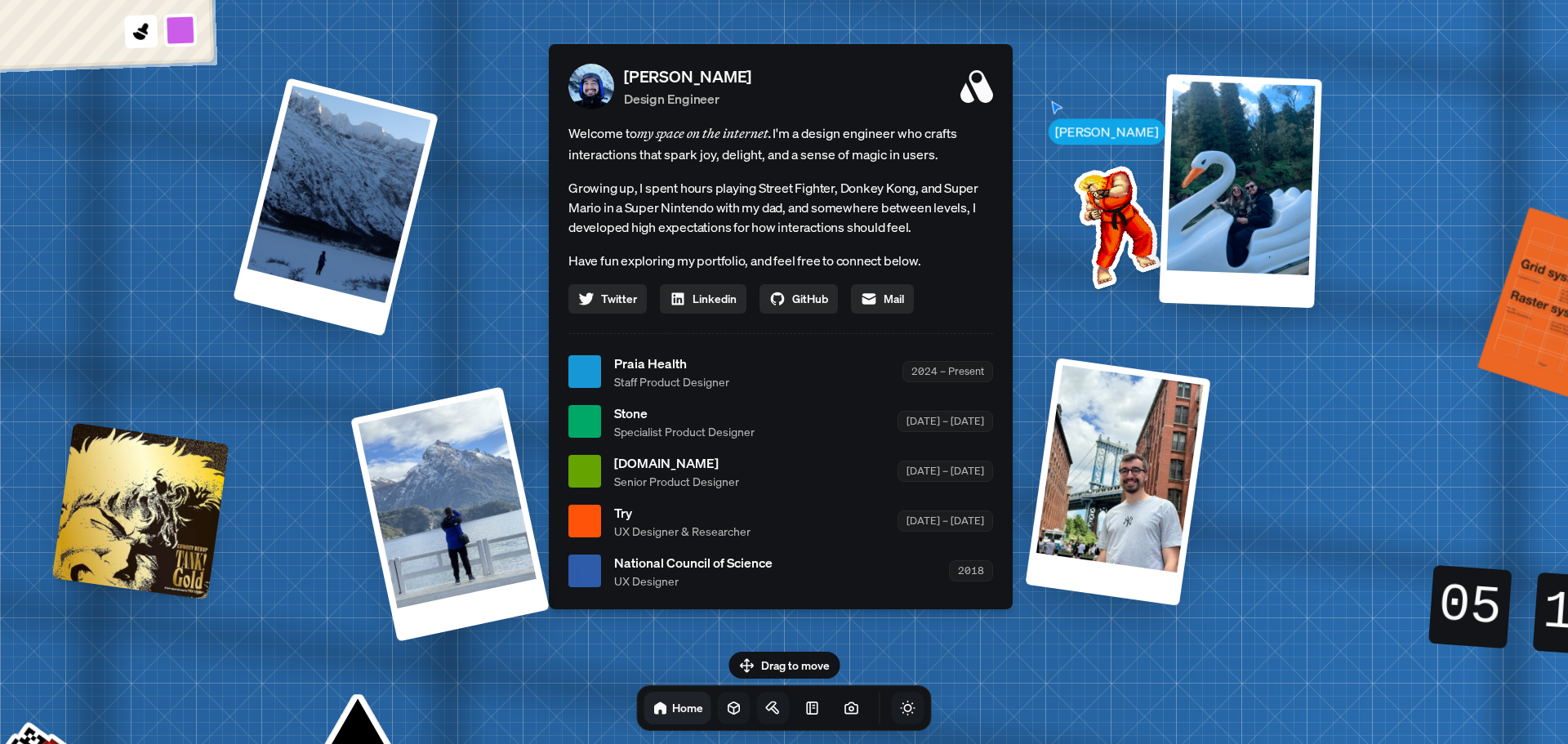
click at [900, 711] on icon "Toggle Theme" at bounding box center [907, 708] width 16 height 16
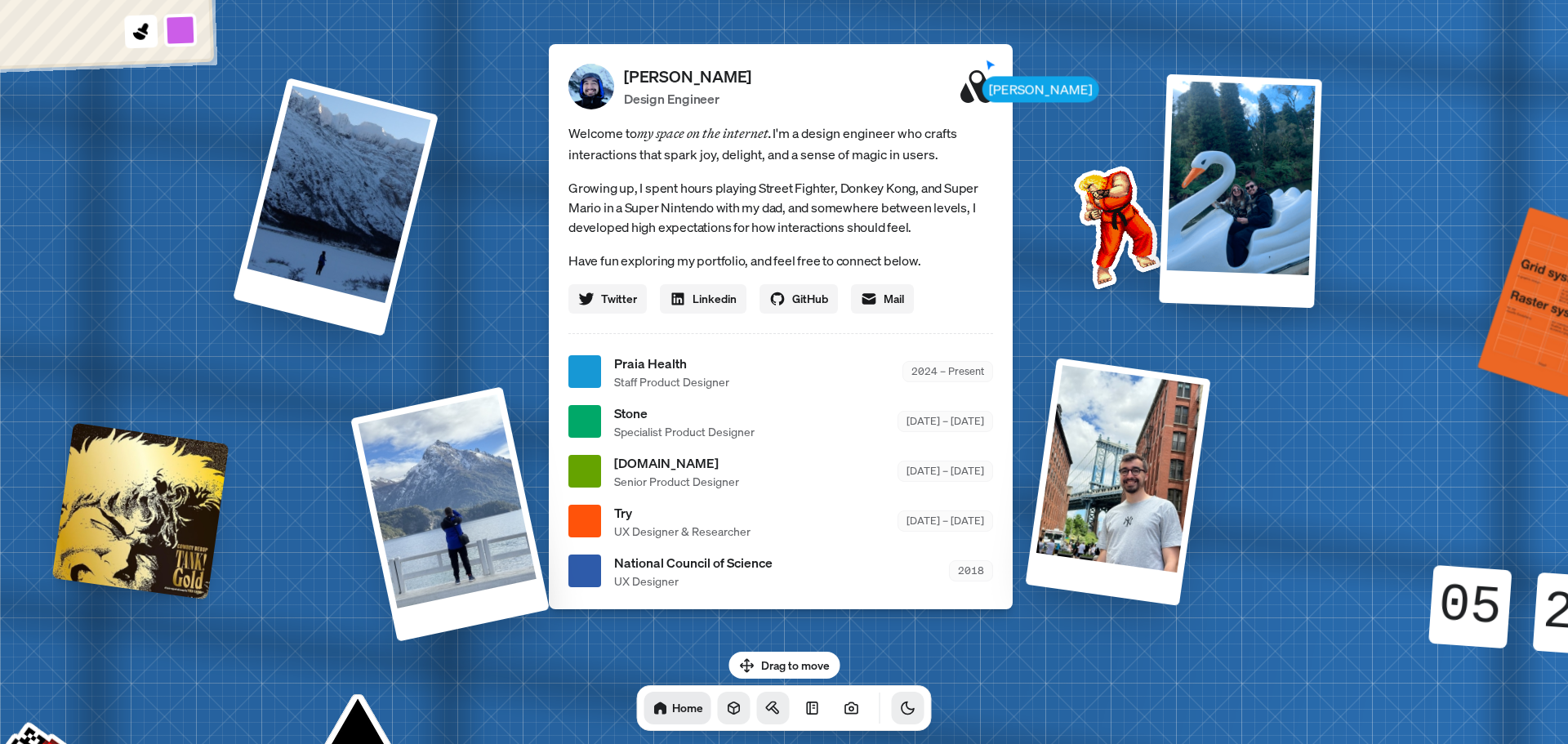
click at [900, 710] on icon "Toggle Theme" at bounding box center [907, 708] width 16 height 16
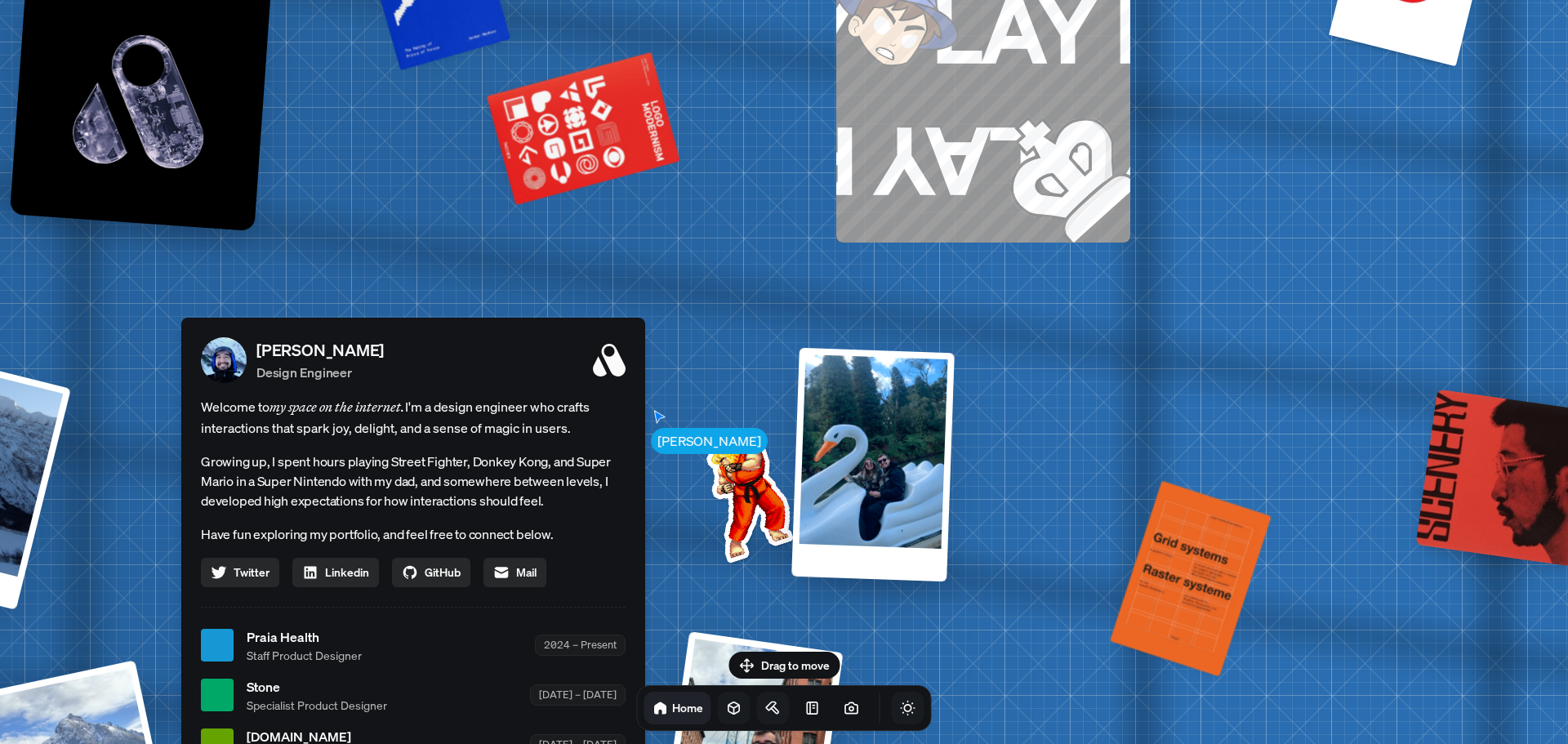
drag, startPoint x: 1121, startPoint y: 524, endPoint x: 956, endPoint y: 696, distance: 238.3
click at [956, 0] on body "[PERSON_NAME] [PERSON_NAME] Design Engineer Welcome to my space on the internet…" at bounding box center [784, 0] width 1568 height 0
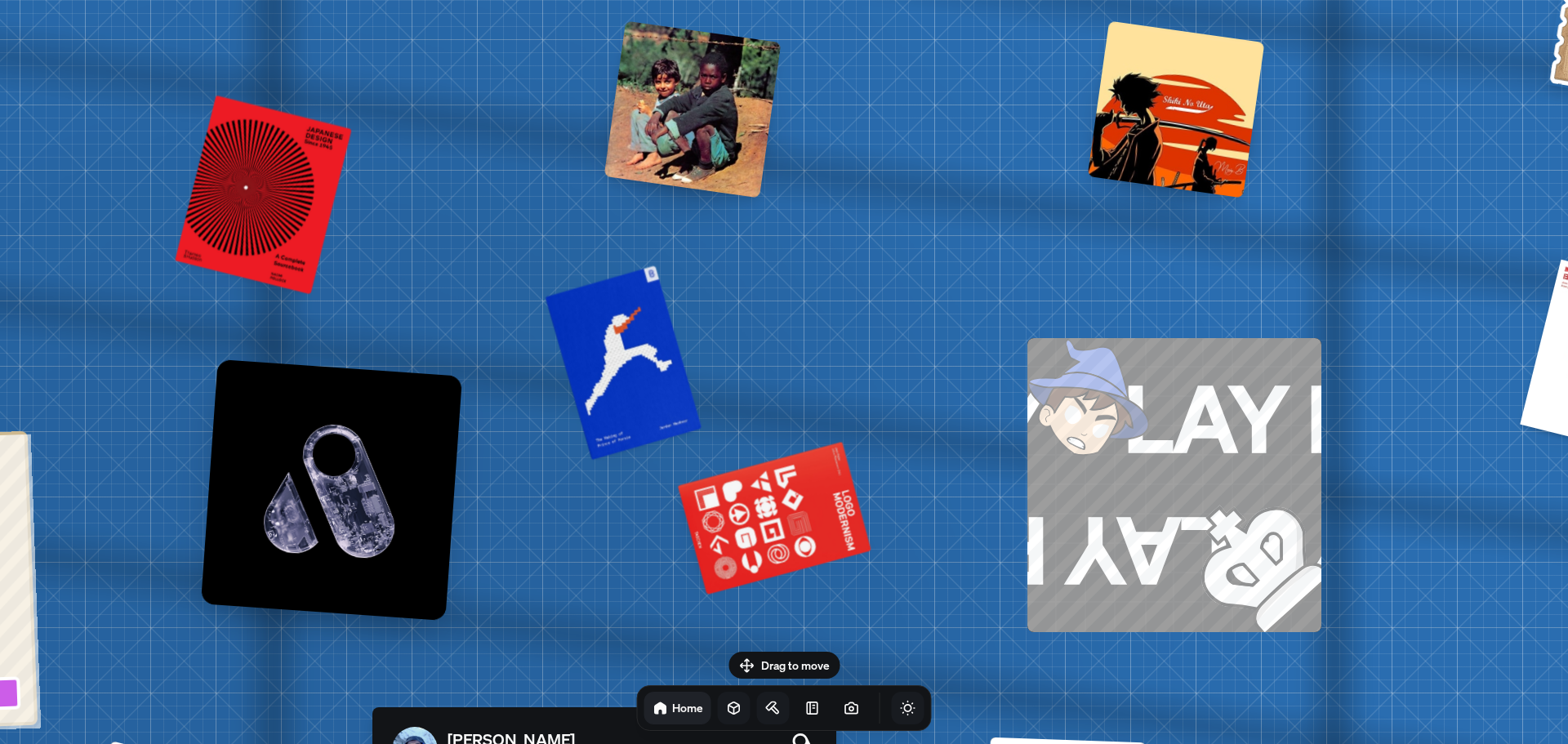
drag, startPoint x: 1163, startPoint y: 296, endPoint x: 1353, endPoint y: 685, distance: 432.9
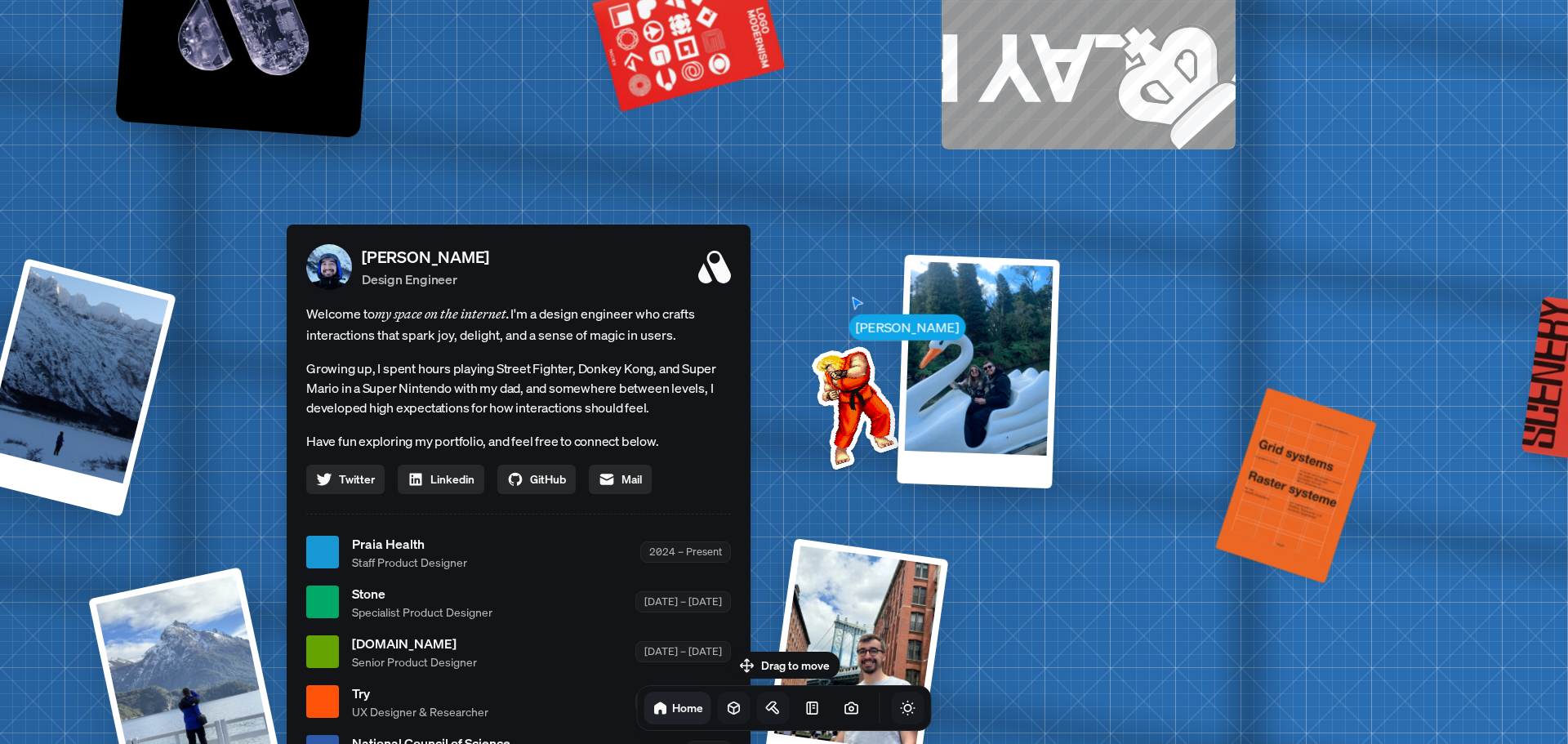
drag, startPoint x: 837, startPoint y: 385, endPoint x: 751, endPoint y: -99, distance: 491.6
click at [751, 0] on html "[PERSON_NAME] [PERSON_NAME] Design Engineer Welcome to my space on the internet…" at bounding box center [784, 0] width 1568 height 0
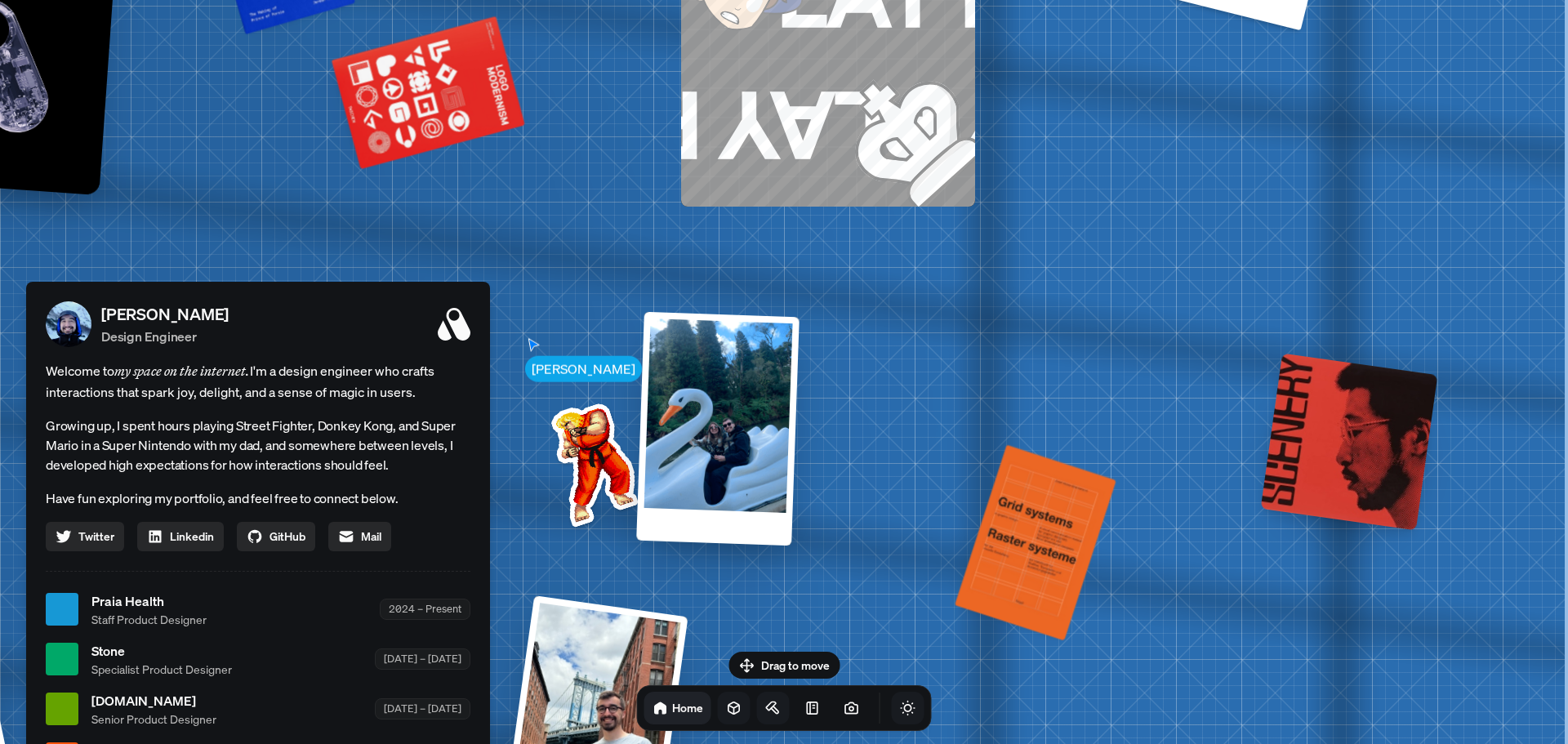
drag, startPoint x: 1372, startPoint y: 284, endPoint x: 814, endPoint y: 243, distance: 559.5
click at [814, 243] on div "[PERSON_NAME] [PERSON_NAME] Design Engineer Welcome to my space on the internet…" at bounding box center [261, 611] width 2443 height 2141
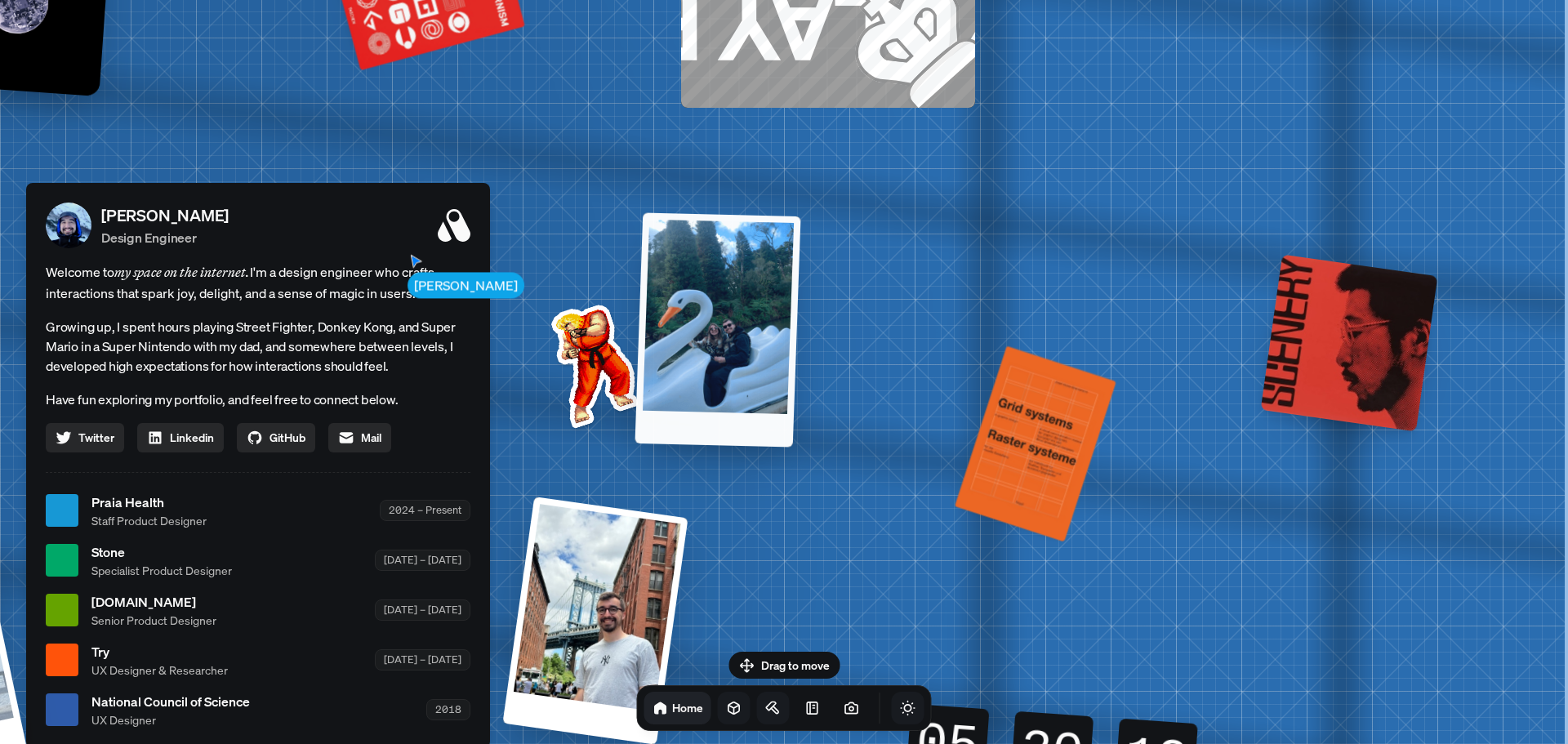
click at [766, 419] on div at bounding box center [718, 329] width 166 height 234
click at [774, 318] on div at bounding box center [719, 330] width 166 height 235
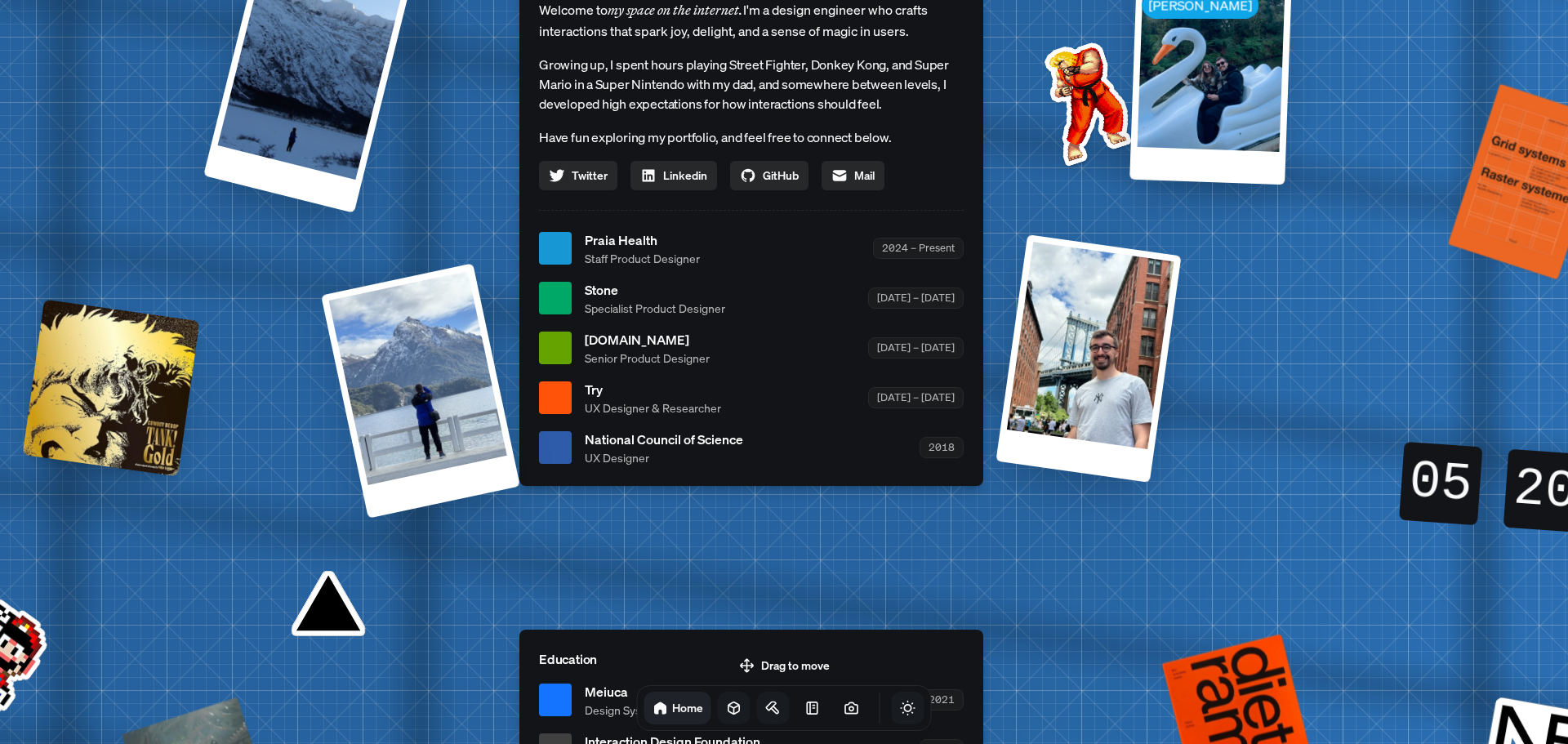
drag, startPoint x: 819, startPoint y: 327, endPoint x: 1405, endPoint y: 15, distance: 663.9
click at [1405, 15] on div "[PERSON_NAME] [PERSON_NAME] Design Engineer Welcome to my space on the internet…" at bounding box center [754, 250] width 2443 height 2141
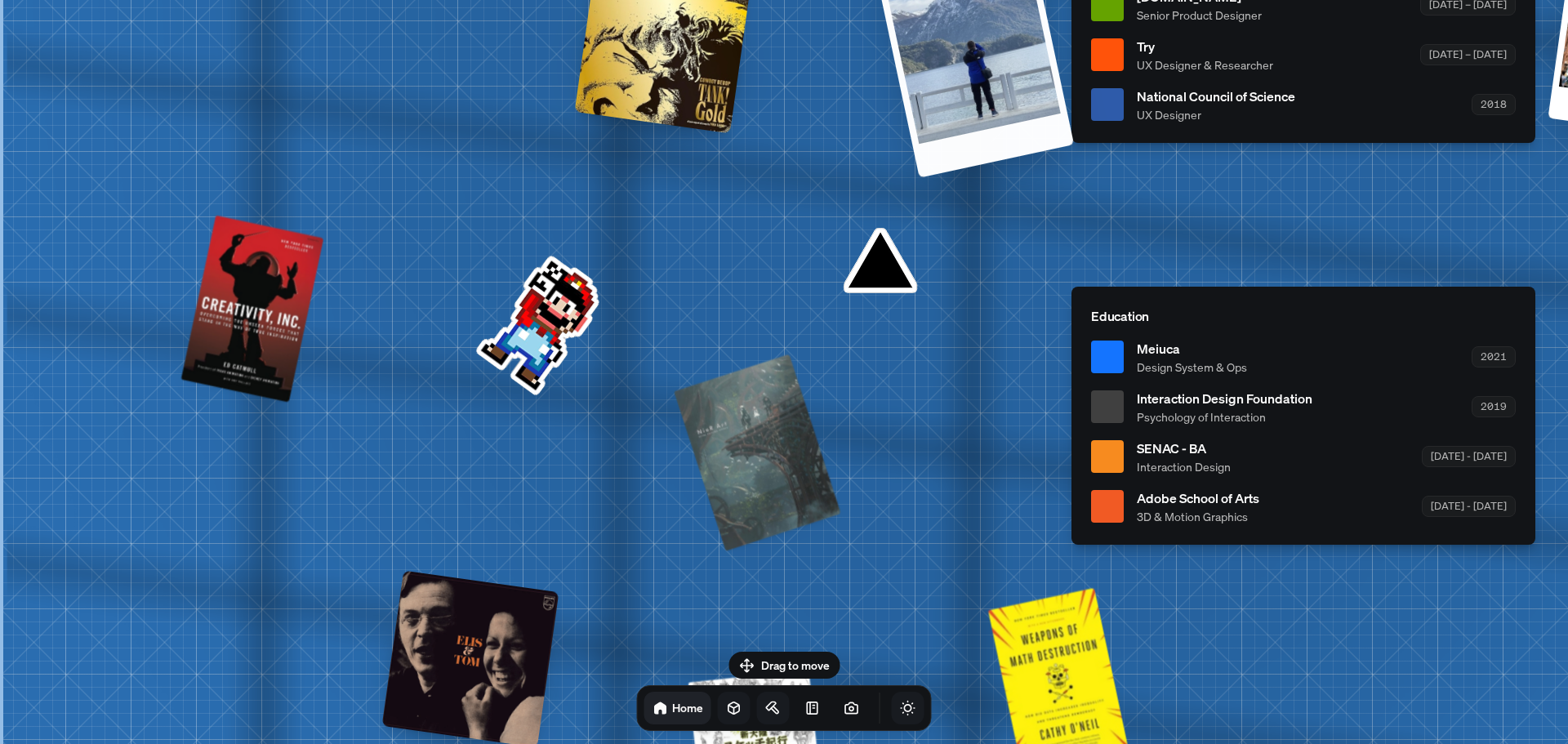
drag, startPoint x: 539, startPoint y: 459, endPoint x: 1080, endPoint y: 136, distance: 630.1
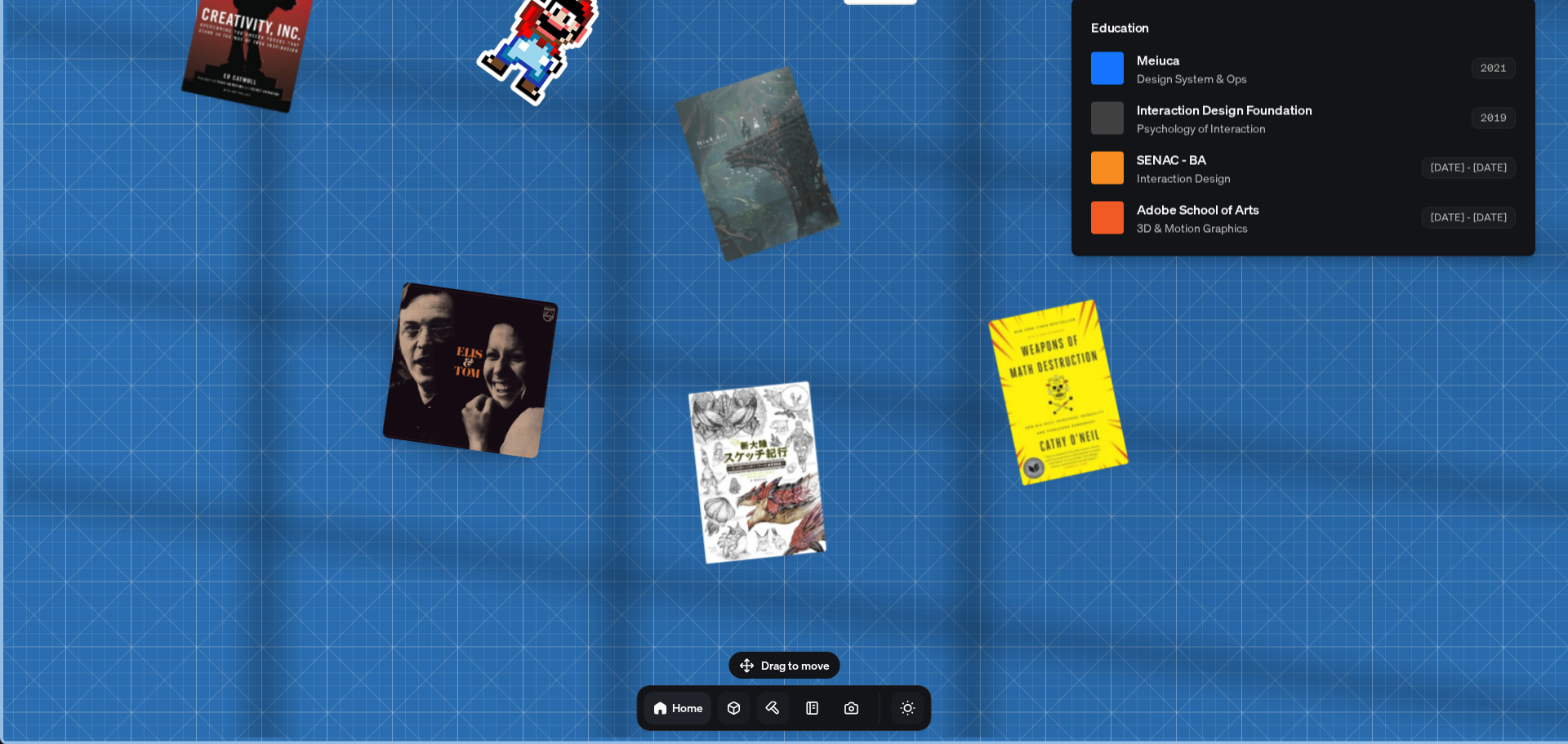
drag, startPoint x: 889, startPoint y: 253, endPoint x: 1146, endPoint y: 74, distance: 313.2
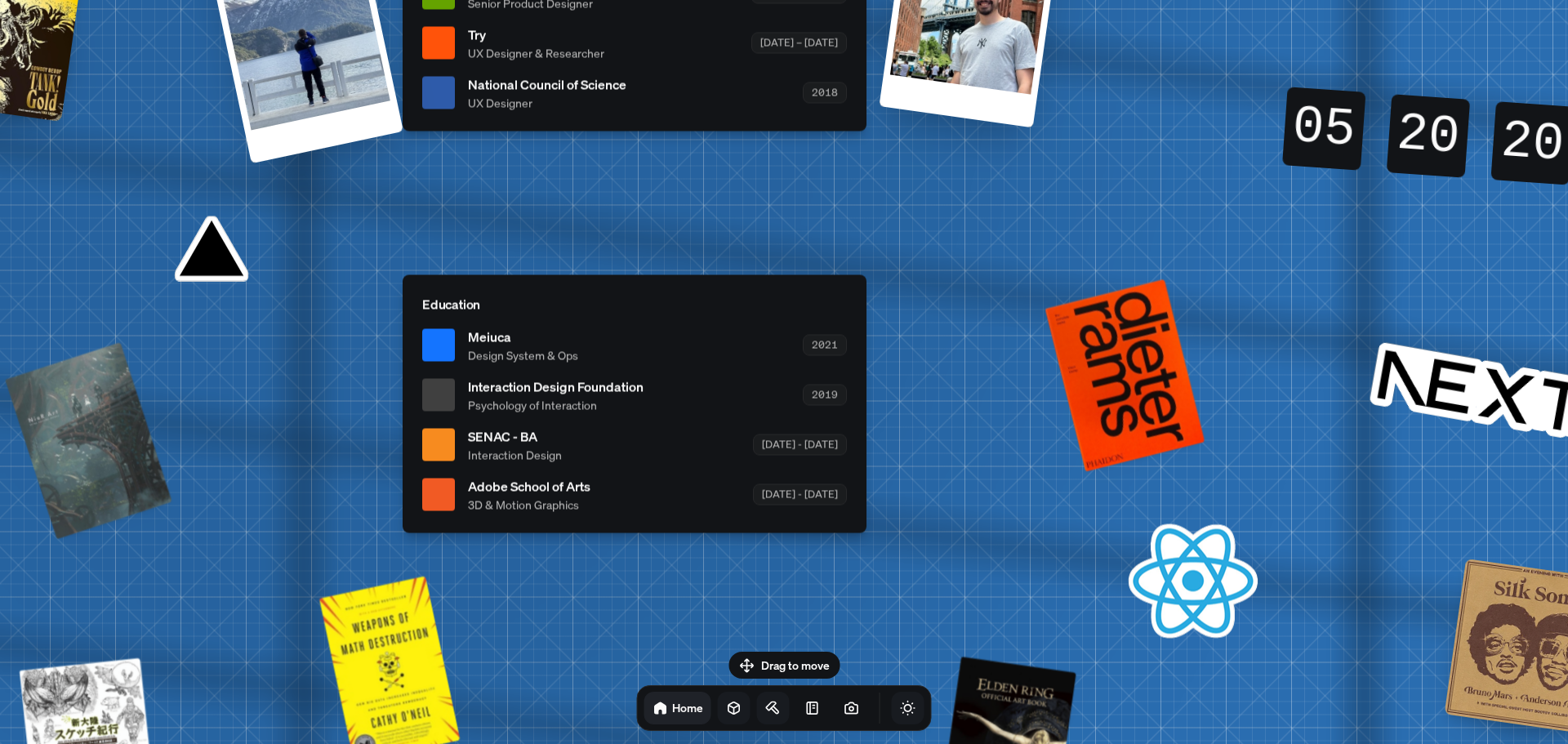
drag, startPoint x: 902, startPoint y: 268, endPoint x: 356, endPoint y: 473, distance: 583.2
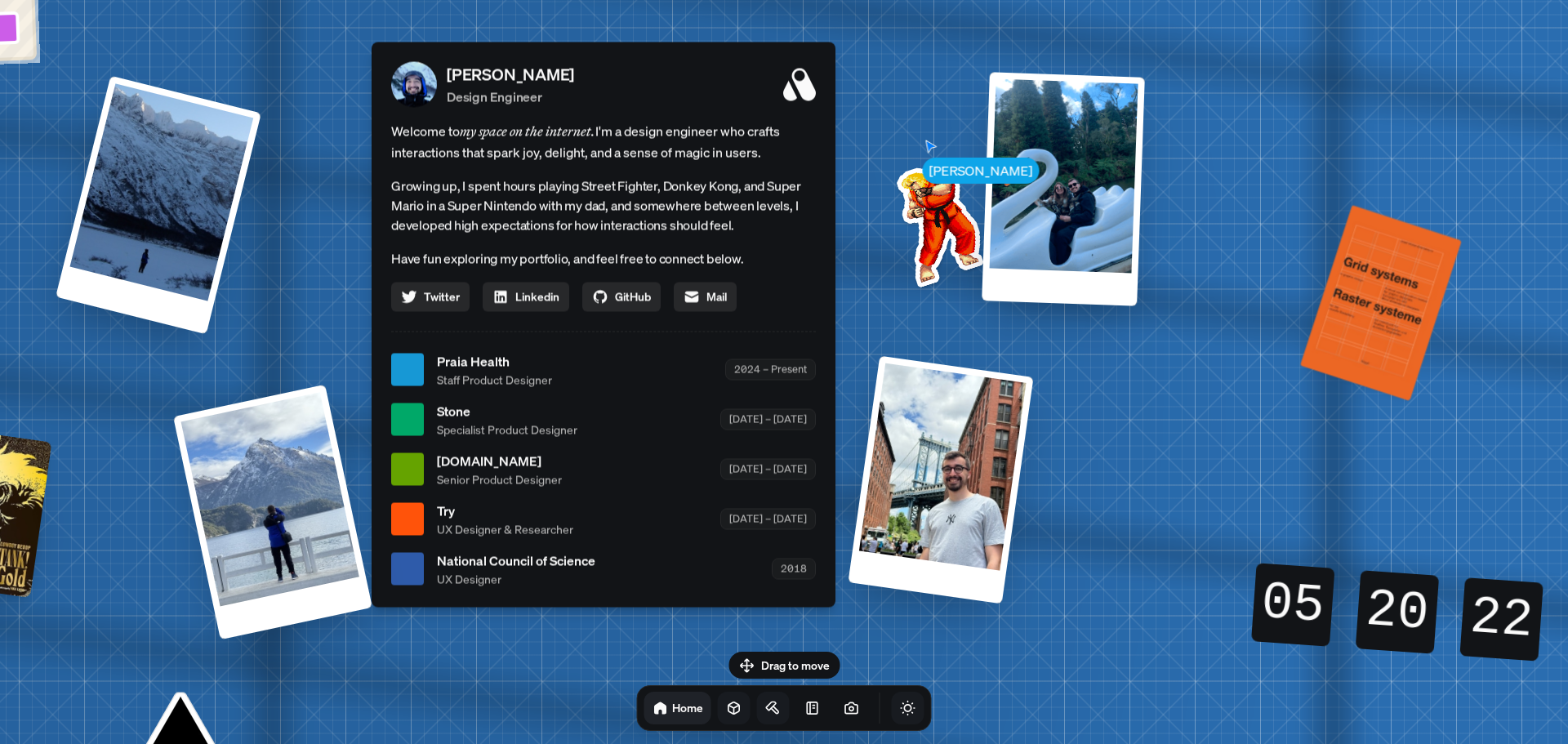
drag, startPoint x: 927, startPoint y: 215, endPoint x: 916, endPoint y: 684, distance: 469.1
click at [916, 0] on body "[PERSON_NAME] [PERSON_NAME] Design Engineer Welcome to my space on the internet…" at bounding box center [784, 0] width 1568 height 0
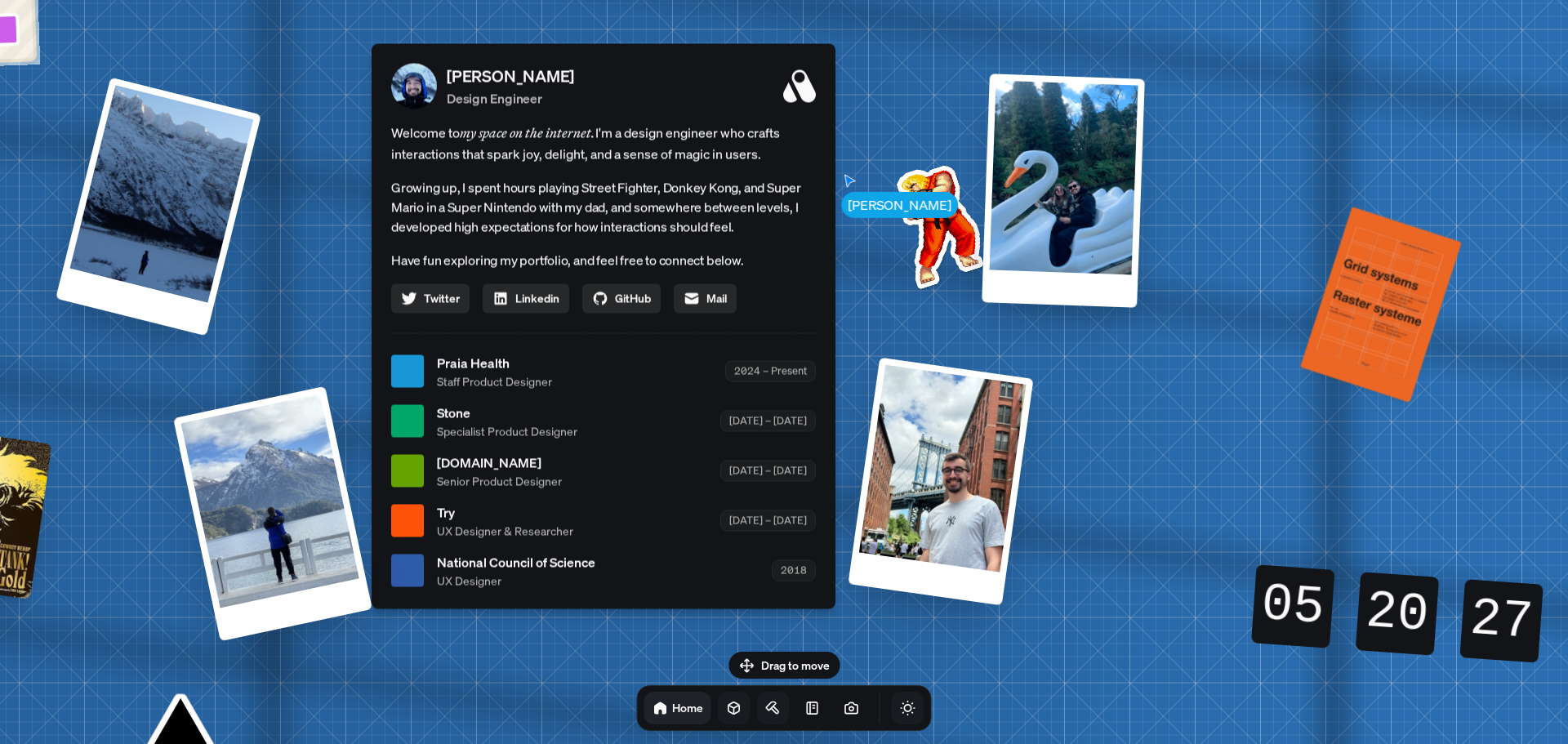
click at [0, 0] on icon "Toggle Audio" at bounding box center [0, 0] width 0 height 0
click at [0, 0] on button "Toggle Audio" at bounding box center [0, 0] width 0 height 0
